Goal: Transaction & Acquisition: Book appointment/travel/reservation

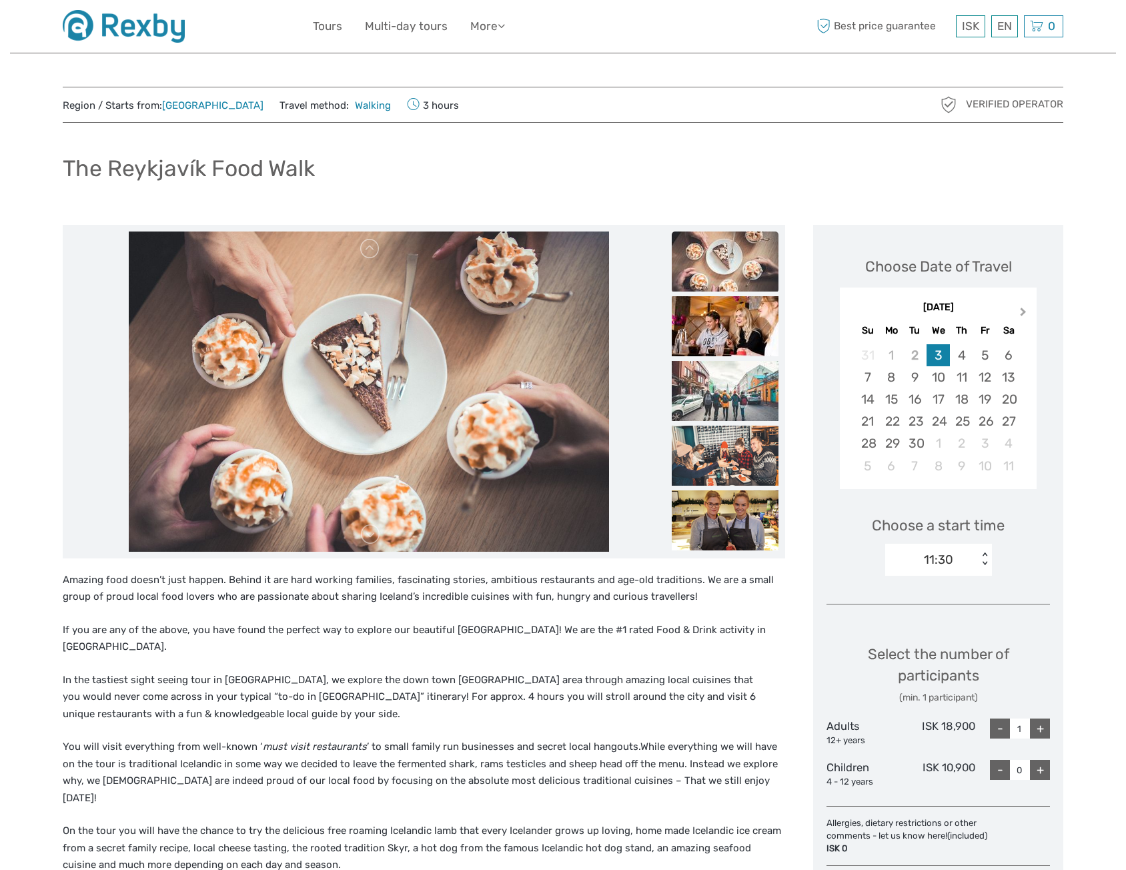
click at [1028, 312] on button "Next Month" at bounding box center [1024, 314] width 21 height 21
click at [869, 380] on div "2" at bounding box center [867, 377] width 23 height 22
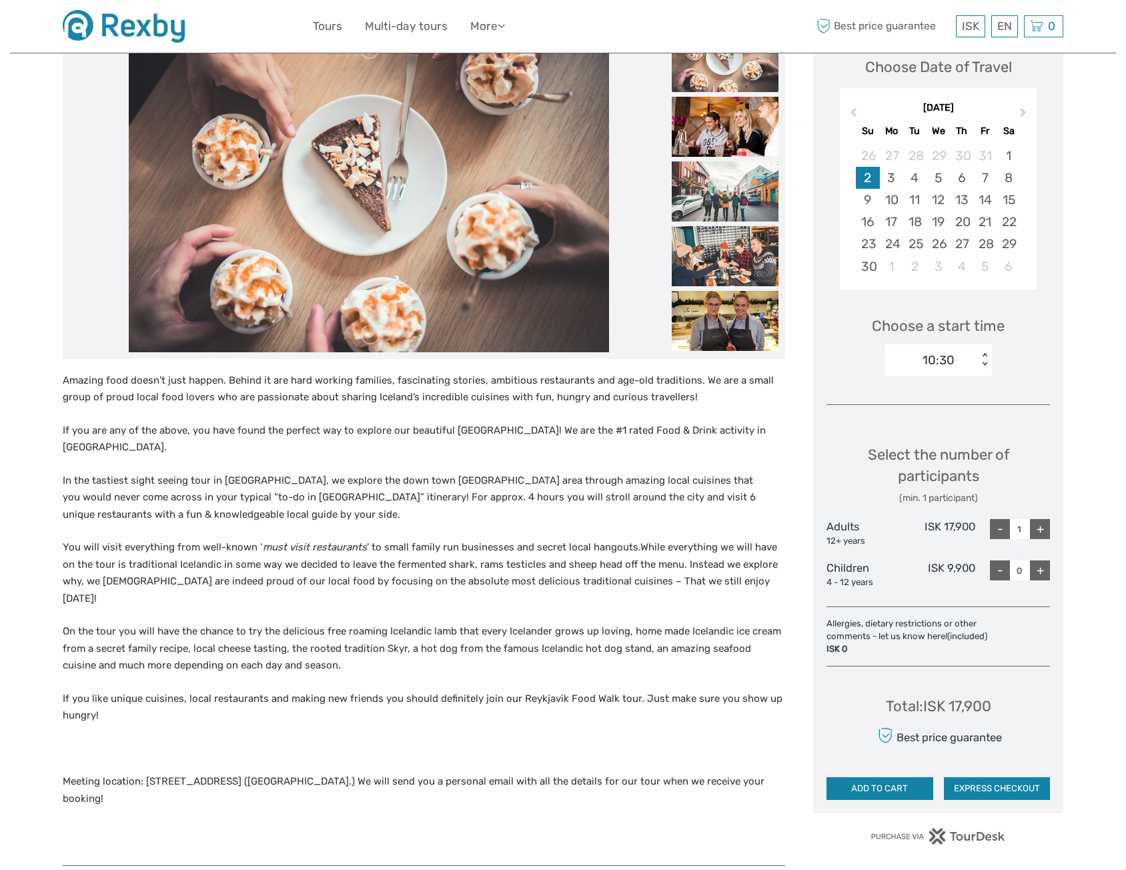
scroll to position [200, 0]
click at [1036, 537] on div "+" at bounding box center [1040, 528] width 20 height 20
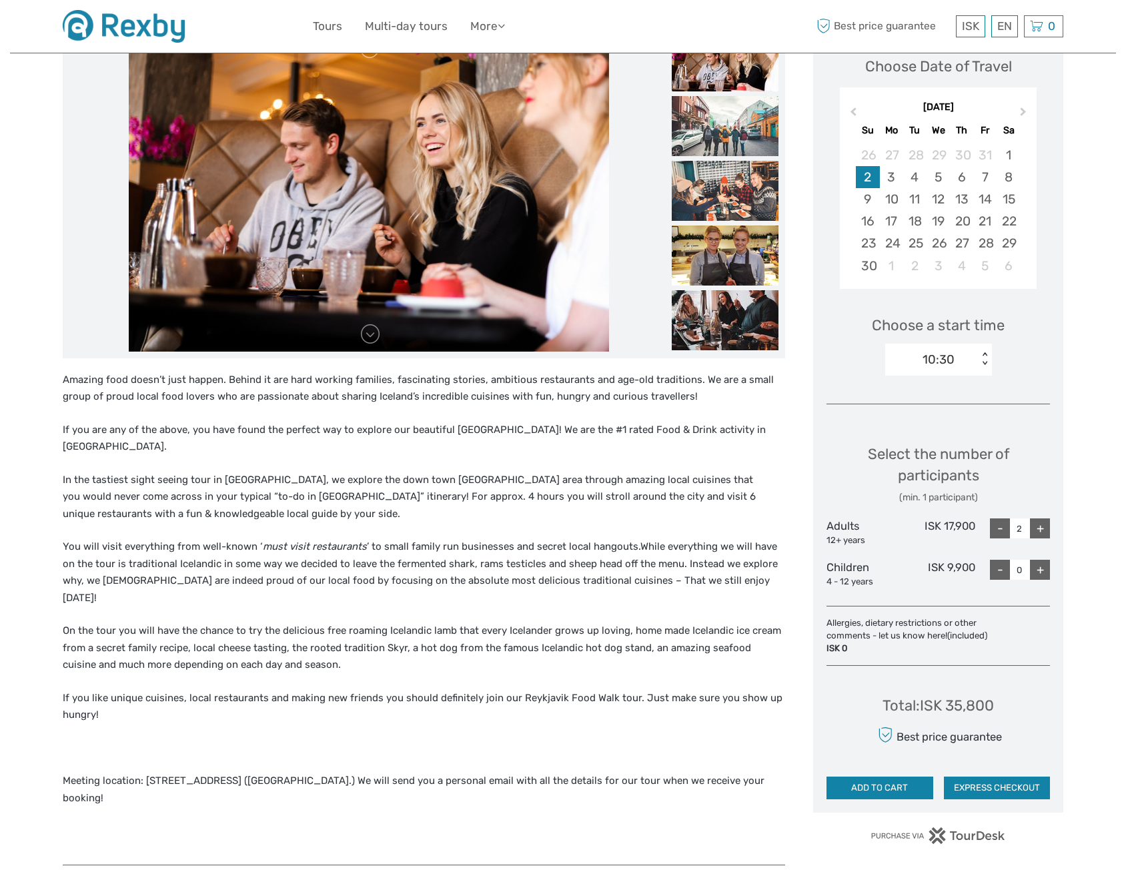
click at [975, 362] on div "10:30" at bounding box center [931, 360] width 93 height 20
click at [935, 458] on div "17:00" at bounding box center [938, 451] width 93 height 23
type input "1"
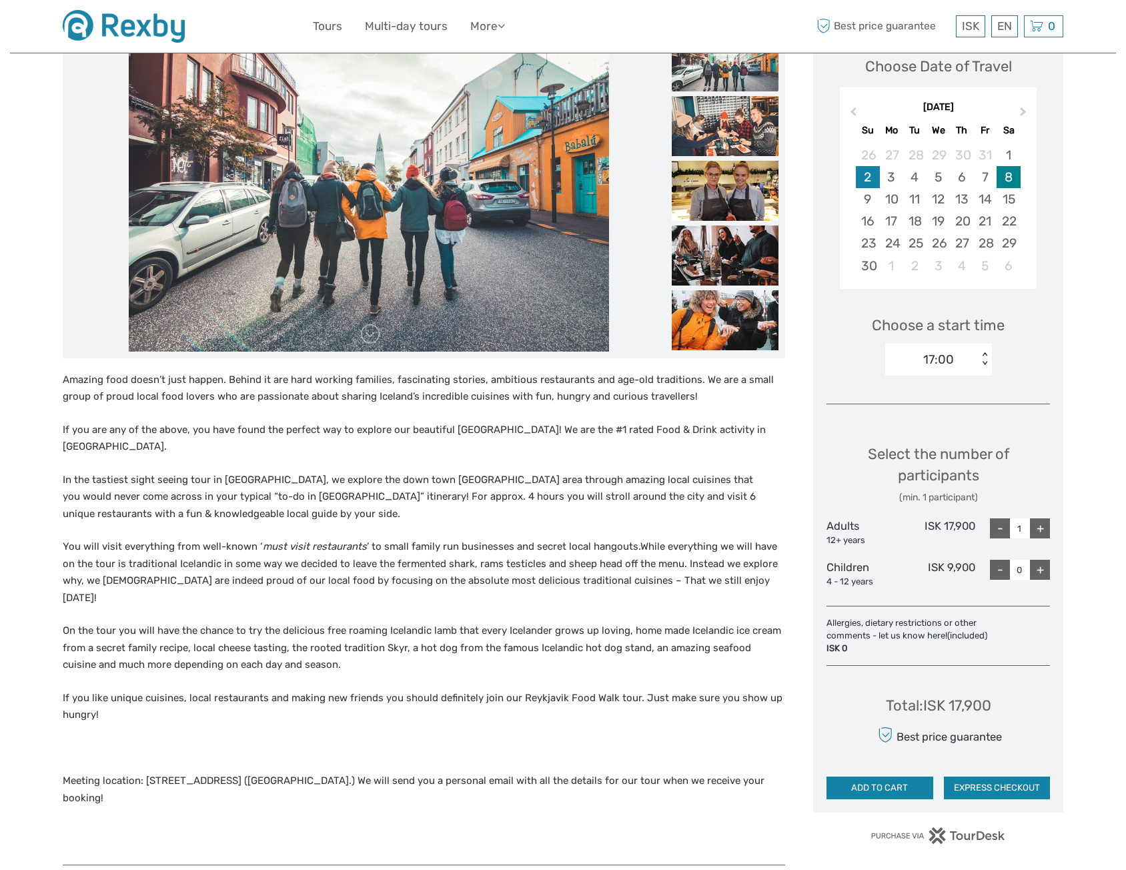
click at [1014, 177] on div "8" at bounding box center [1008, 177] width 23 height 22
click at [974, 362] on div "10:30" at bounding box center [931, 360] width 93 height 20
click at [949, 458] on div "17:00" at bounding box center [938, 451] width 93 height 23
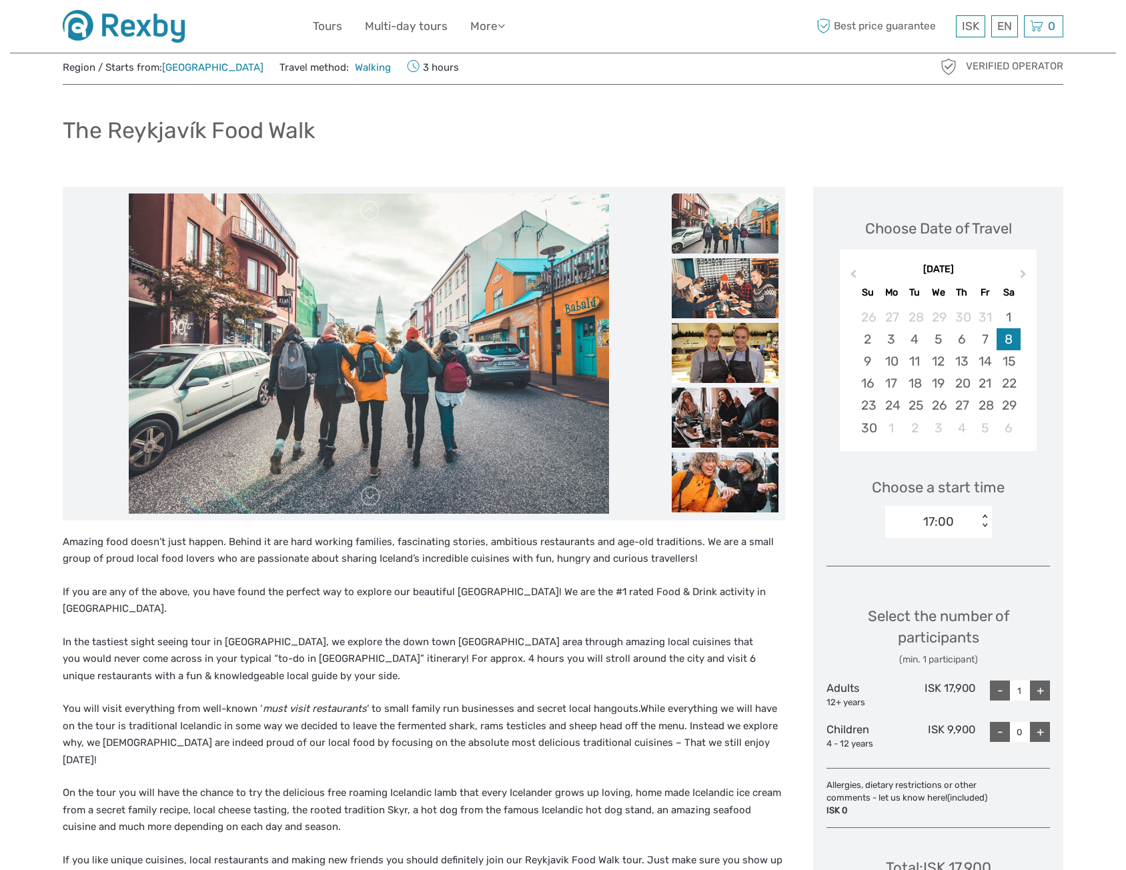
scroll to position [0, 0]
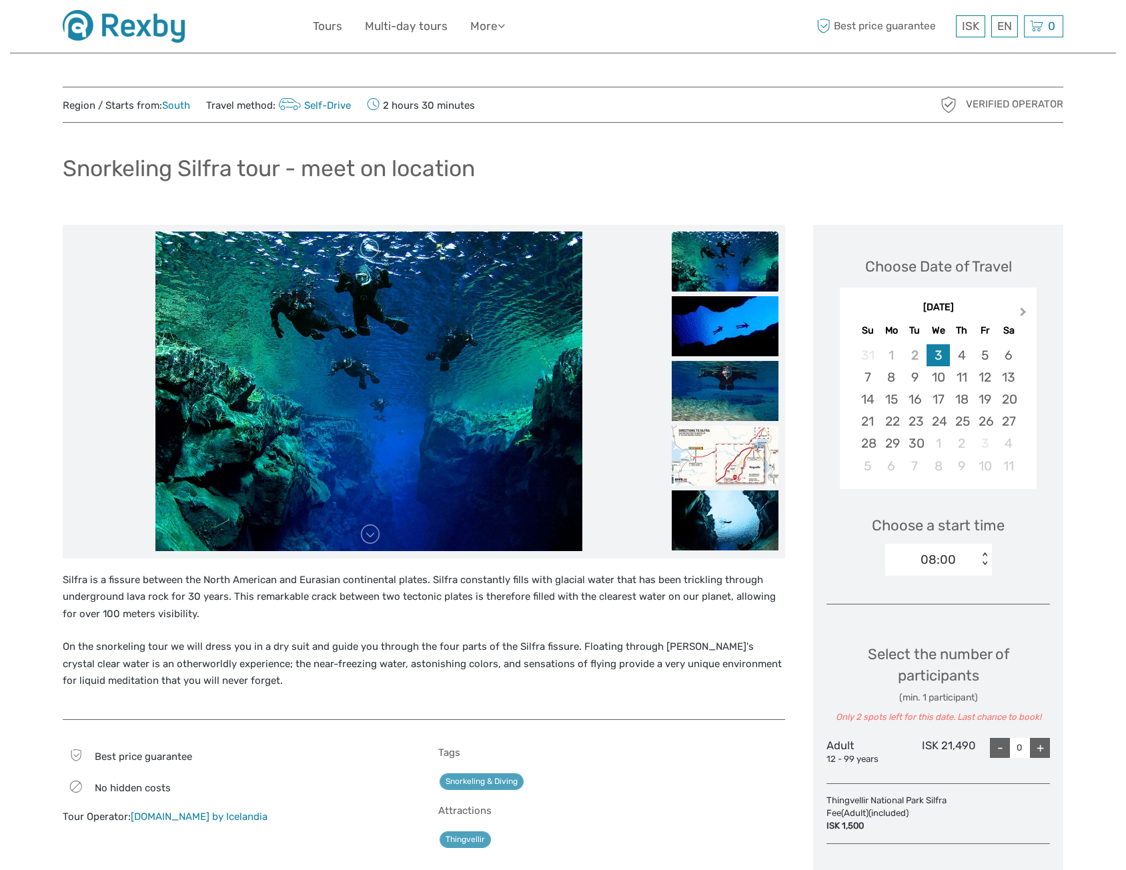
click at [1030, 314] on button "Next Month" at bounding box center [1024, 314] width 21 height 21
click at [1028, 314] on button "Next Month" at bounding box center [1024, 314] width 21 height 21
drag, startPoint x: 920, startPoint y: 380, endPoint x: 909, endPoint y: 376, distance: 11.2
click at [919, 379] on div "4" at bounding box center [914, 377] width 23 height 22
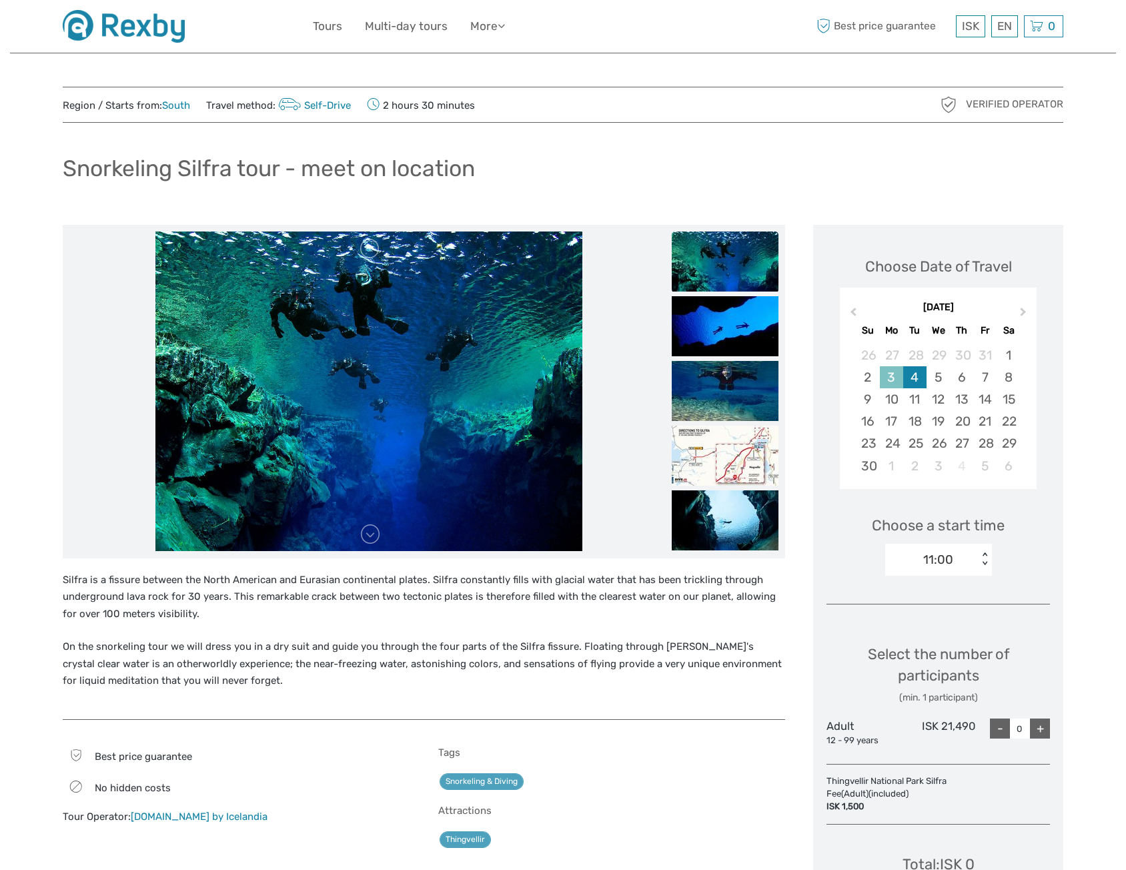
click at [895, 377] on div "3" at bounding box center [891, 377] width 23 height 22
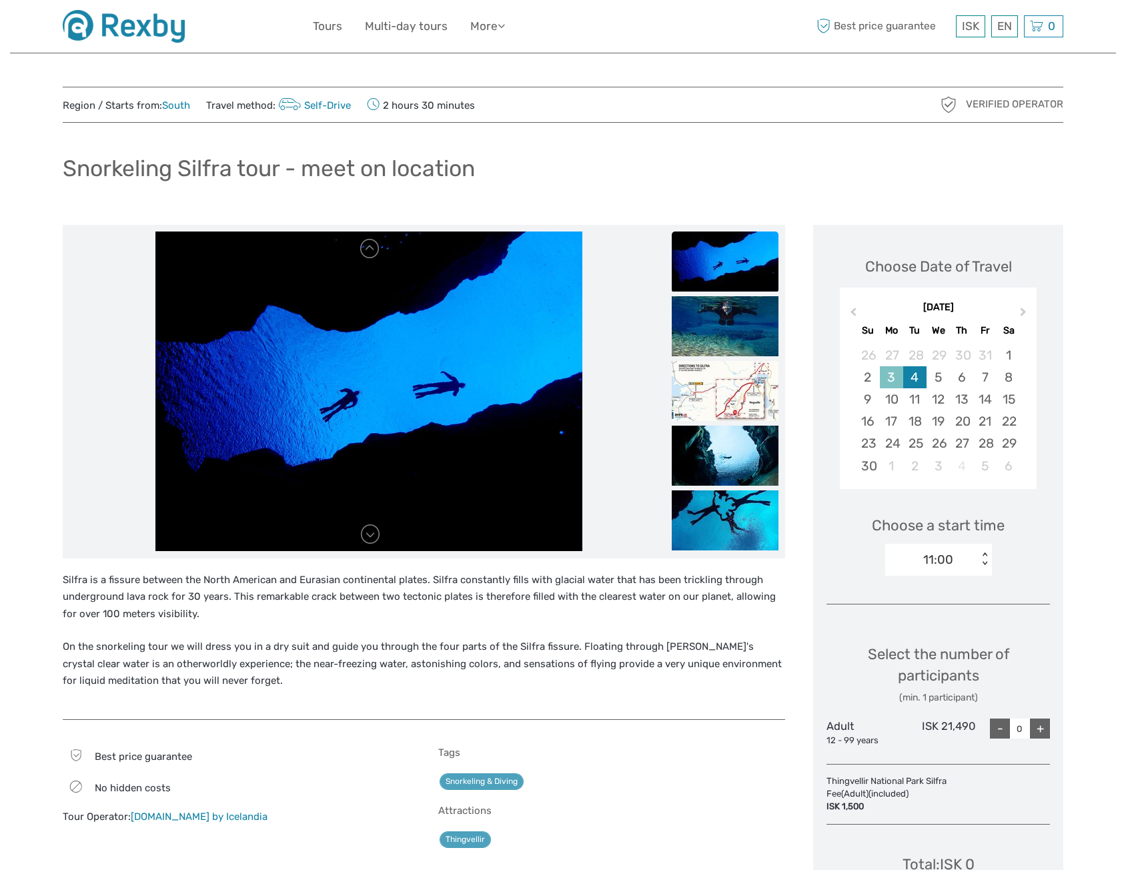
click at [892, 383] on div "3" at bounding box center [891, 377] width 23 height 22
click at [896, 381] on div "3" at bounding box center [891, 377] width 23 height 22
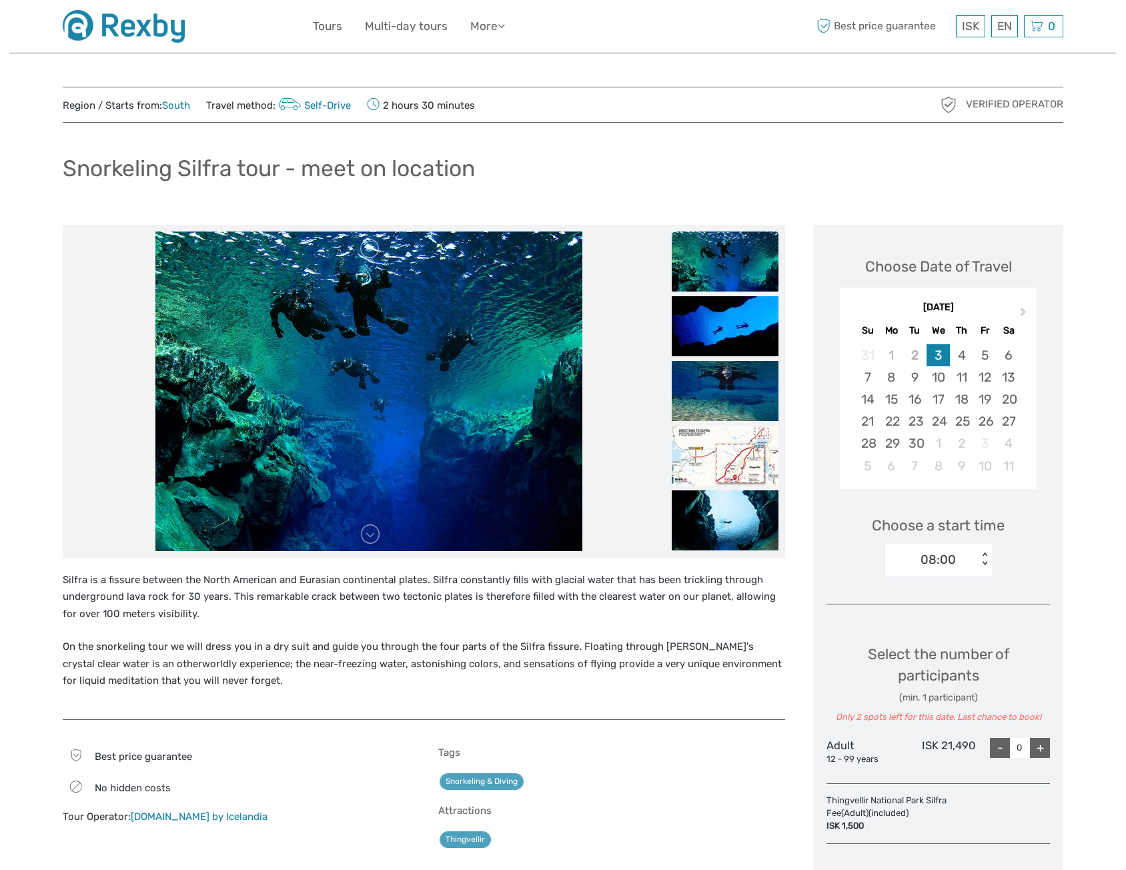
click at [143, 37] on img at bounding box center [124, 26] width 122 height 33
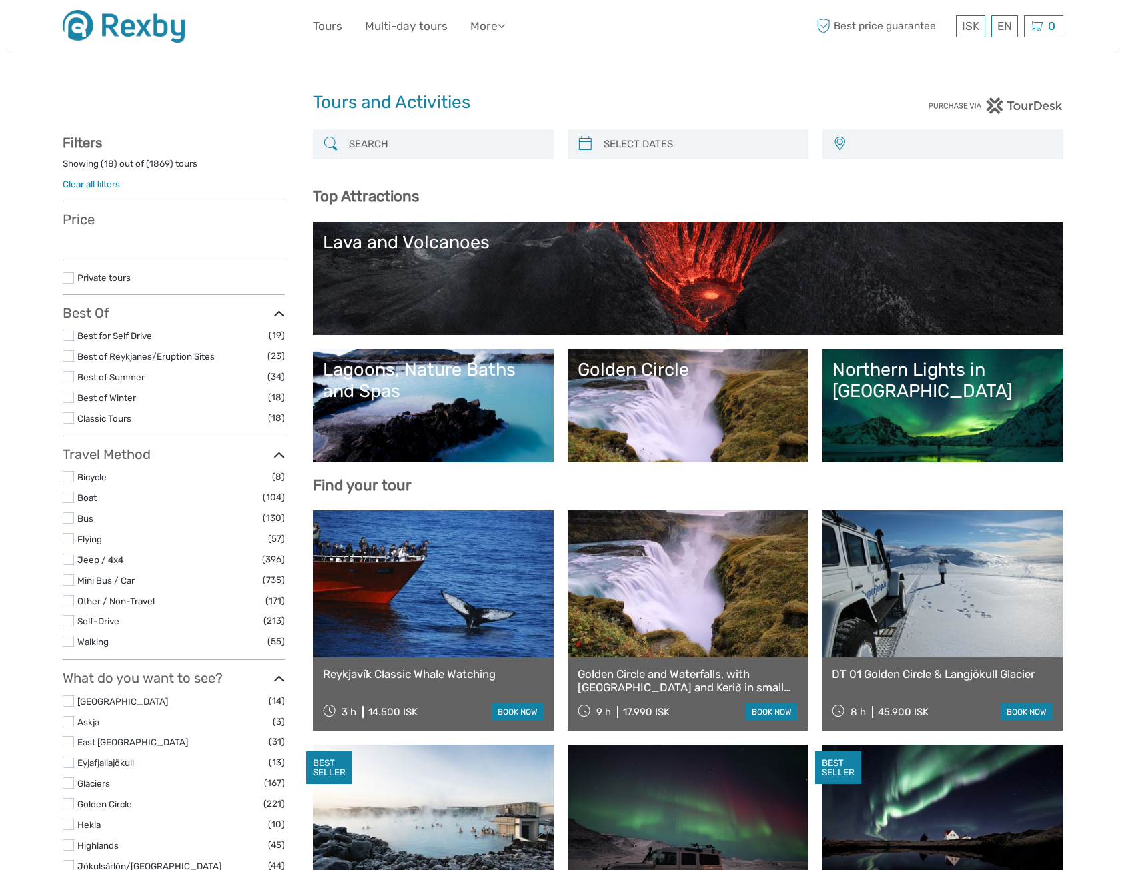
select select
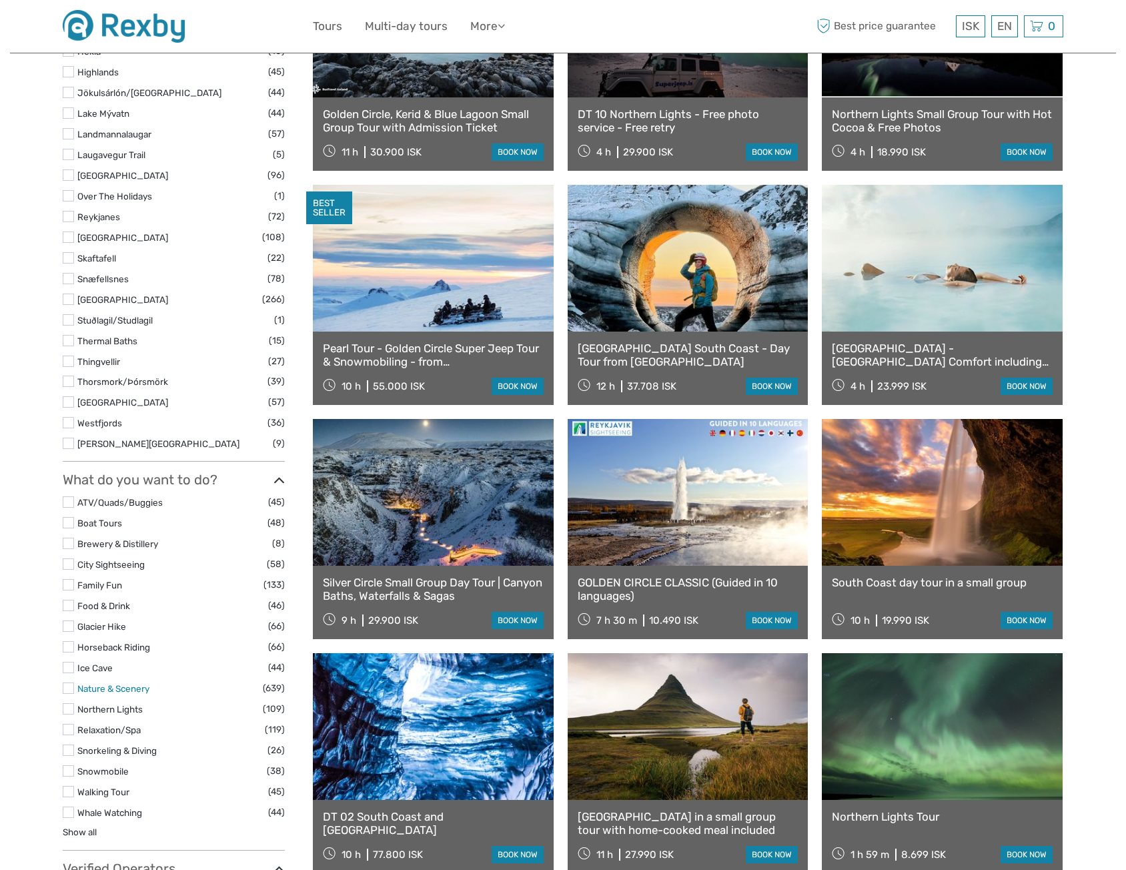
scroll to position [867, 0]
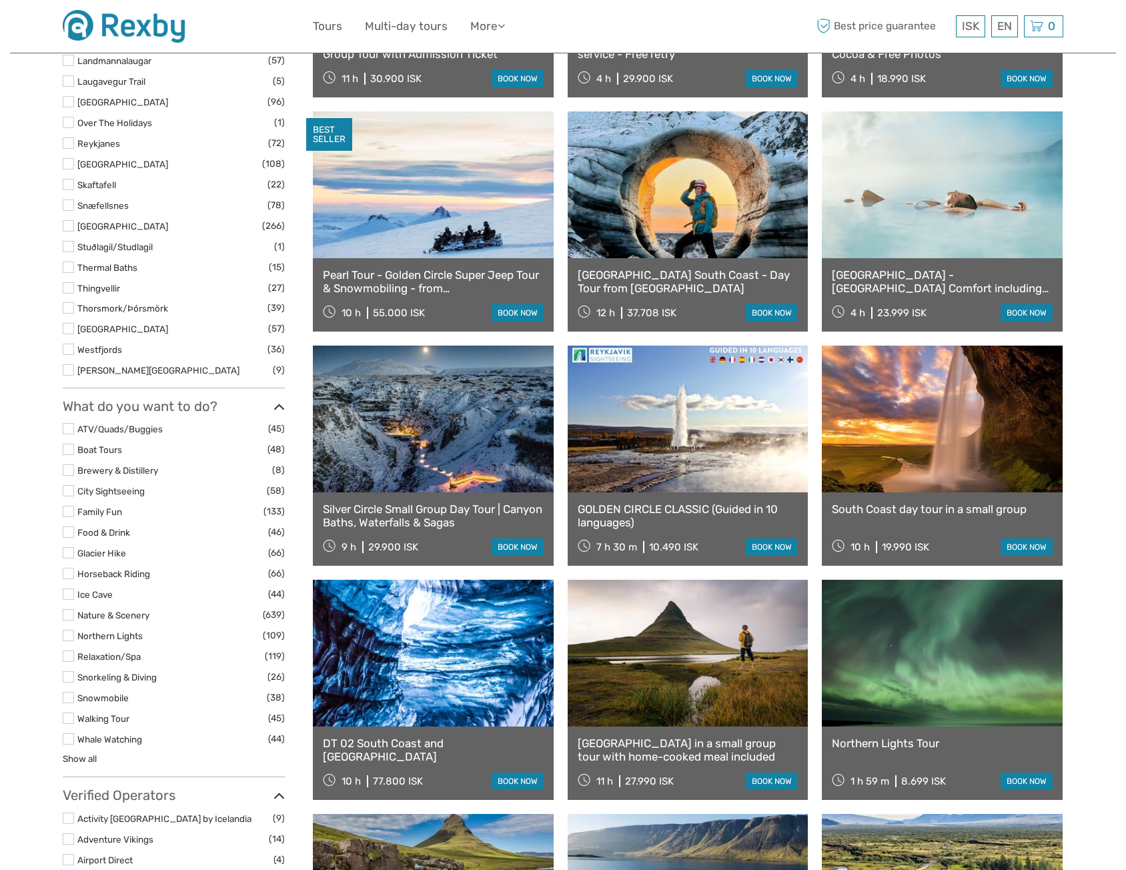
click at [69, 675] on label at bounding box center [68, 676] width 11 height 11
click at [0, 0] on input "checkbox" at bounding box center [0, 0] width 0 height 0
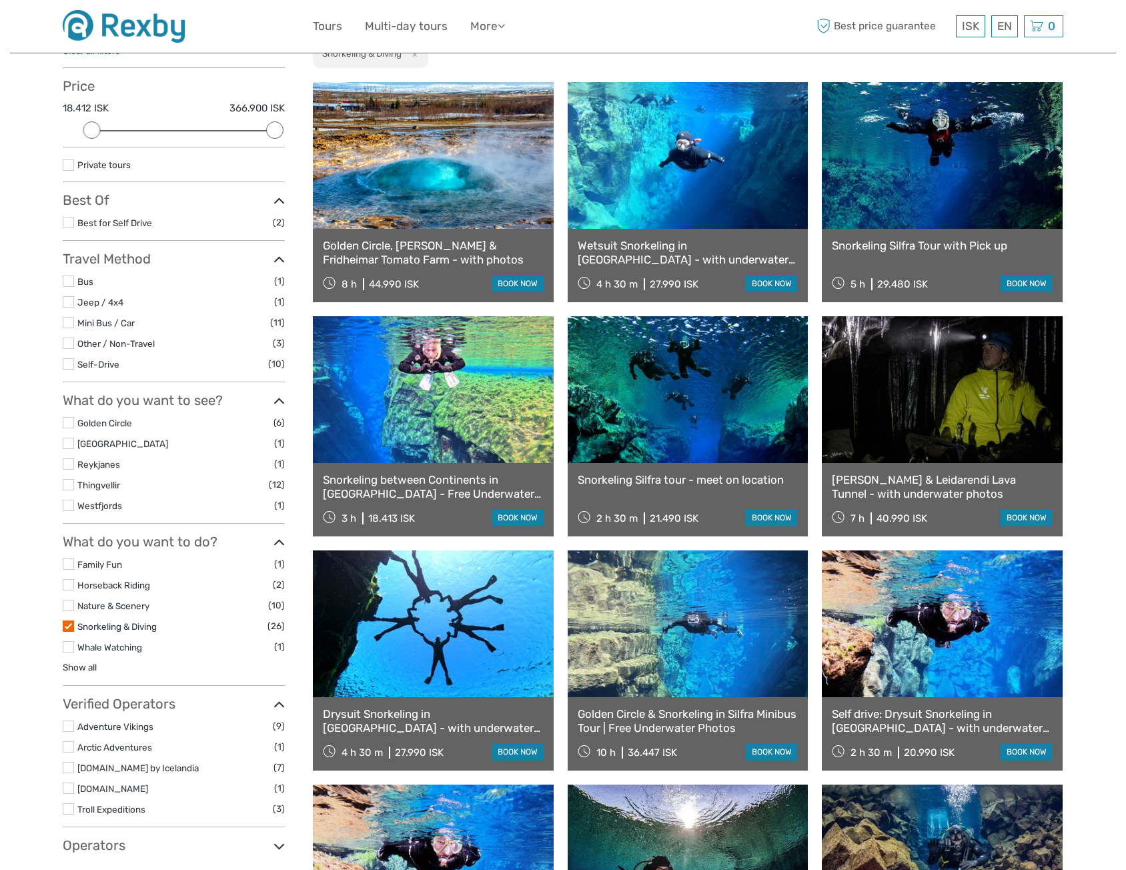
scroll to position [409, 0]
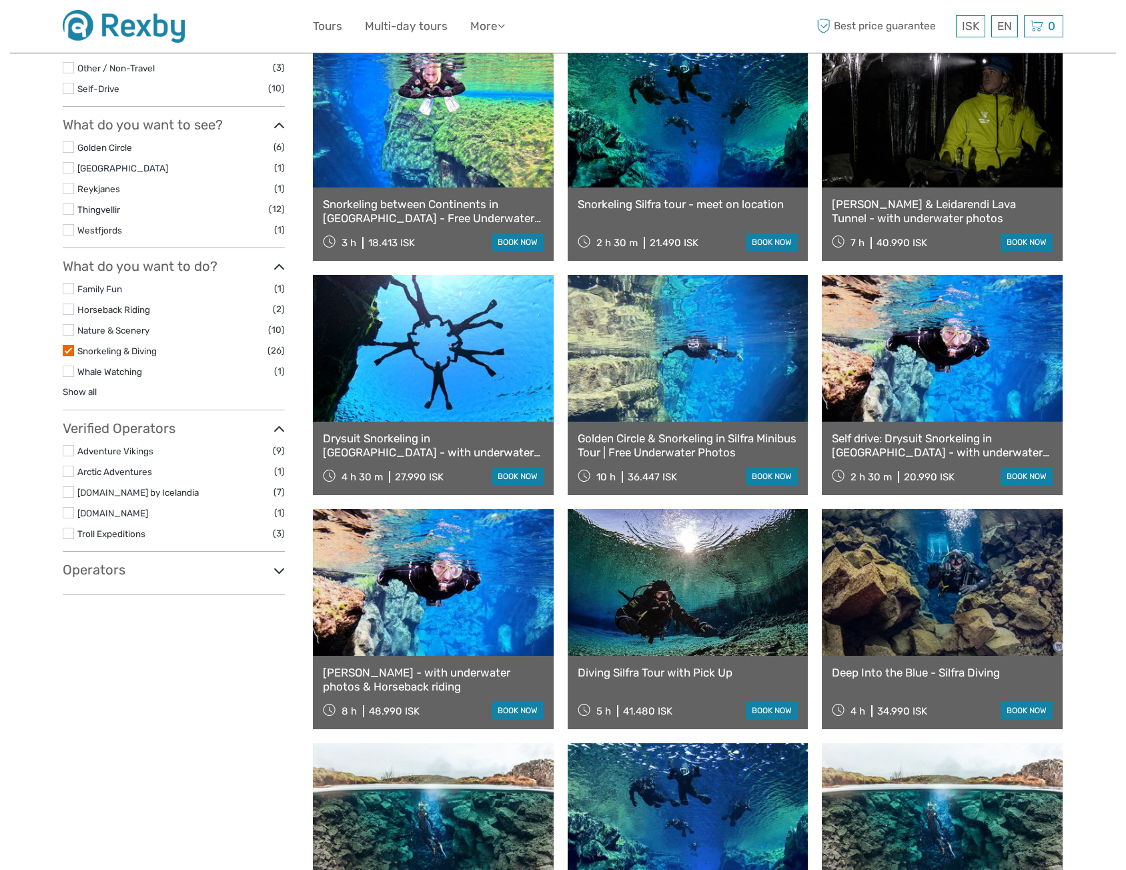
click at [69, 474] on label at bounding box center [68, 471] width 11 height 11
click at [0, 0] on input "checkbox" at bounding box center [0, 0] width 0 height 0
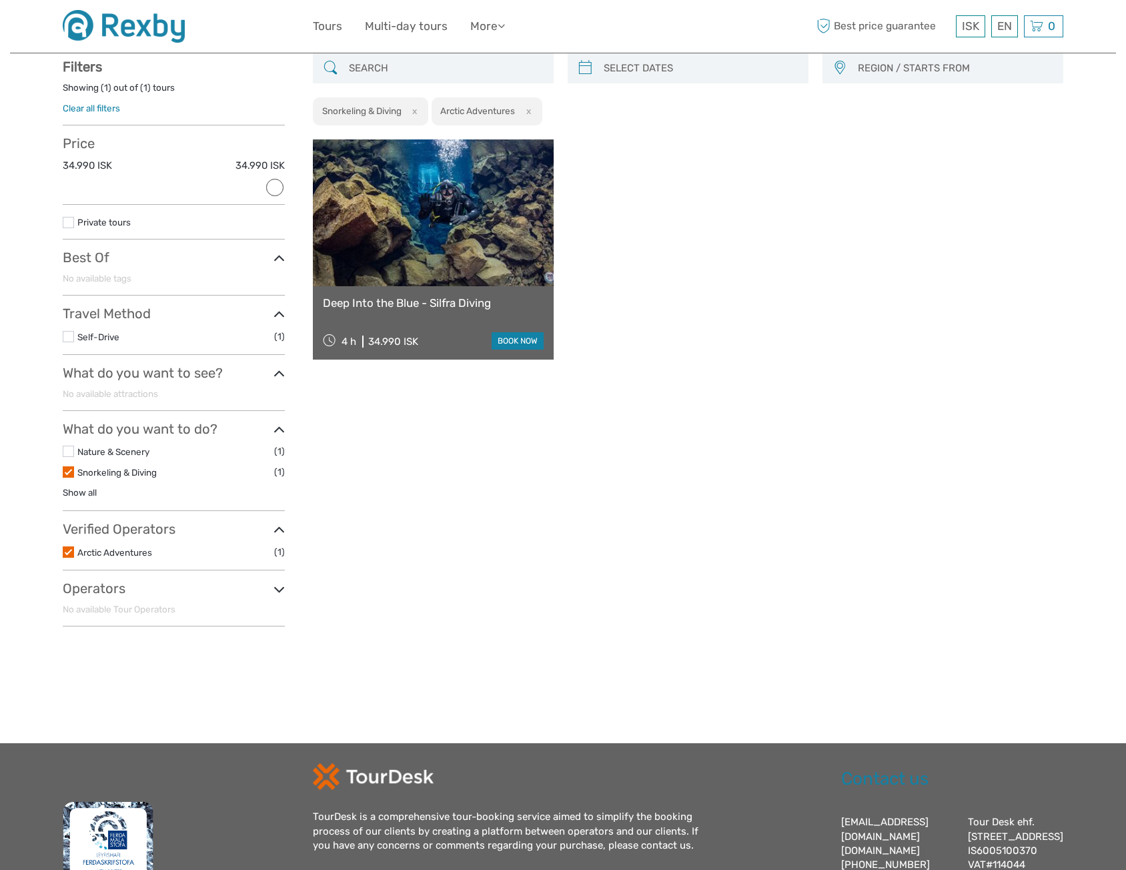
scroll to position [75, 0]
click at [71, 552] on label at bounding box center [68, 552] width 11 height 11
click at [0, 0] on input "checkbox" at bounding box center [0, 0] width 0 height 0
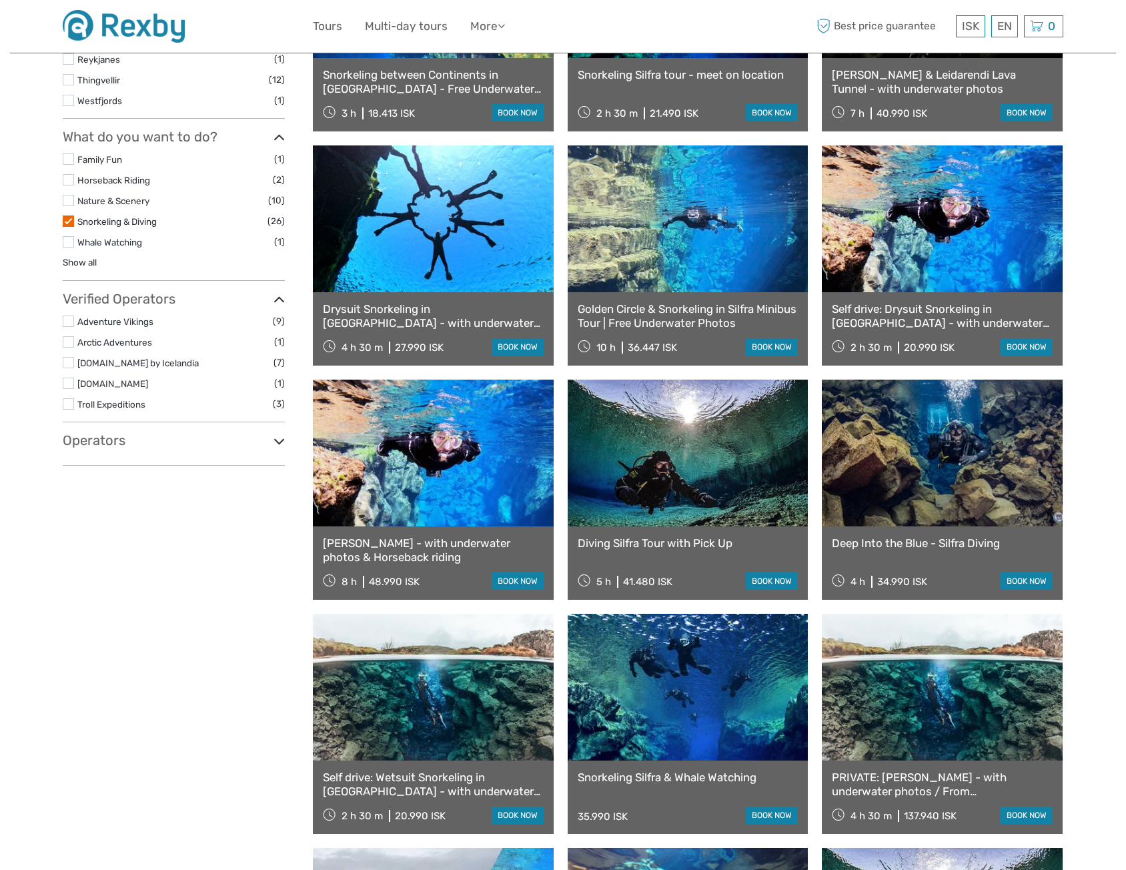
scroll to position [542, 0]
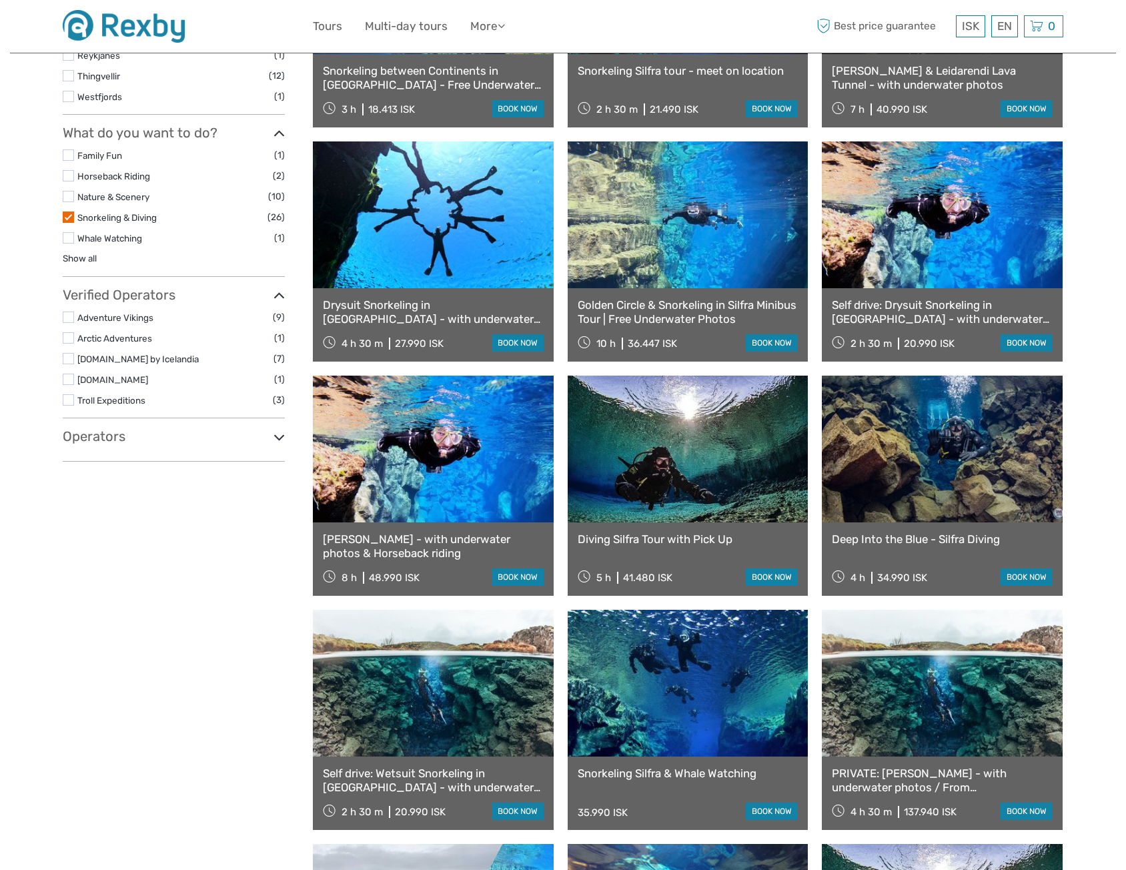
click at [278, 442] on icon at bounding box center [279, 437] width 11 height 18
click at [68, 400] on label at bounding box center [68, 399] width 11 height 11
click at [0, 0] on input "checkbox" at bounding box center [0, 0] width 0 height 0
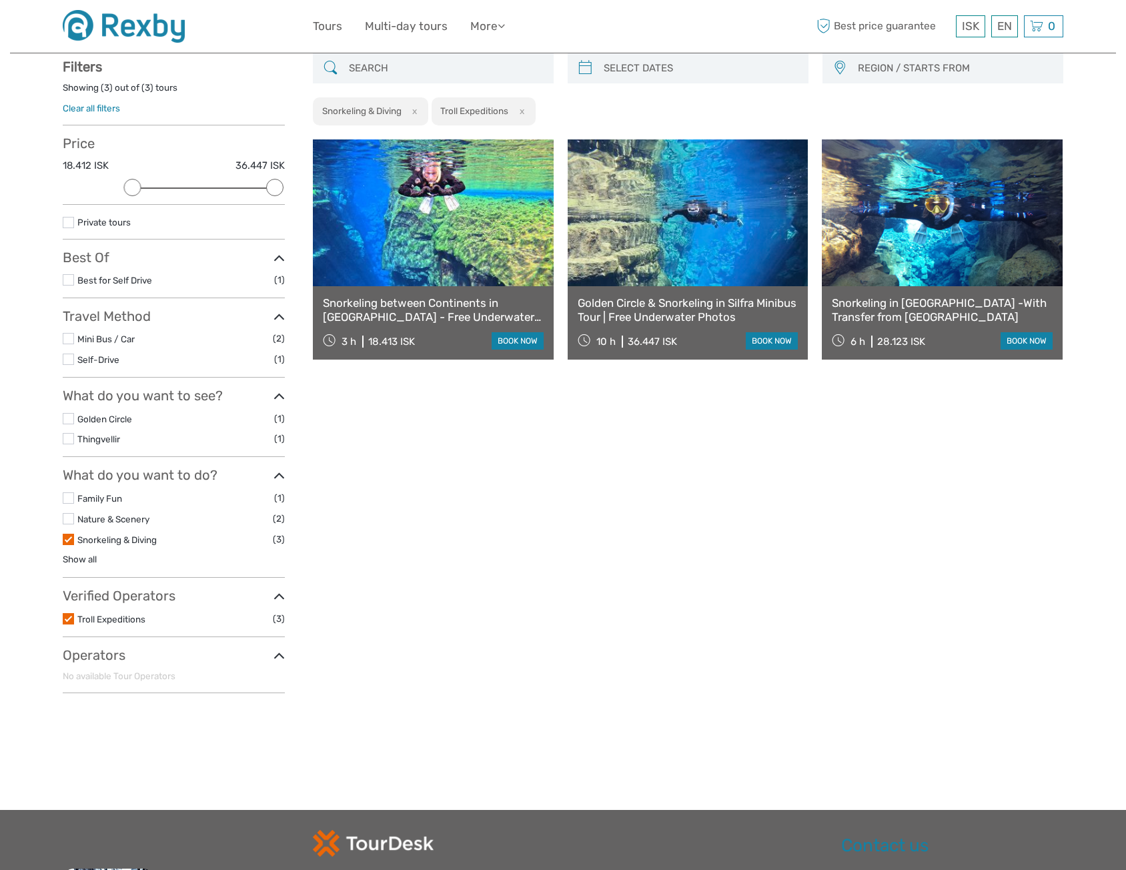
scroll to position [75, 0]
click at [454, 304] on link "Snorkeling between Continents in [GEOGRAPHIC_DATA] - Free Underwater Photos" at bounding box center [433, 310] width 221 height 27
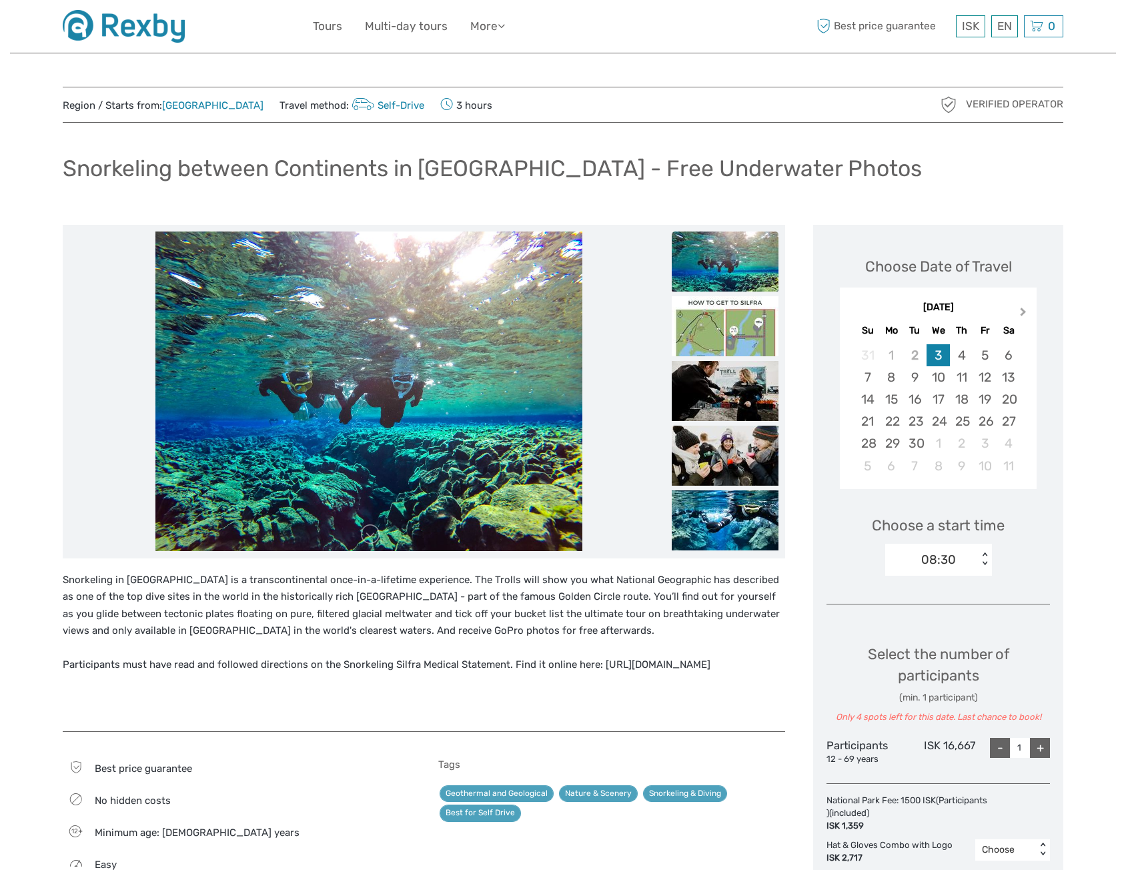
click at [1023, 316] on button "Next Month" at bounding box center [1024, 314] width 21 height 21
click at [891, 378] on div "3" at bounding box center [891, 377] width 23 height 22
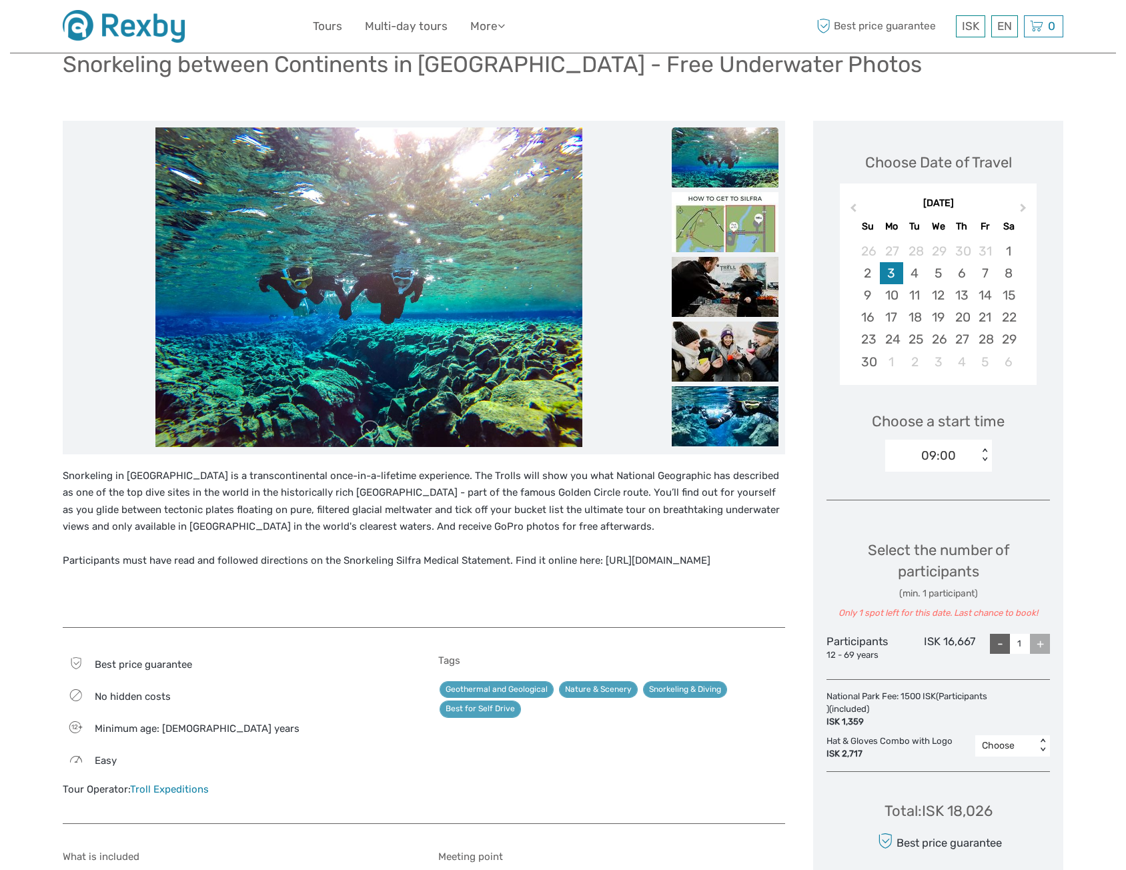
scroll to position [133, 0]
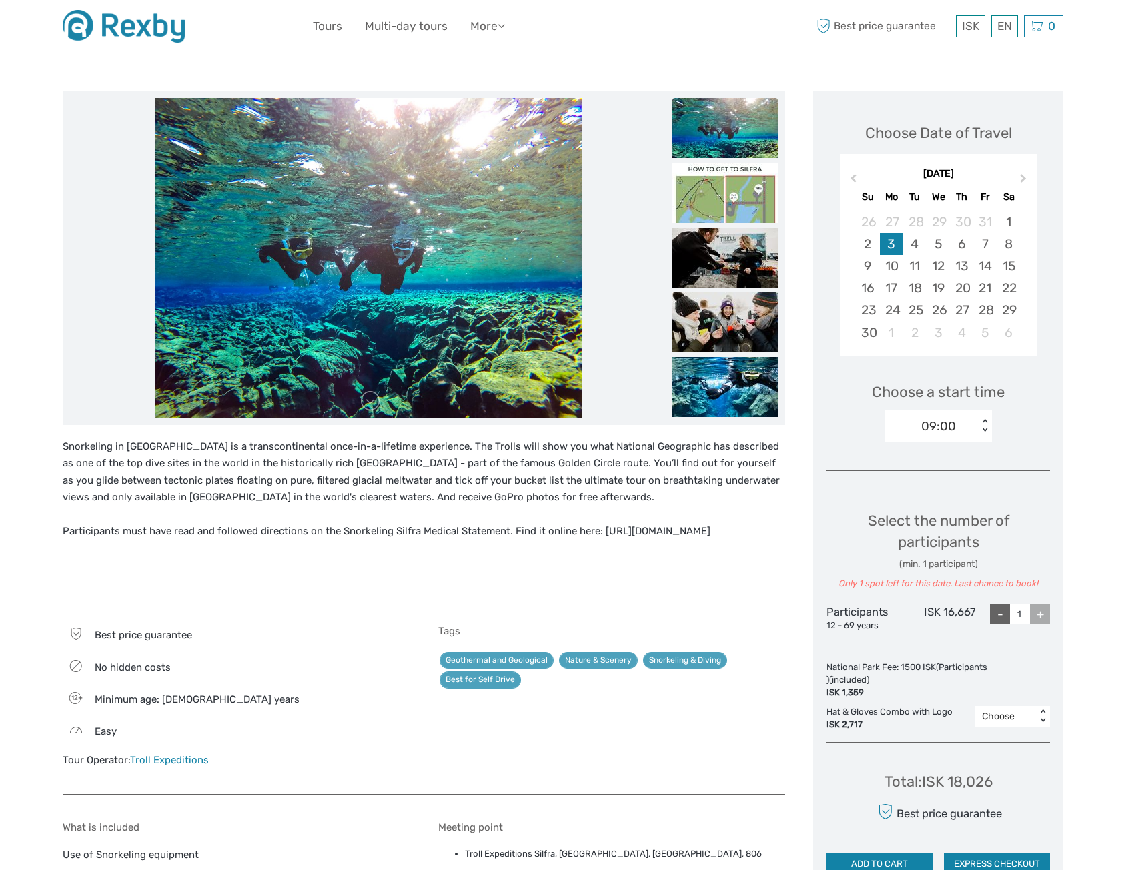
click at [971, 426] on div "09:00" at bounding box center [931, 426] width 93 height 20
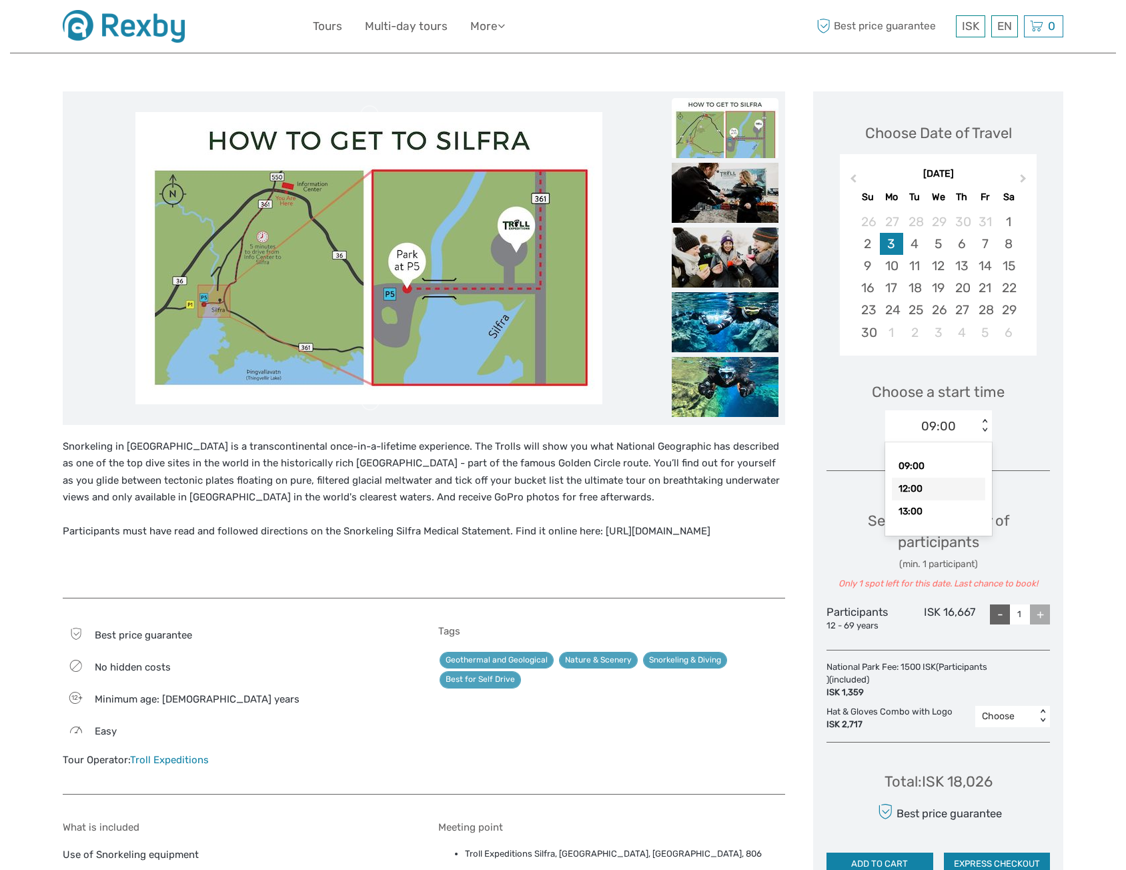
click at [955, 482] on div "12:00" at bounding box center [938, 489] width 93 height 23
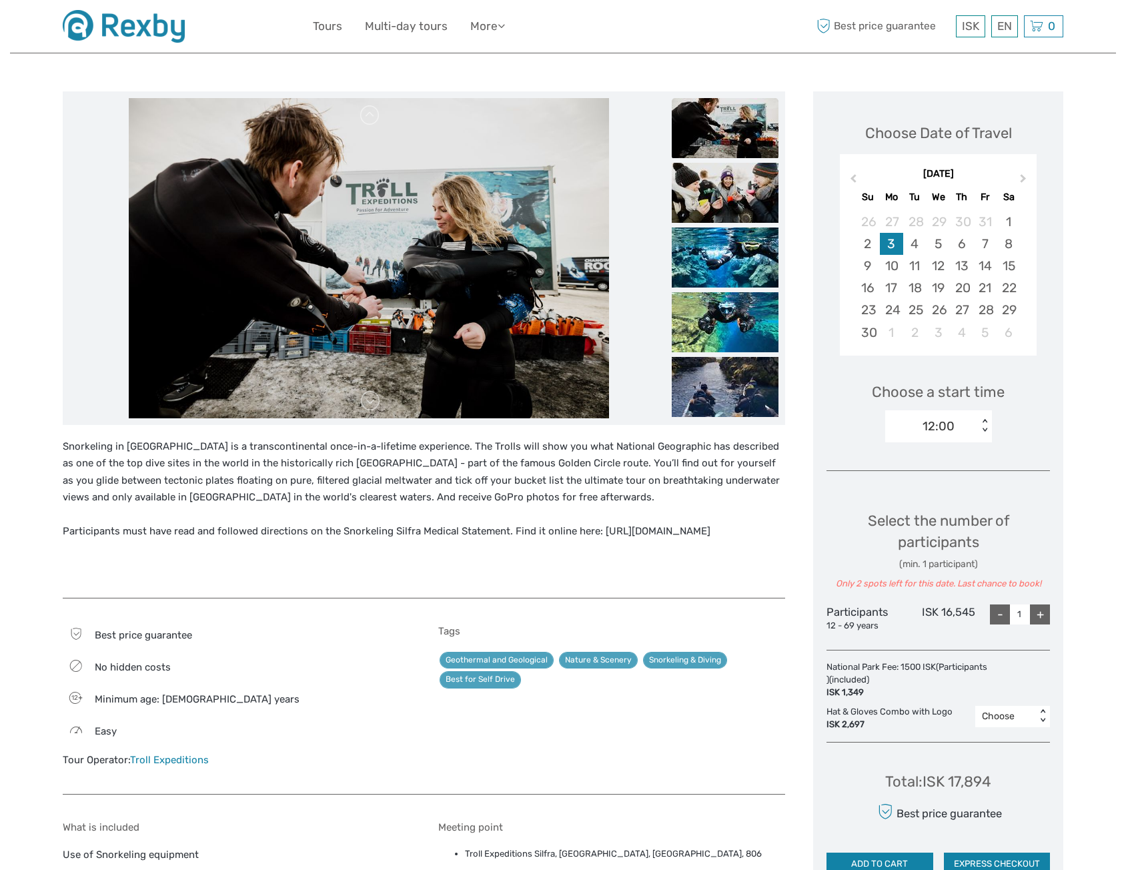
click at [962, 428] on div "12:00" at bounding box center [931, 426] width 93 height 20
click at [961, 429] on div "12:00" at bounding box center [931, 426] width 93 height 20
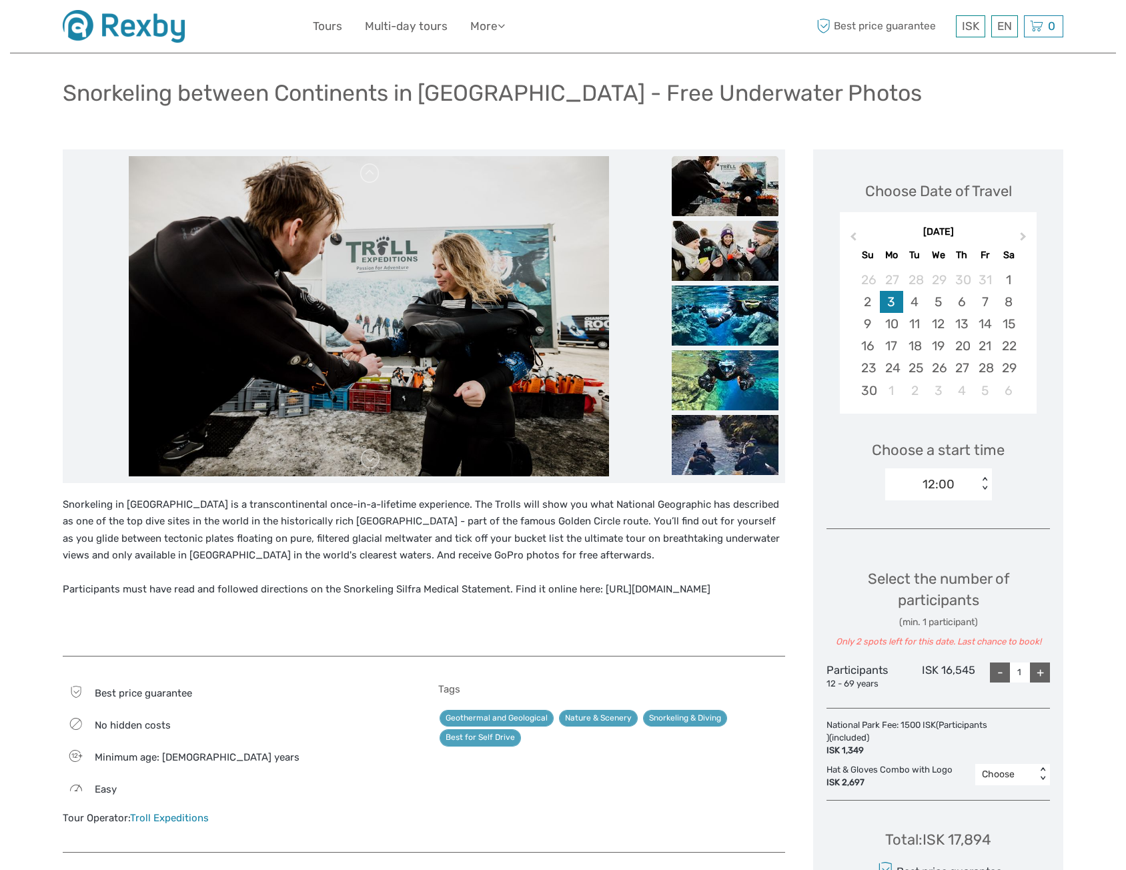
scroll to position [0, 0]
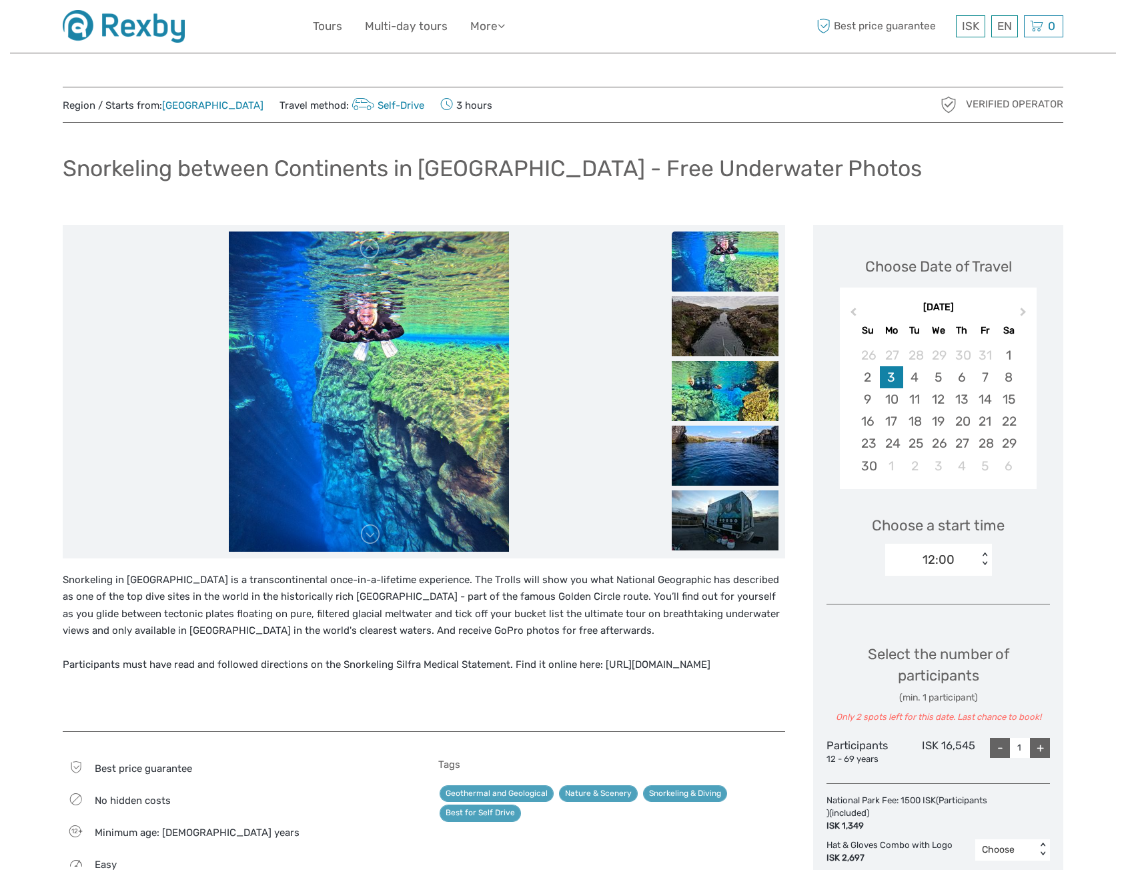
click at [972, 558] on div "12:00" at bounding box center [931, 560] width 93 height 20
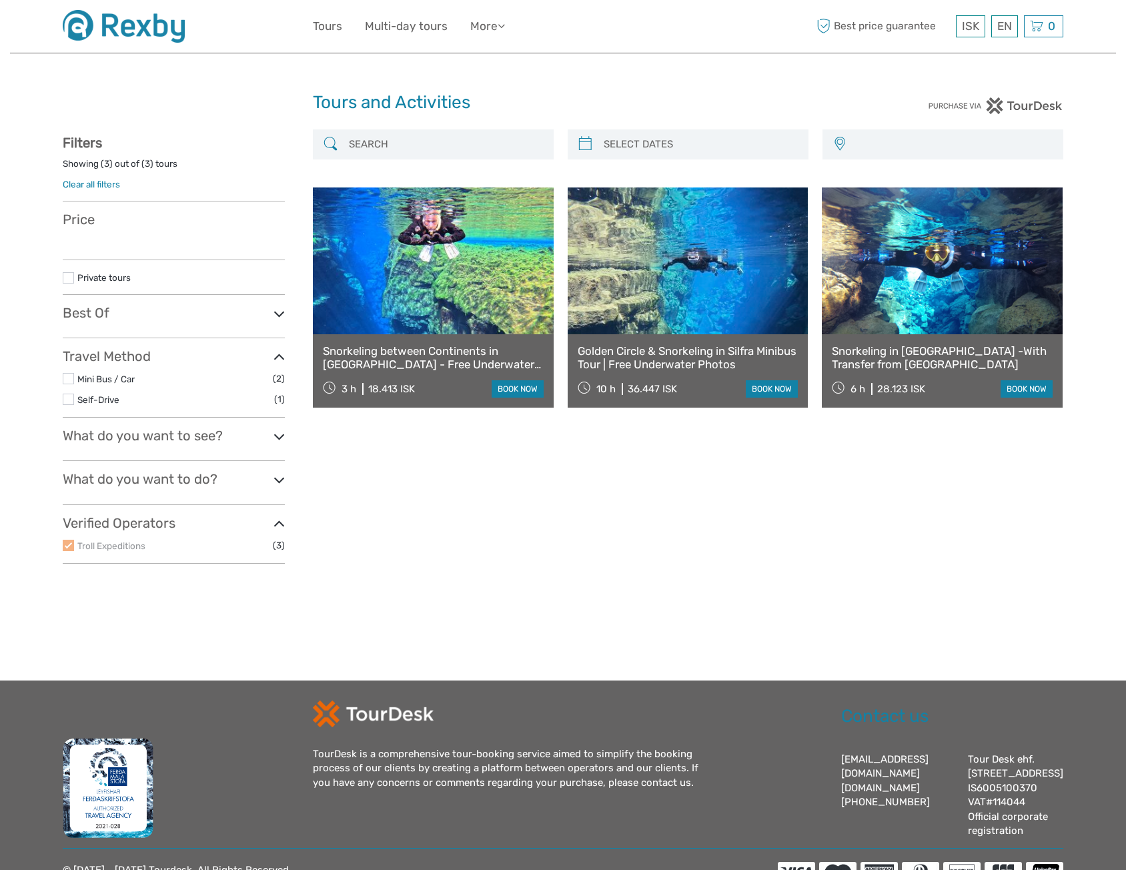
select select
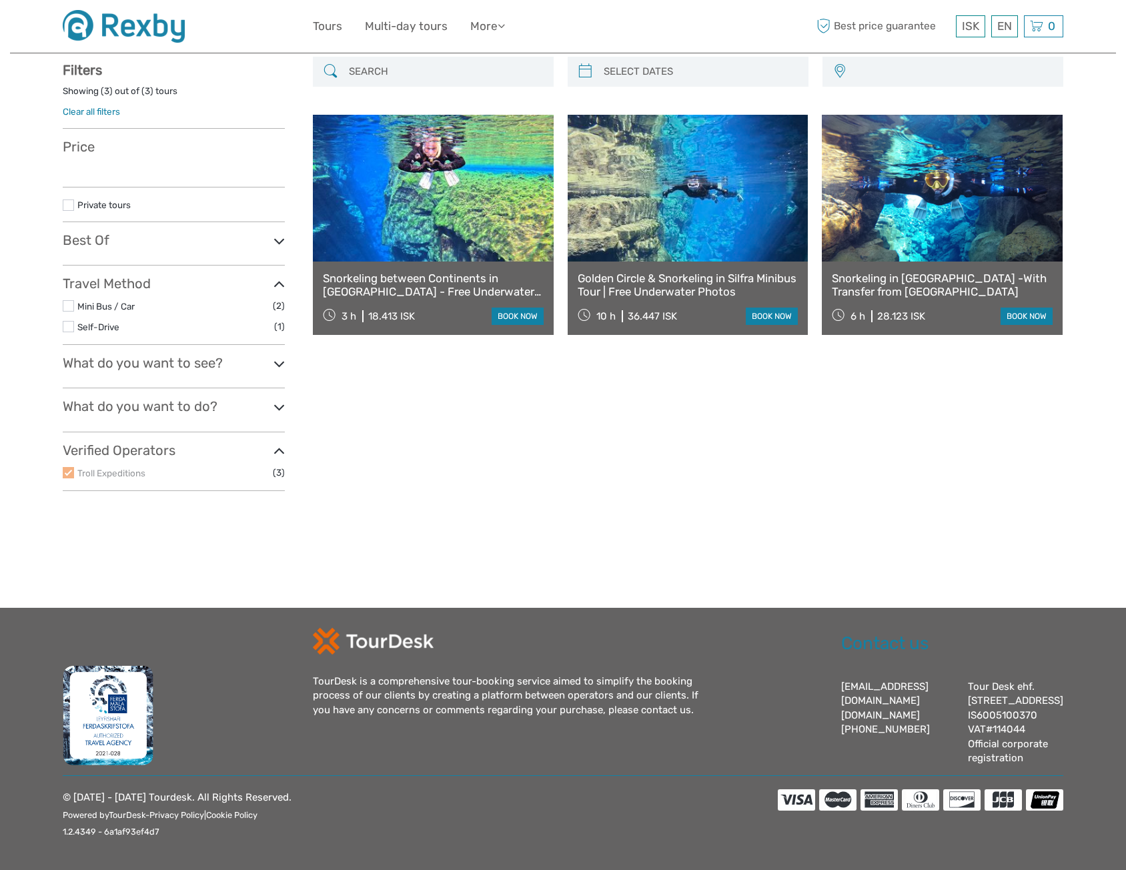
scroll to position [75, 0]
select select
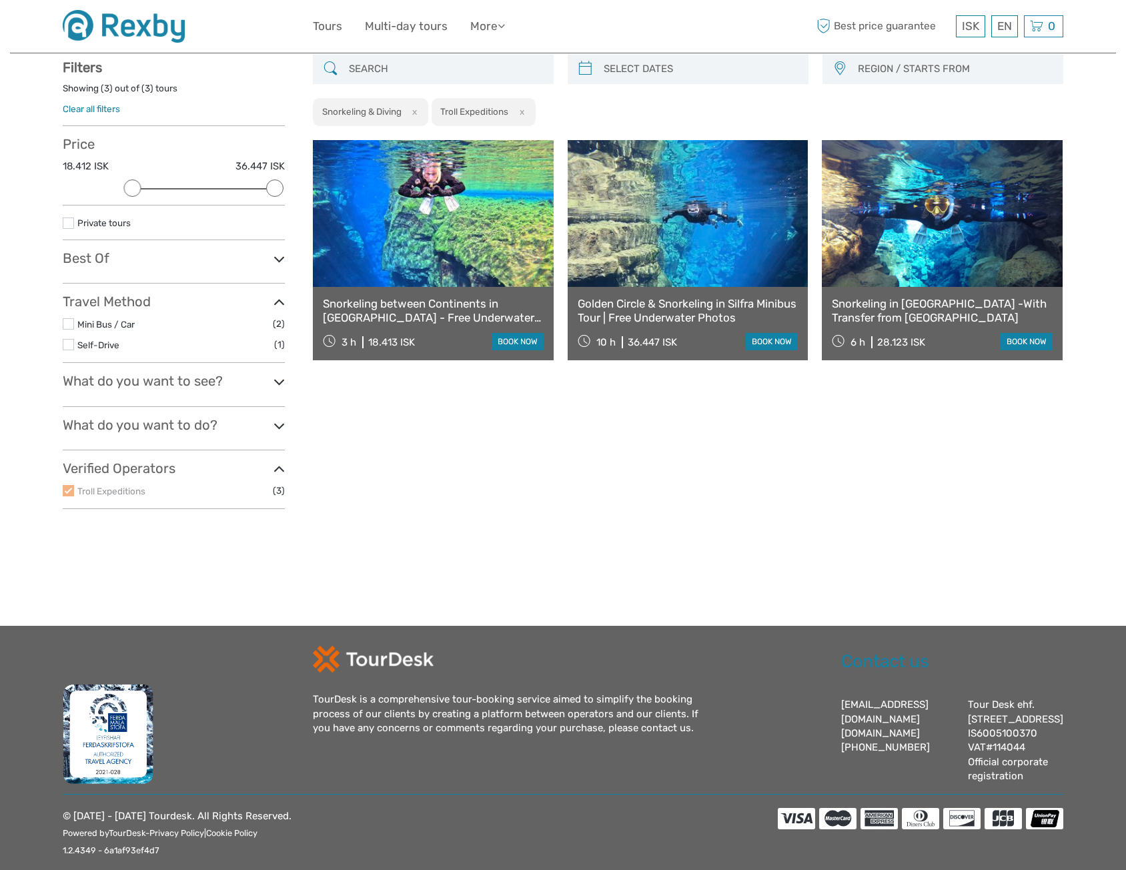
scroll to position [0, 0]
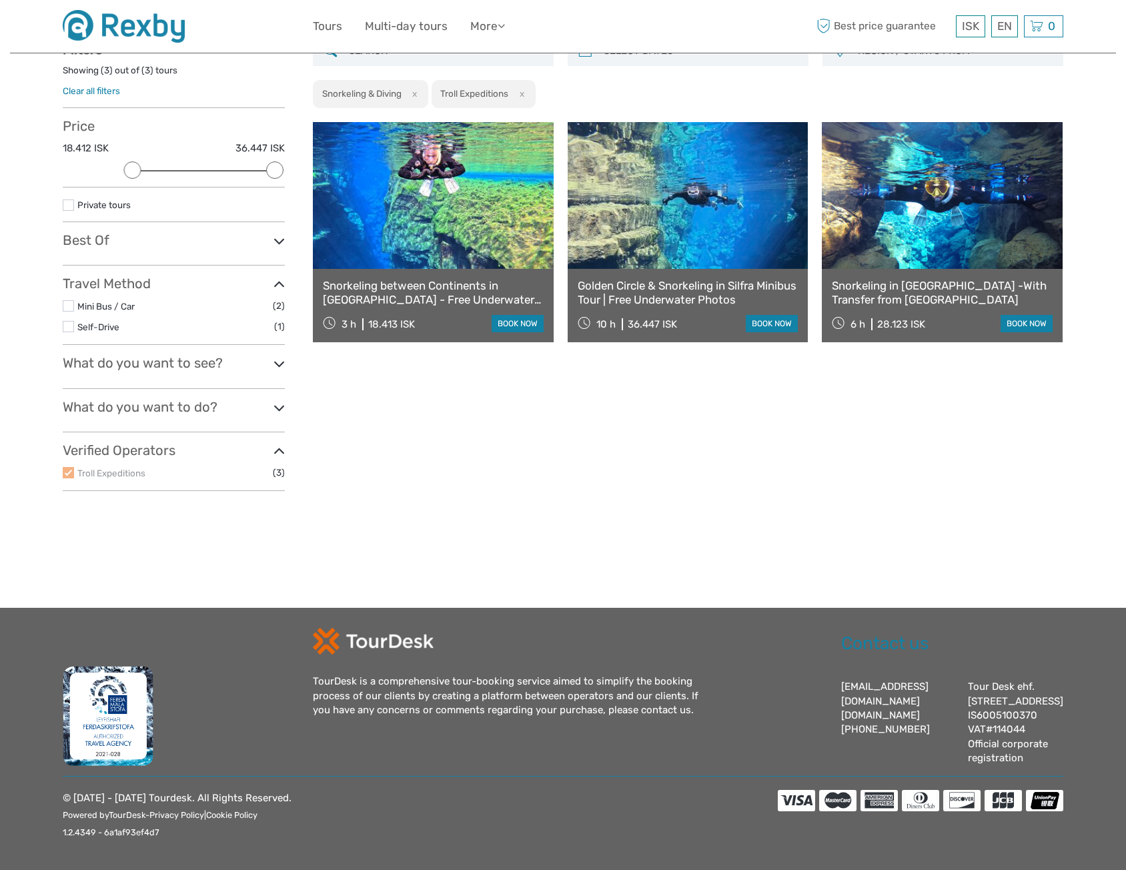
click at [526, 87] on button "x" at bounding box center [519, 94] width 18 height 14
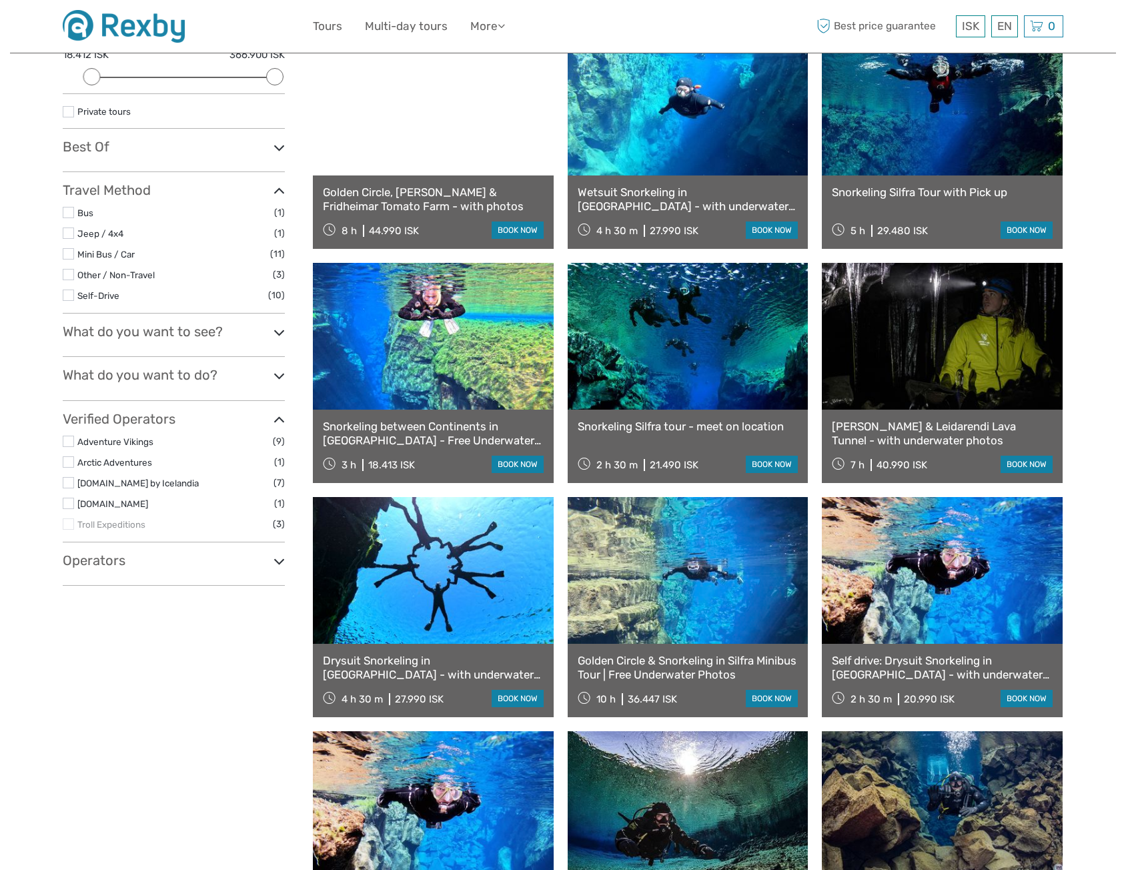
scroll to position [209, 0]
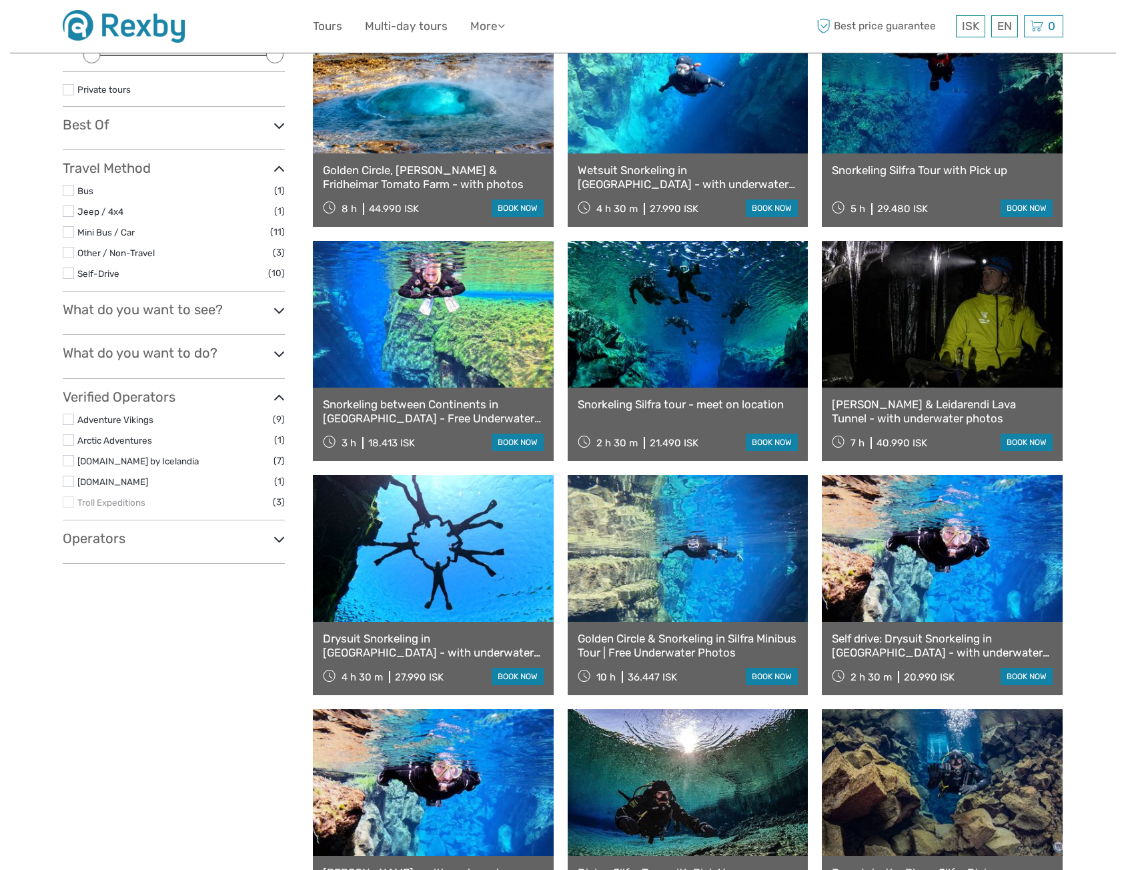
click at [281, 543] on icon at bounding box center [279, 539] width 11 height 18
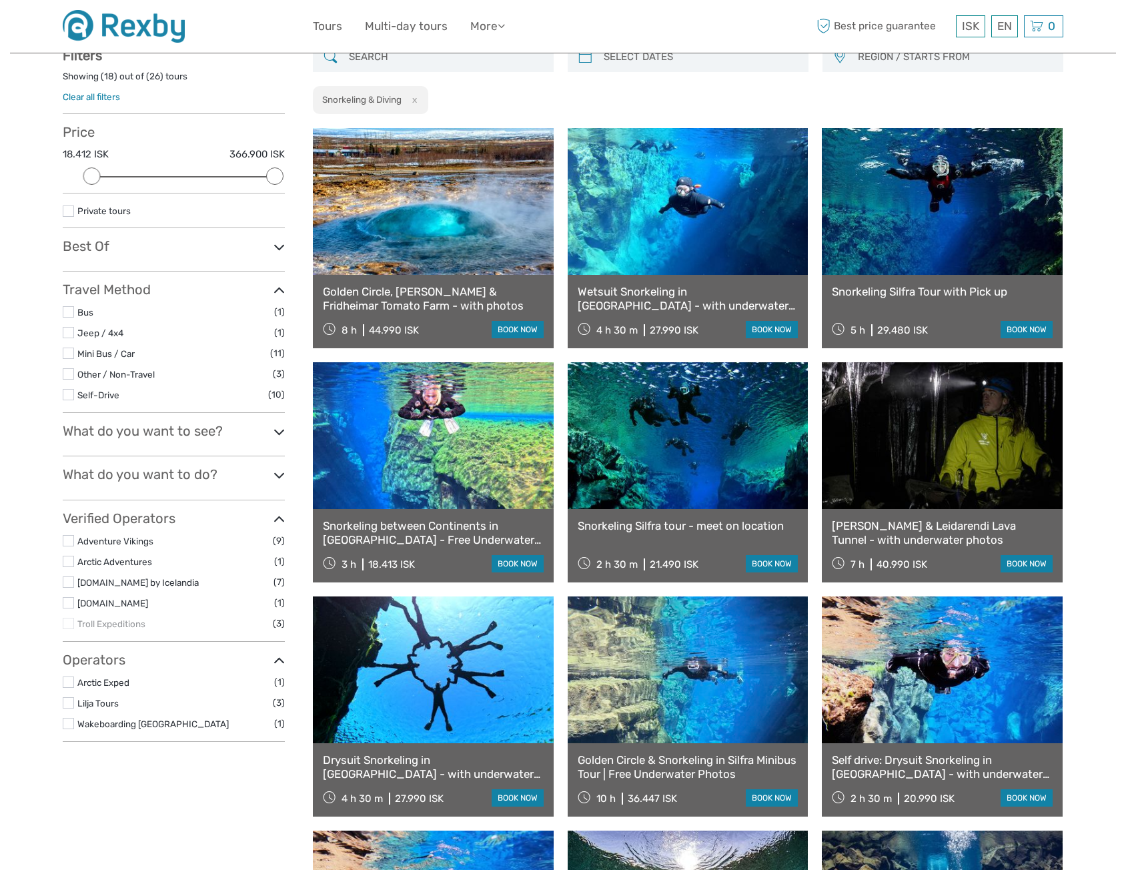
scroll to position [75, 0]
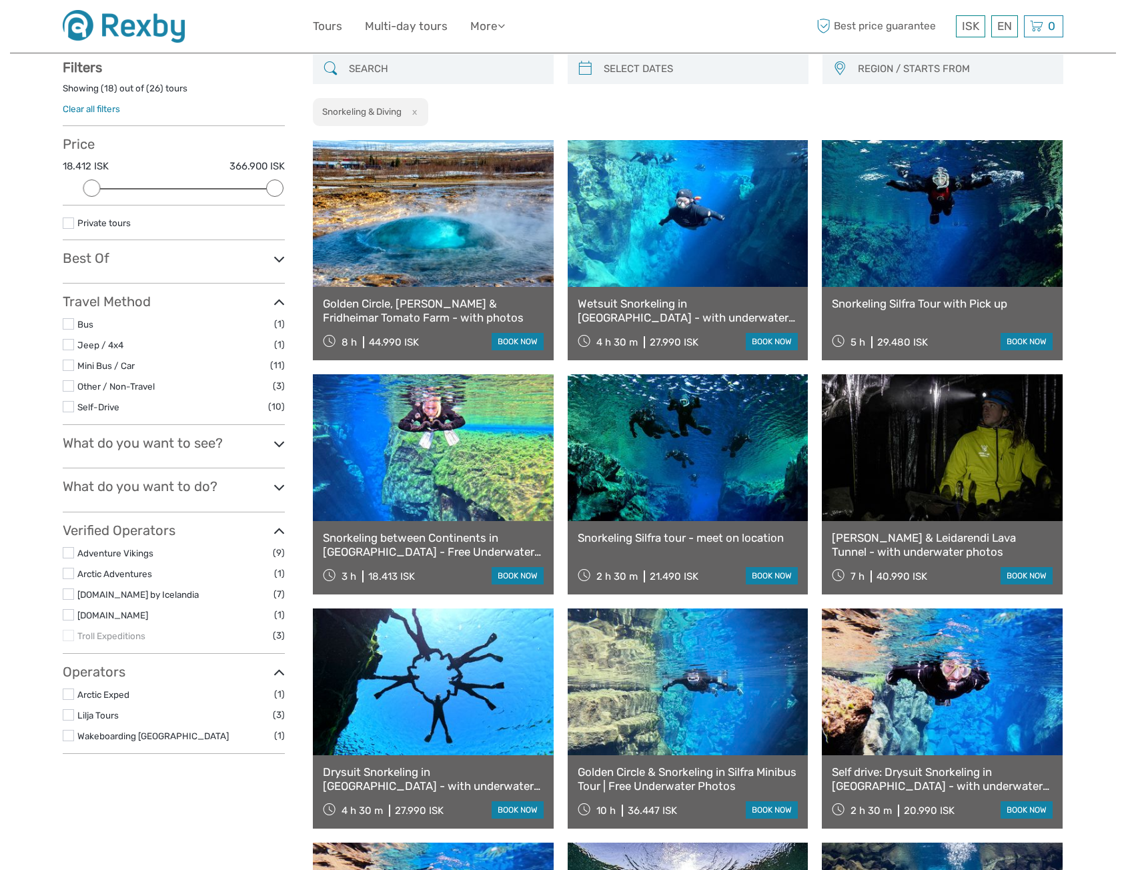
click at [702, 538] on link "Snorkeling Silfra tour - meet on location" at bounding box center [688, 537] width 221 height 13
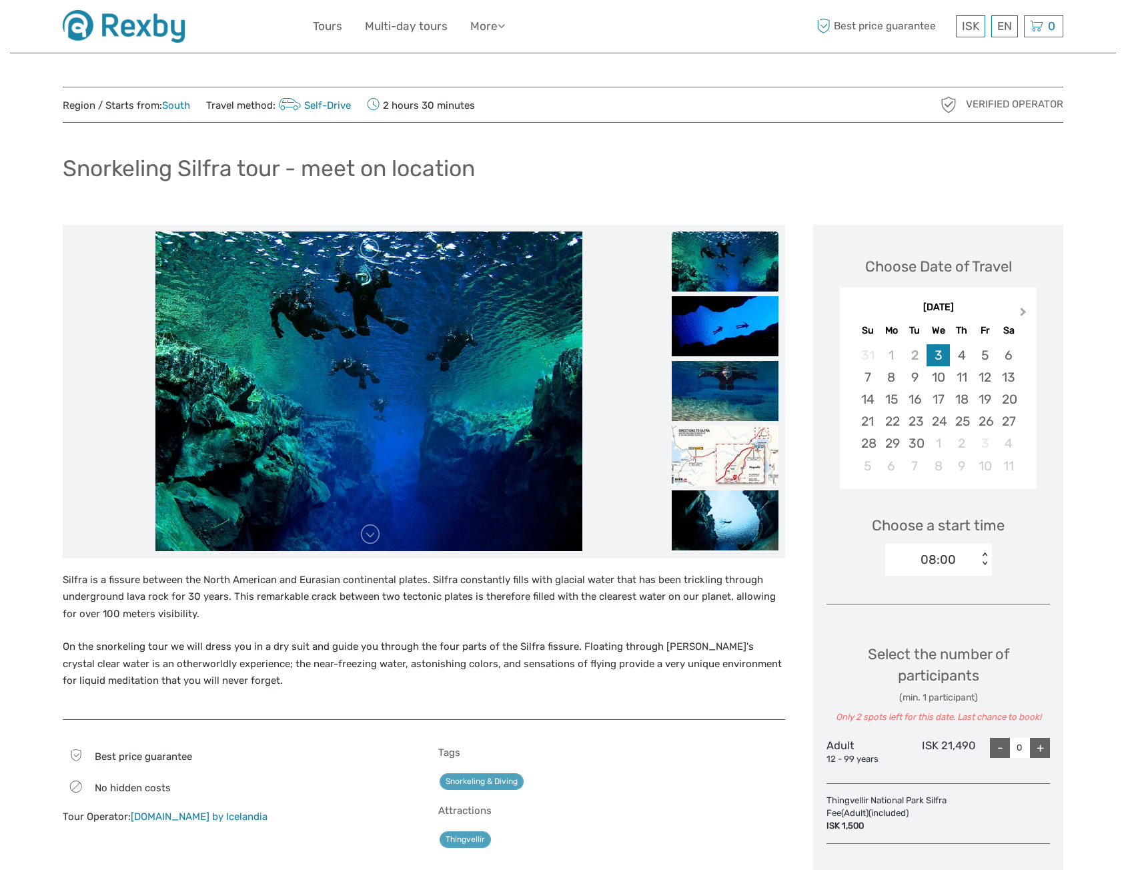
click at [1025, 307] on button "Next Month" at bounding box center [1024, 314] width 21 height 21
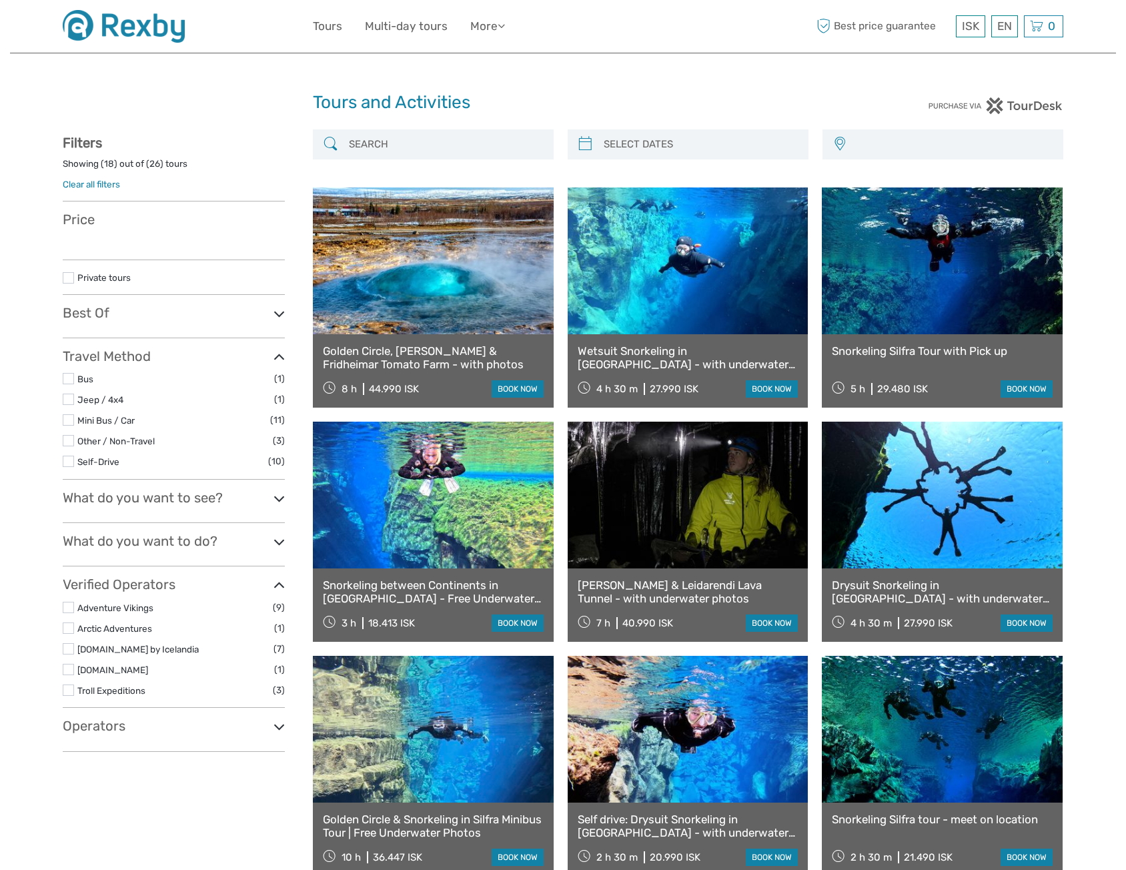
select select
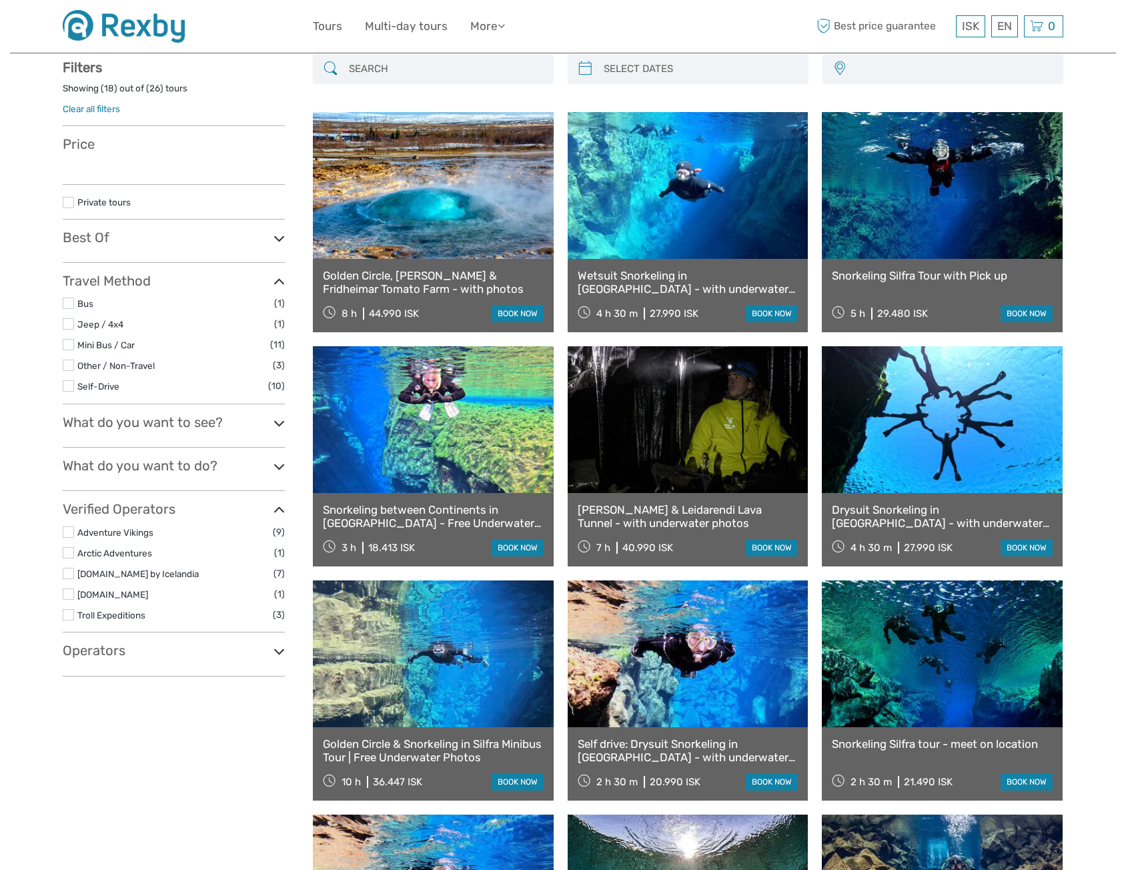
select select
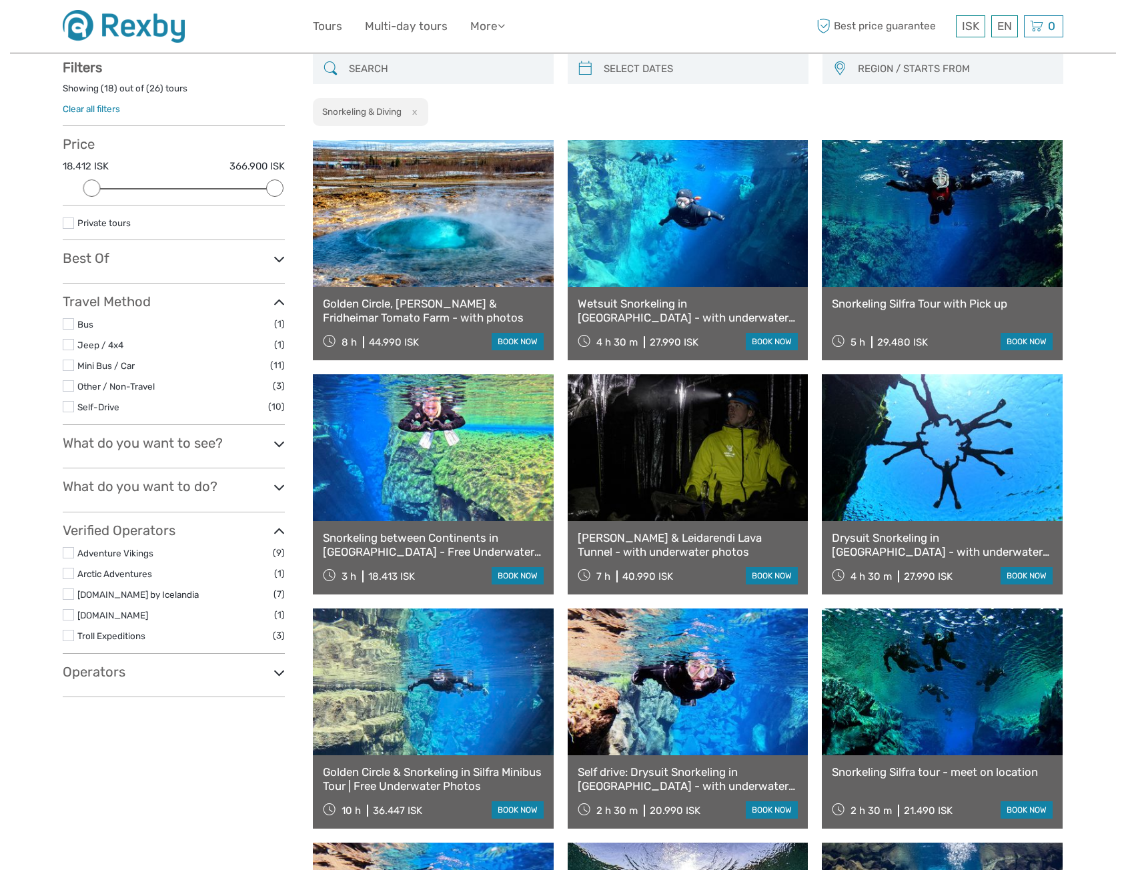
scroll to position [0, 0]
click at [681, 769] on link "Self drive: Drysuit Snorkeling in [GEOGRAPHIC_DATA] - with underwater photos" at bounding box center [688, 778] width 221 height 27
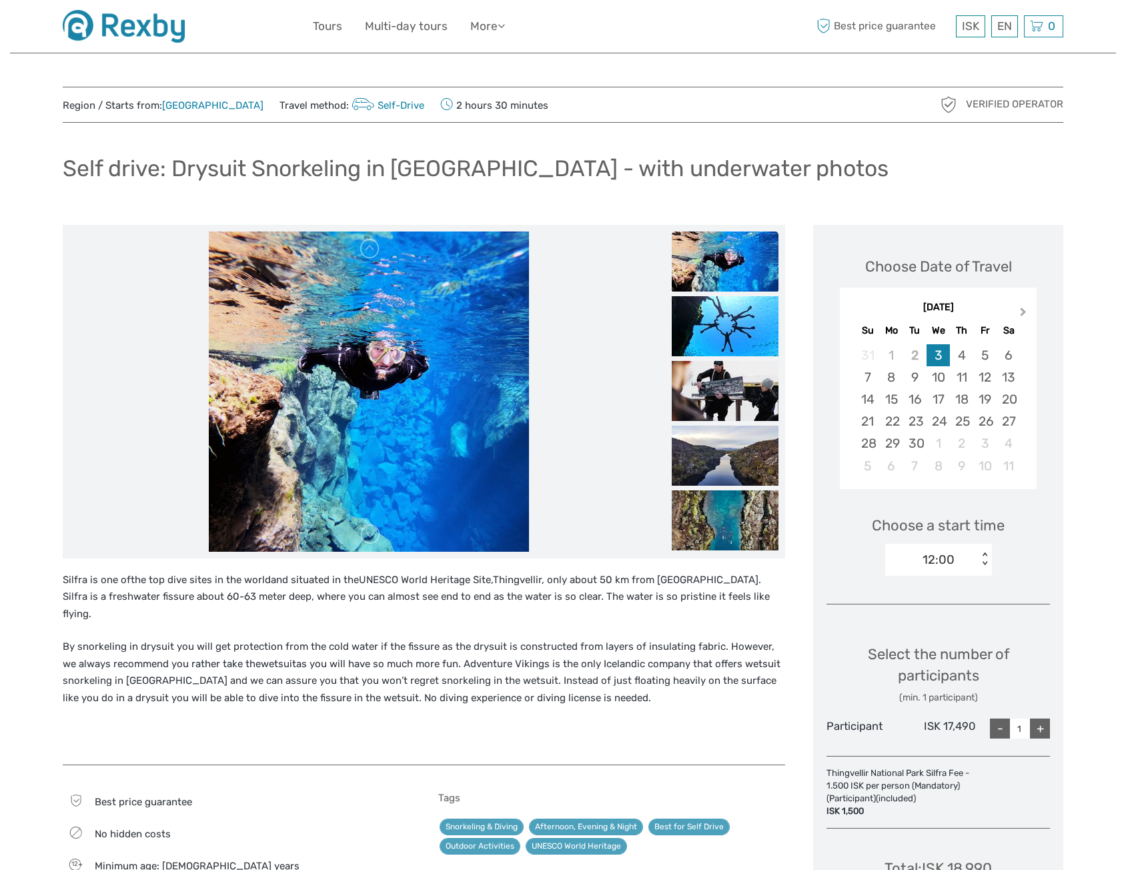
click at [1024, 312] on span "Next Month" at bounding box center [1024, 314] width 0 height 19
click at [969, 564] on div "12:00" at bounding box center [931, 560] width 93 height 20
click at [954, 597] on div "12:00" at bounding box center [938, 599] width 93 height 23
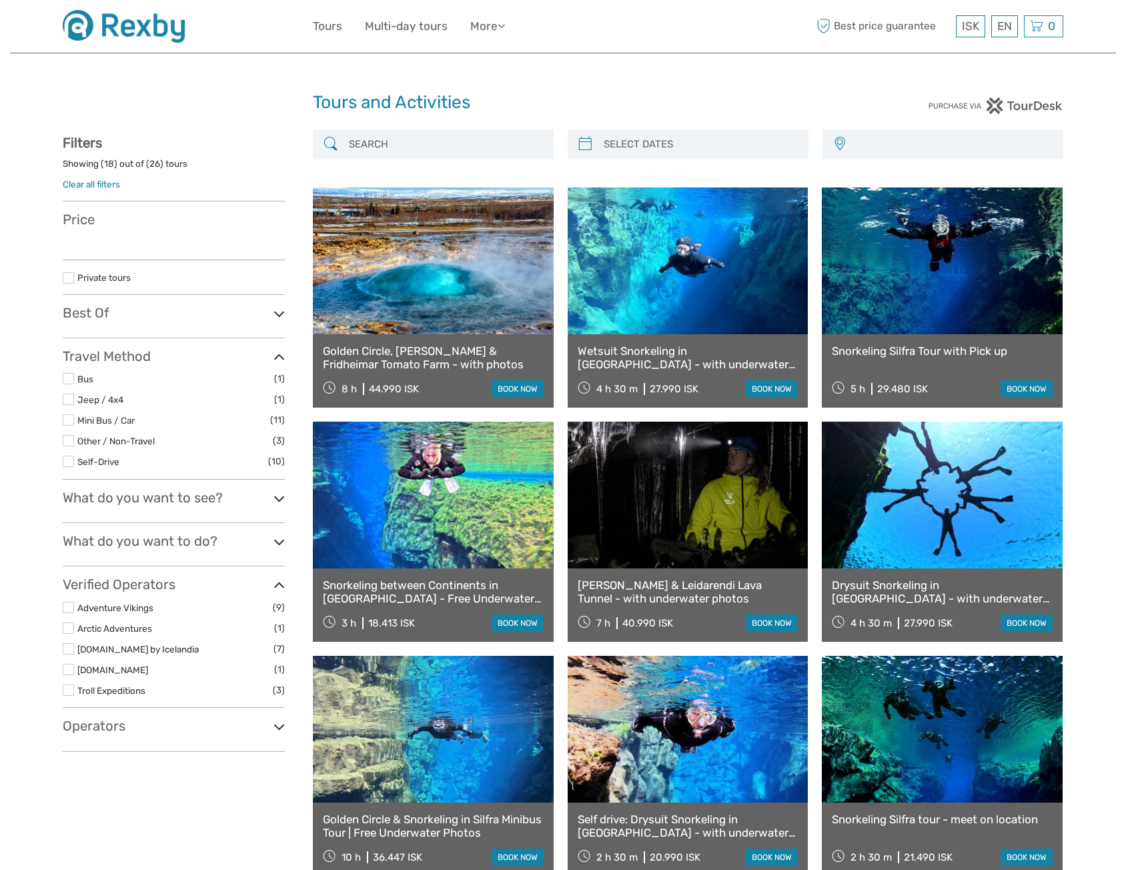
select select
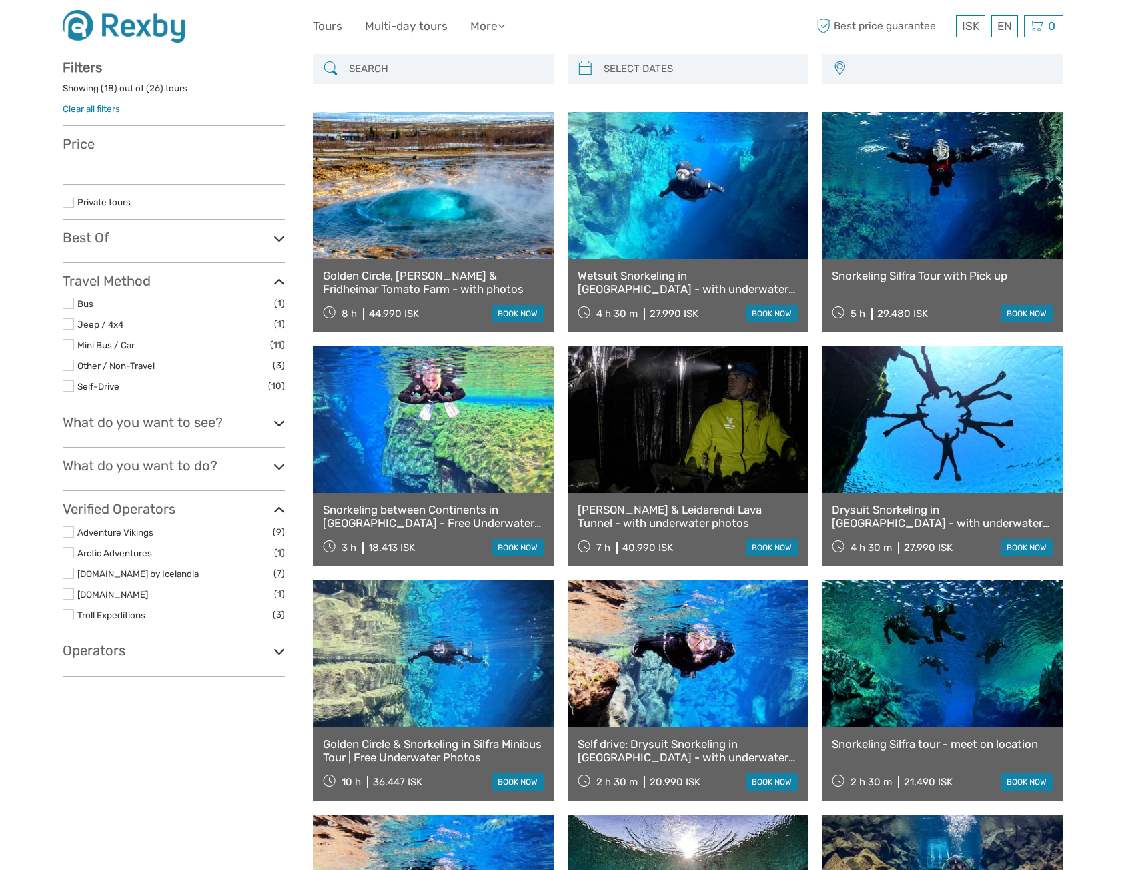
select select
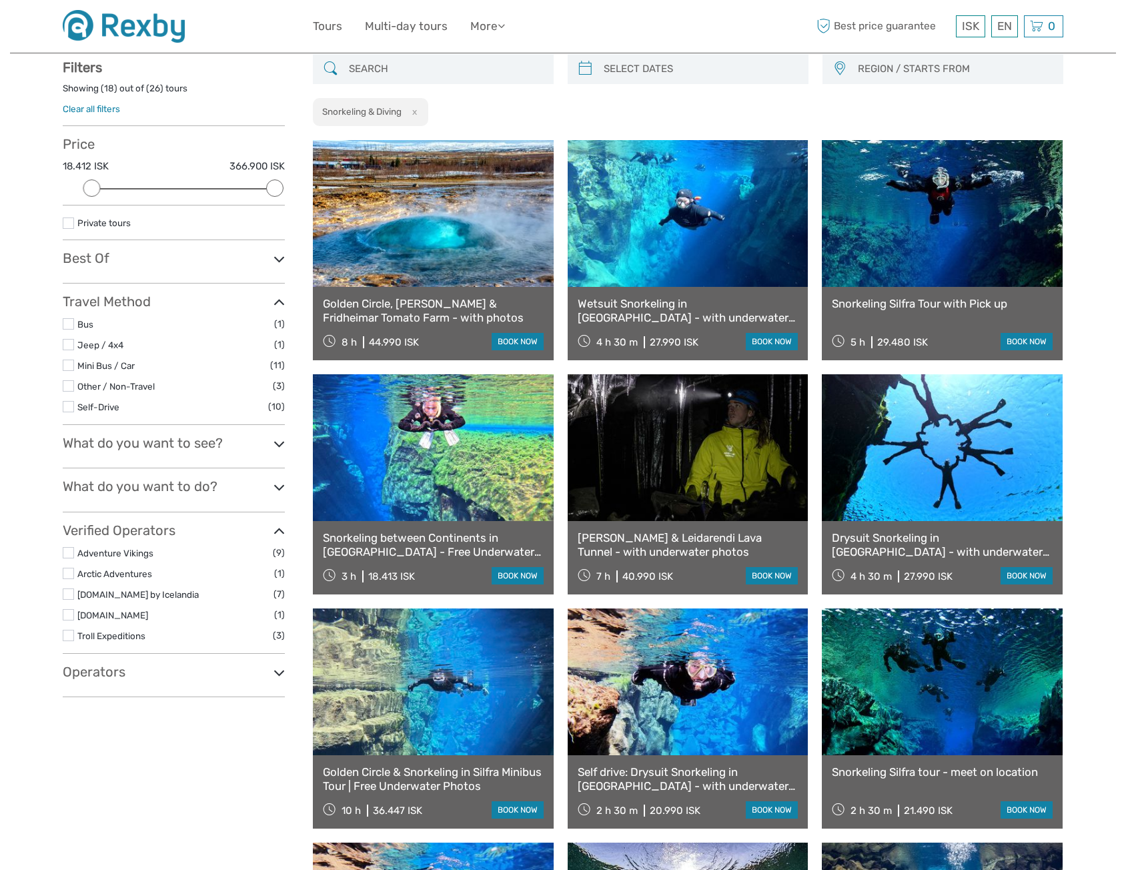
scroll to position [0, 0]
click at [446, 542] on link "Snorkeling between Continents in [GEOGRAPHIC_DATA] - Free Underwater Photos" at bounding box center [433, 544] width 221 height 27
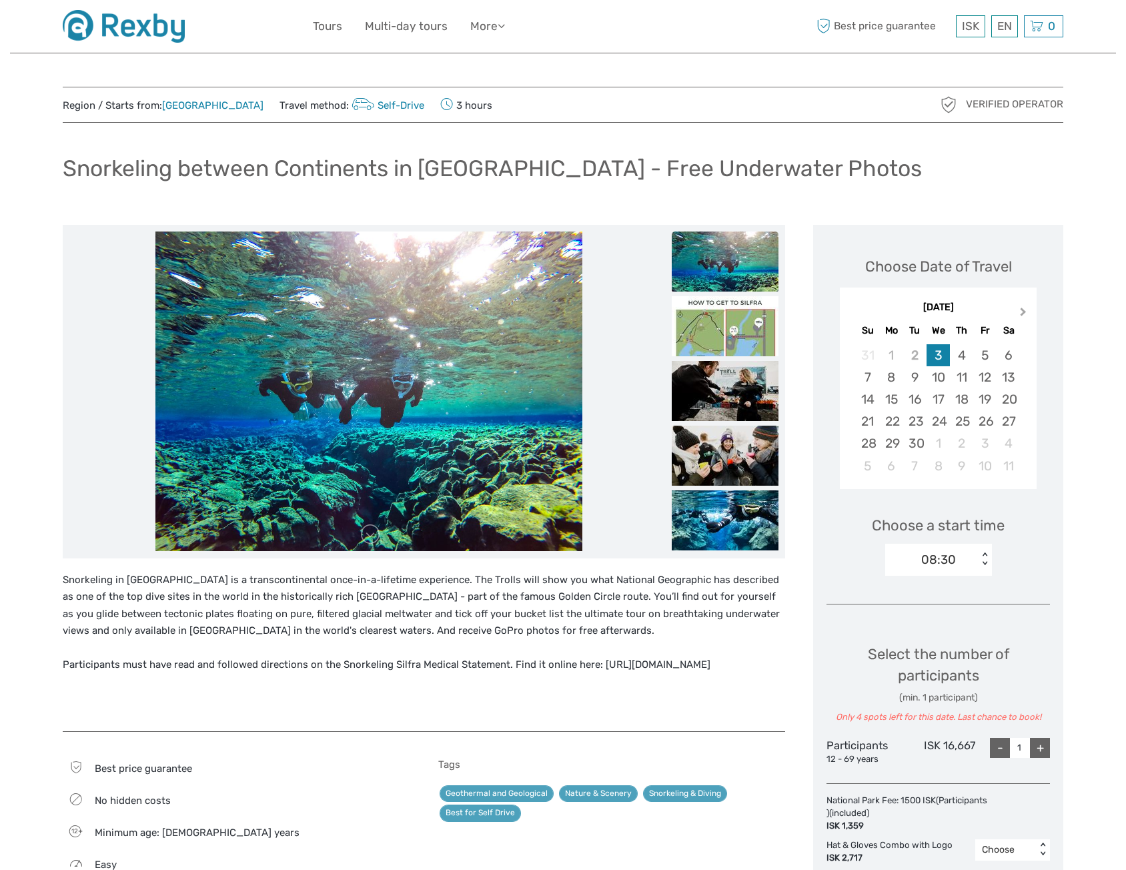
click at [1018, 316] on button "Next Month" at bounding box center [1024, 314] width 21 height 21
click at [886, 376] on div "3" at bounding box center [891, 377] width 23 height 22
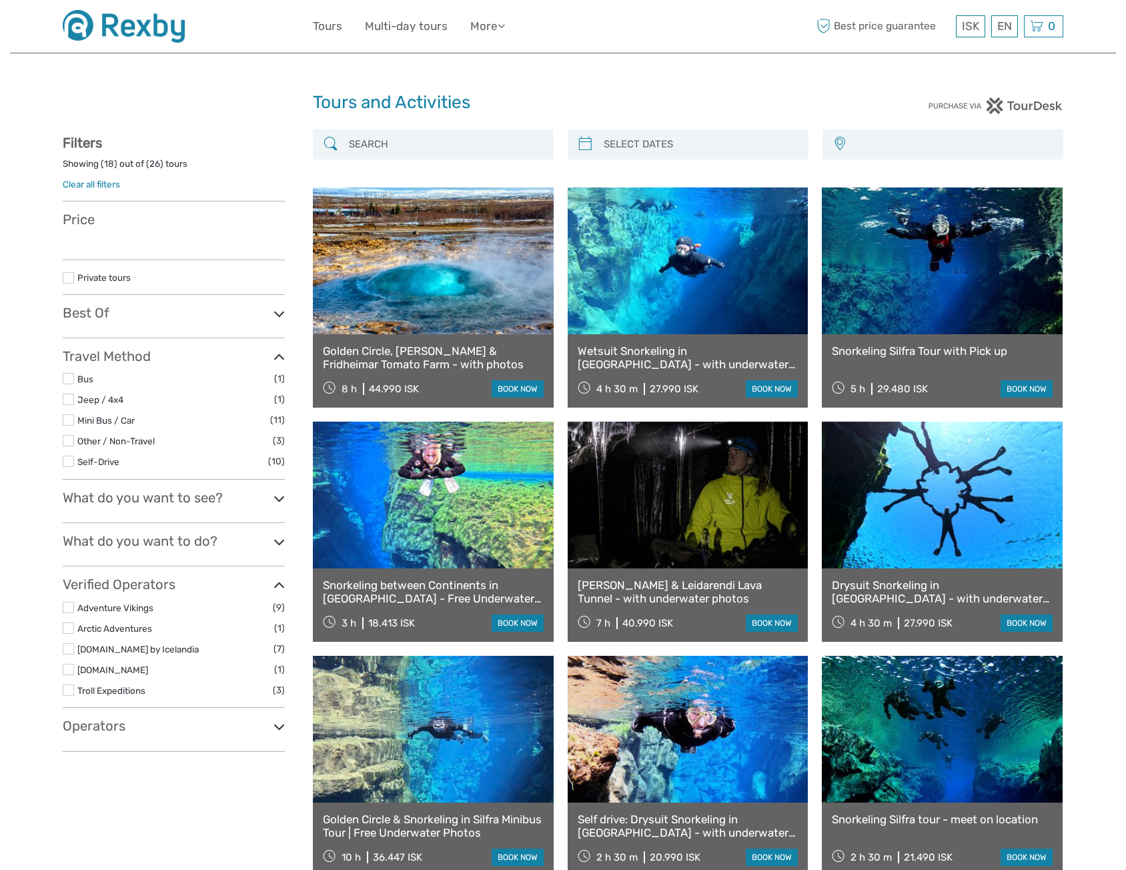
select select
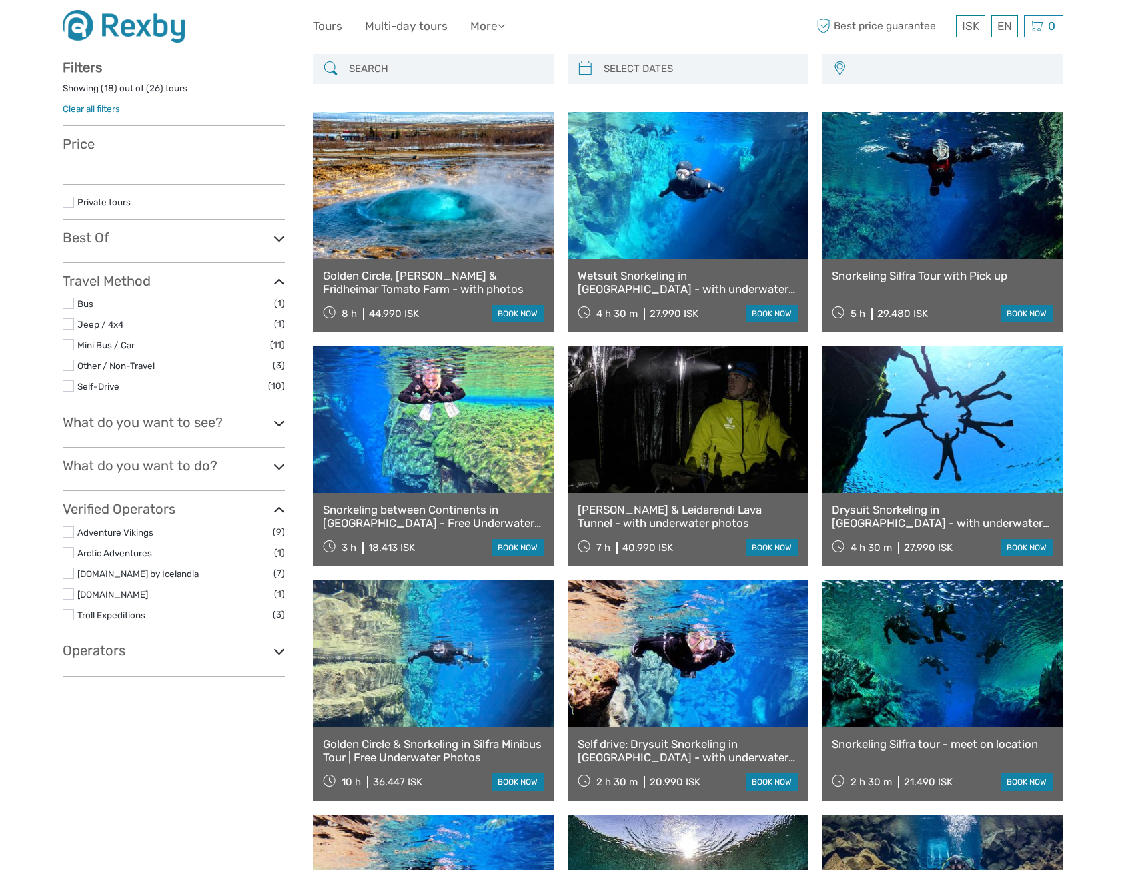
select select
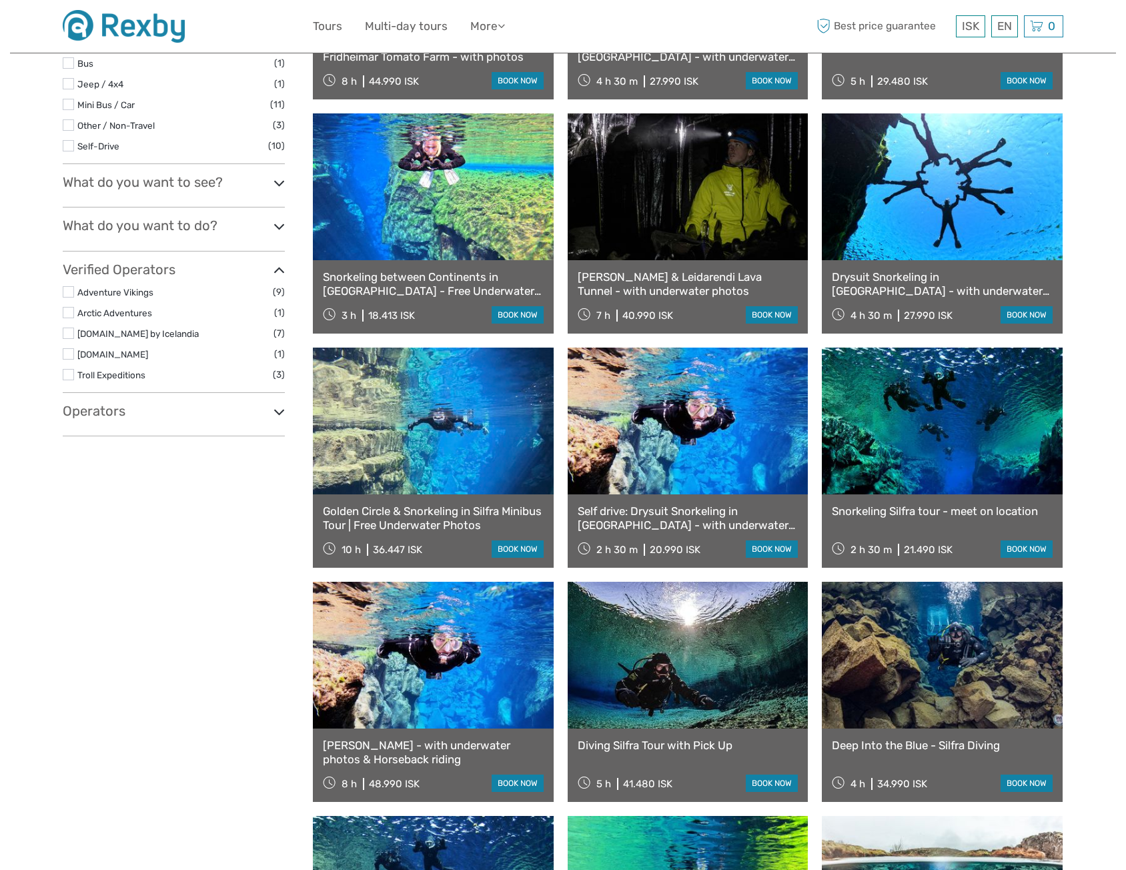
scroll to position [342, 0]
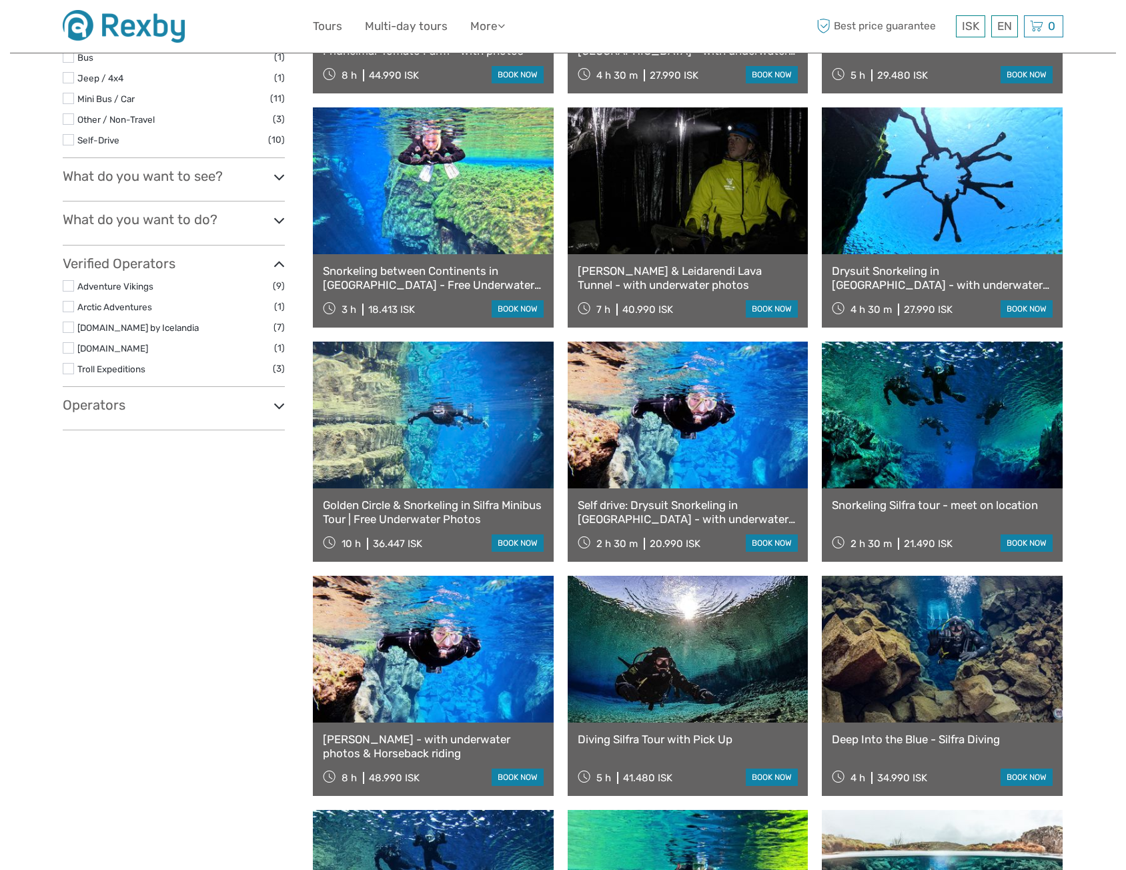
click at [959, 506] on link "Snorkeling Silfra tour - meet on location" at bounding box center [942, 504] width 221 height 13
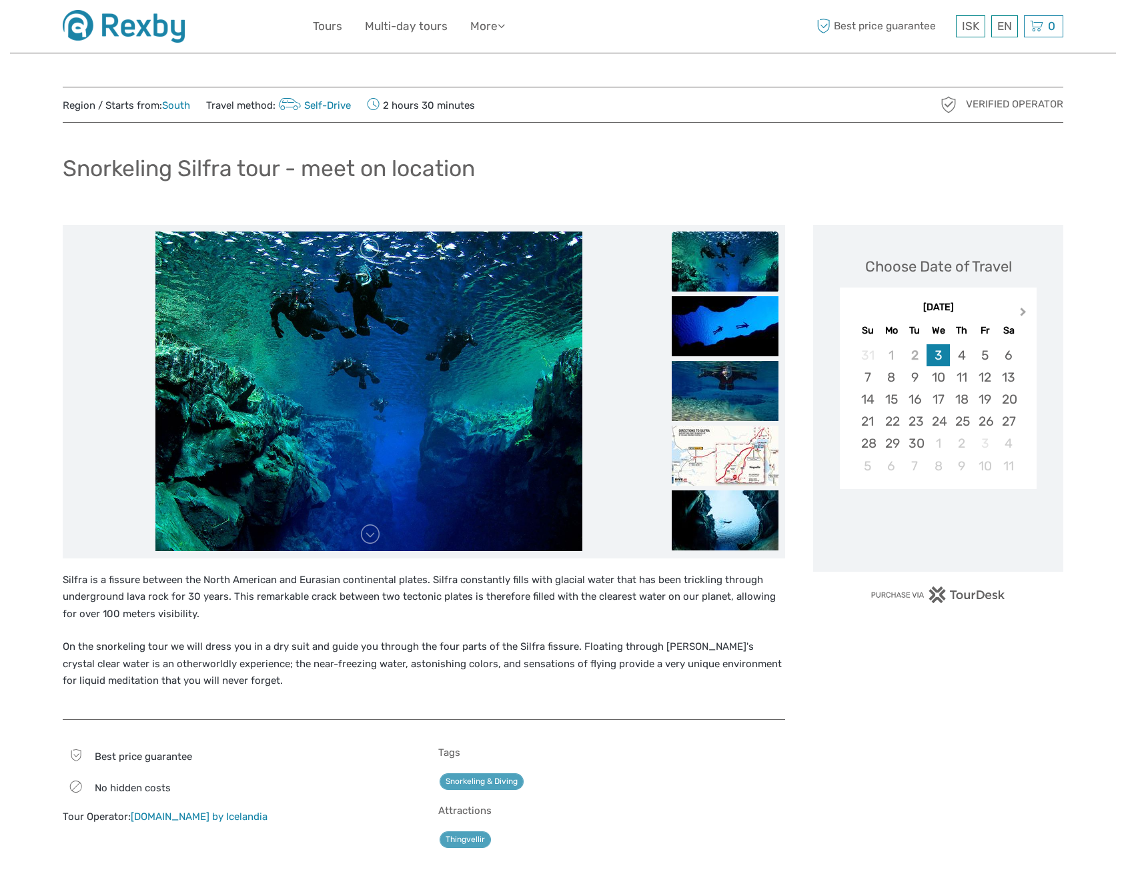
click at [1019, 315] on button "Next Month" at bounding box center [1024, 314] width 21 height 21
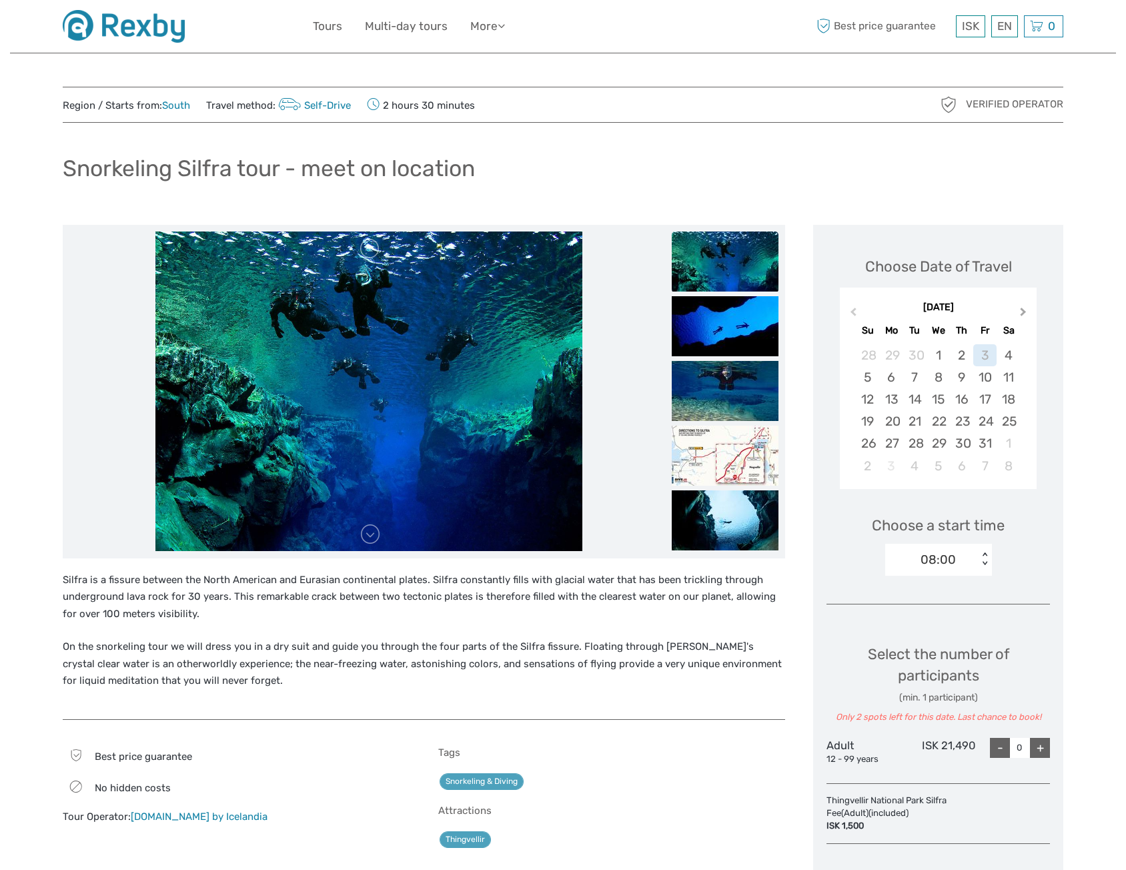
click at [1024, 311] on span "Next Month" at bounding box center [1024, 314] width 0 height 19
click at [897, 376] on div "3" at bounding box center [891, 377] width 23 height 22
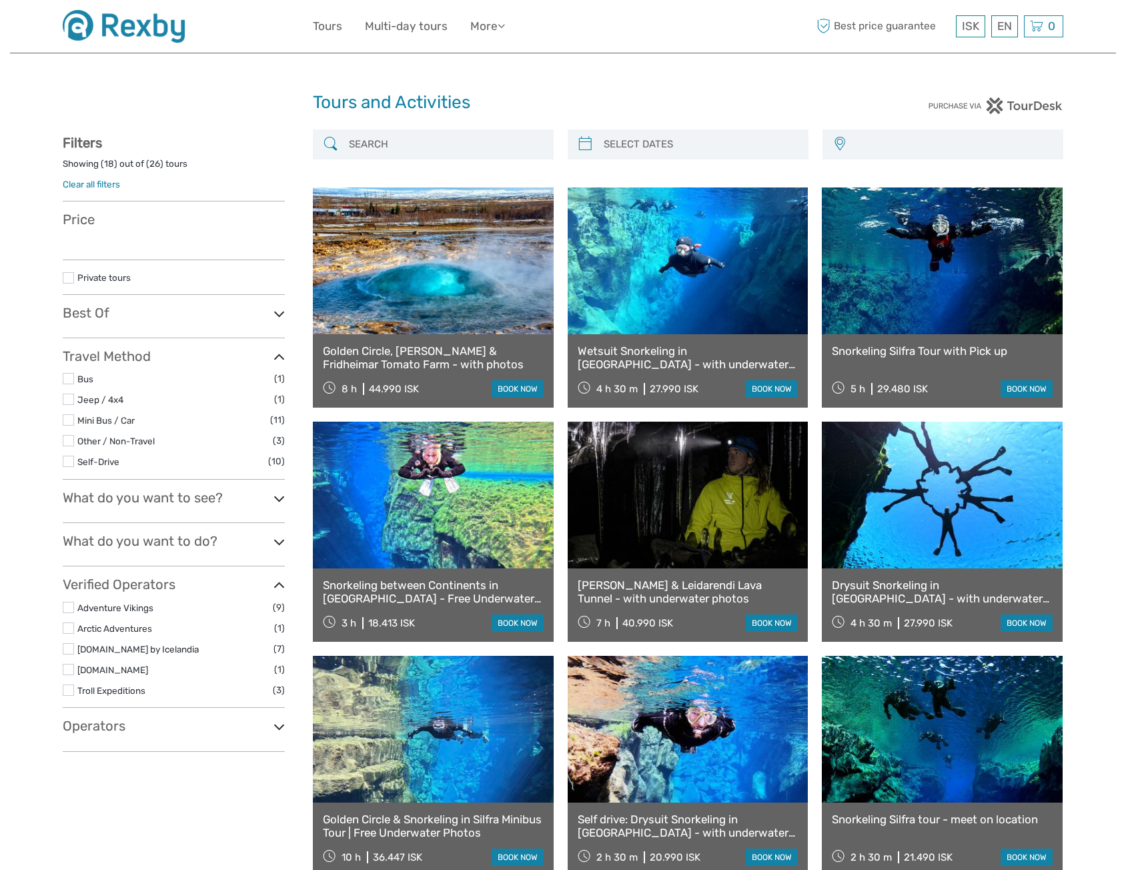
select select
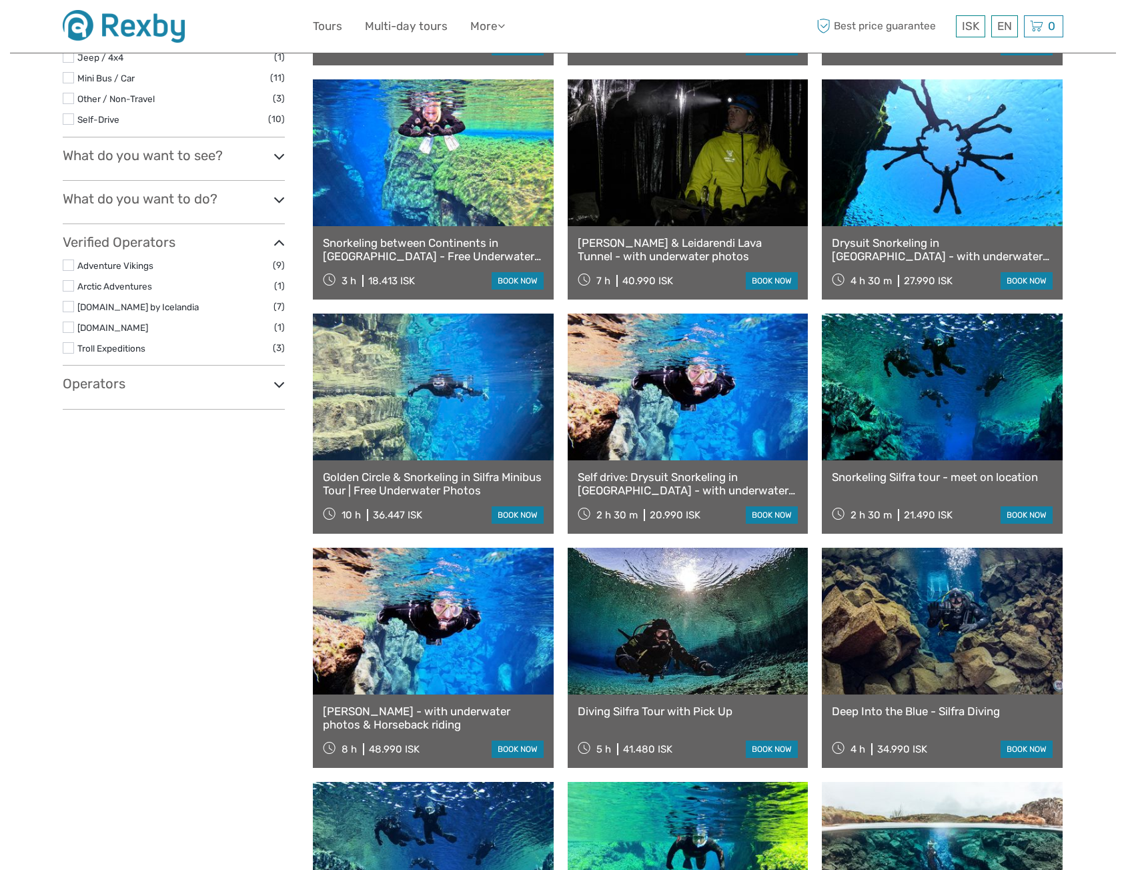
select select
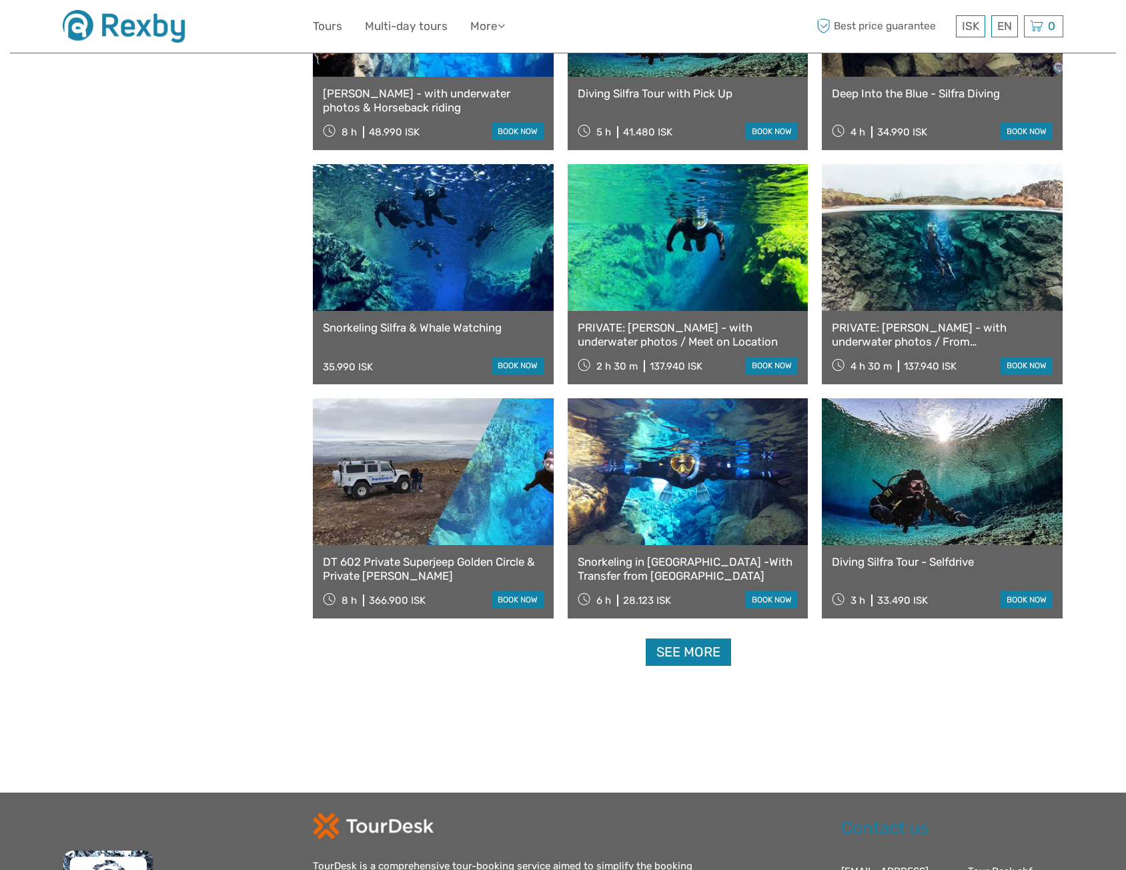
scroll to position [1010, 0]
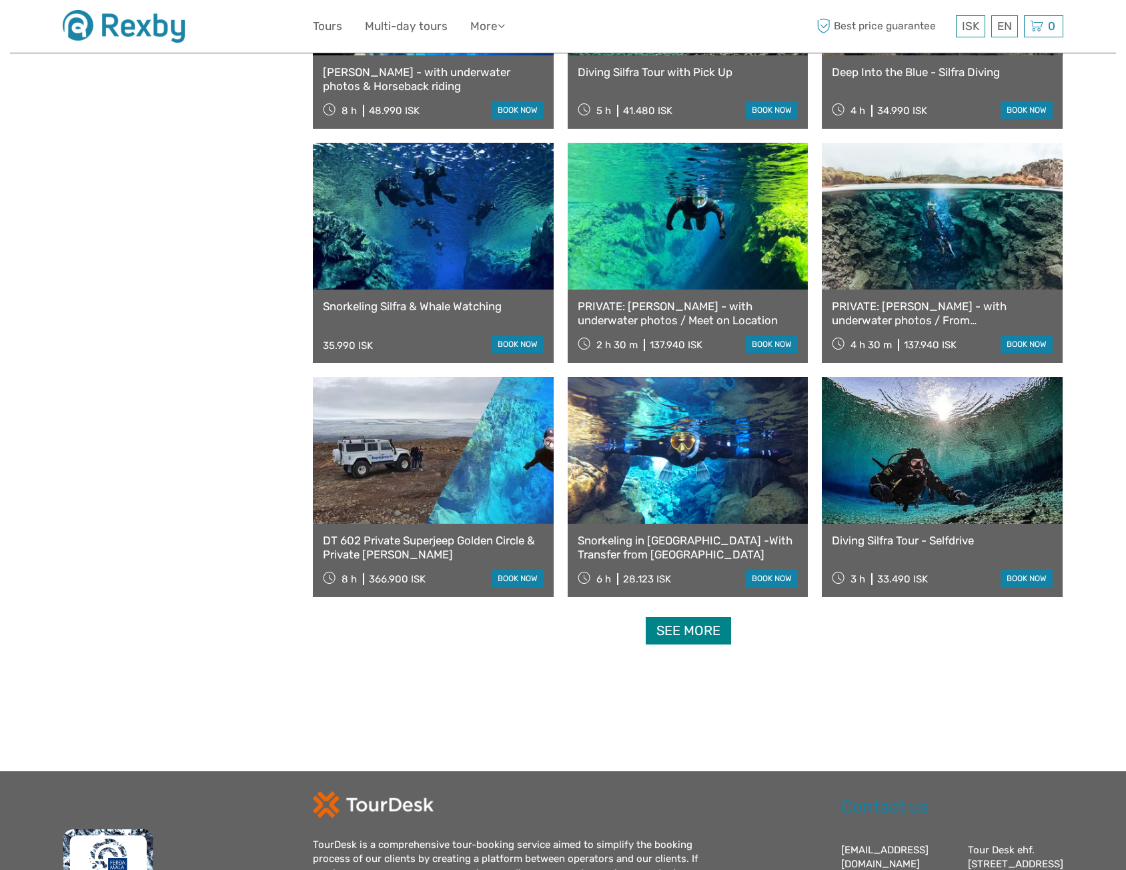
click at [699, 632] on link "See more" at bounding box center [688, 630] width 85 height 27
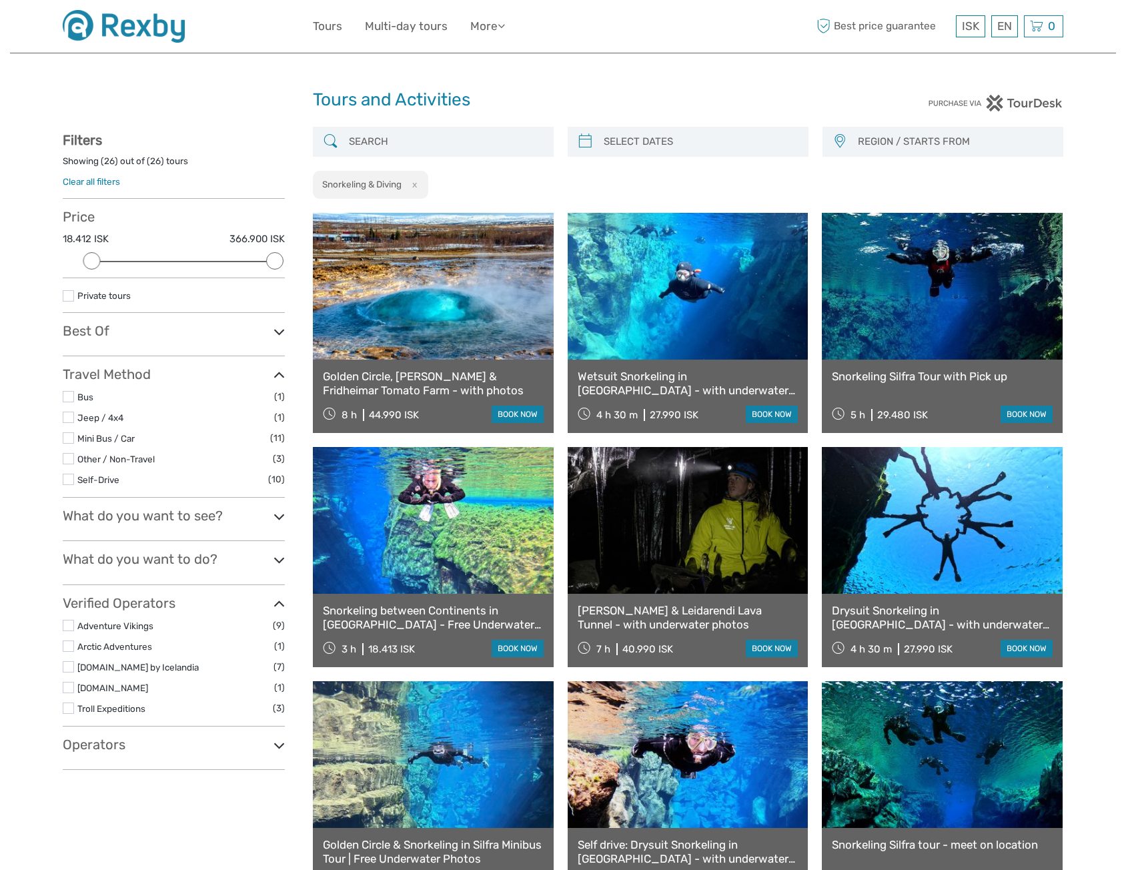
scroll to position [0, 0]
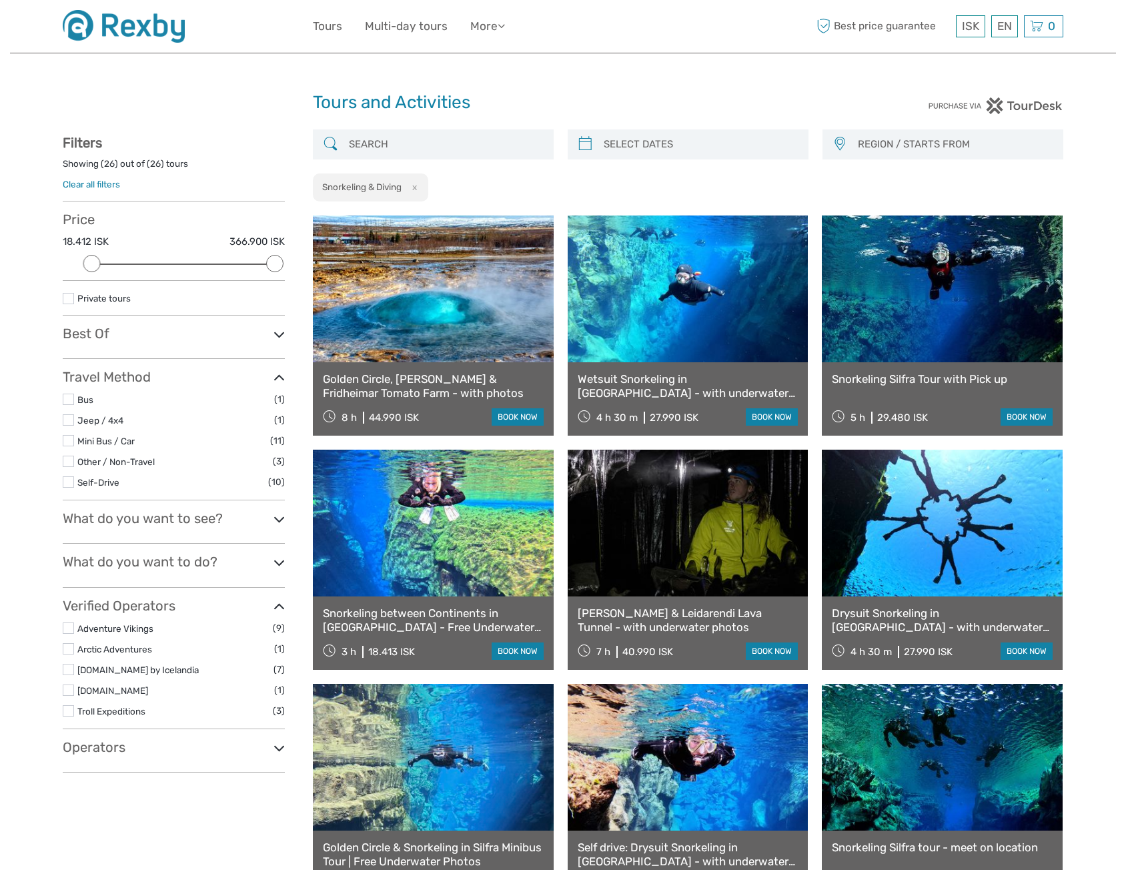
click at [67, 669] on label at bounding box center [68, 669] width 11 height 11
click at [0, 0] on input "checkbox" at bounding box center [0, 0] width 0 height 0
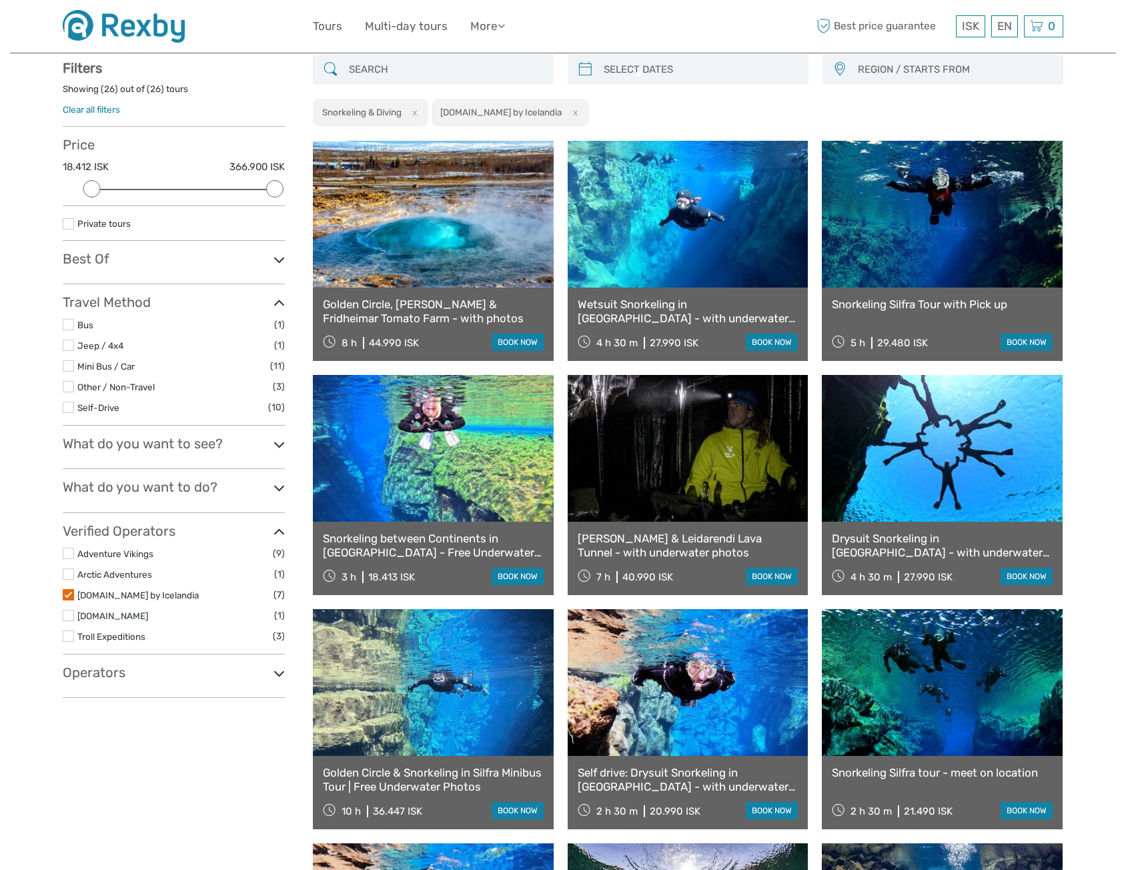
scroll to position [75, 0]
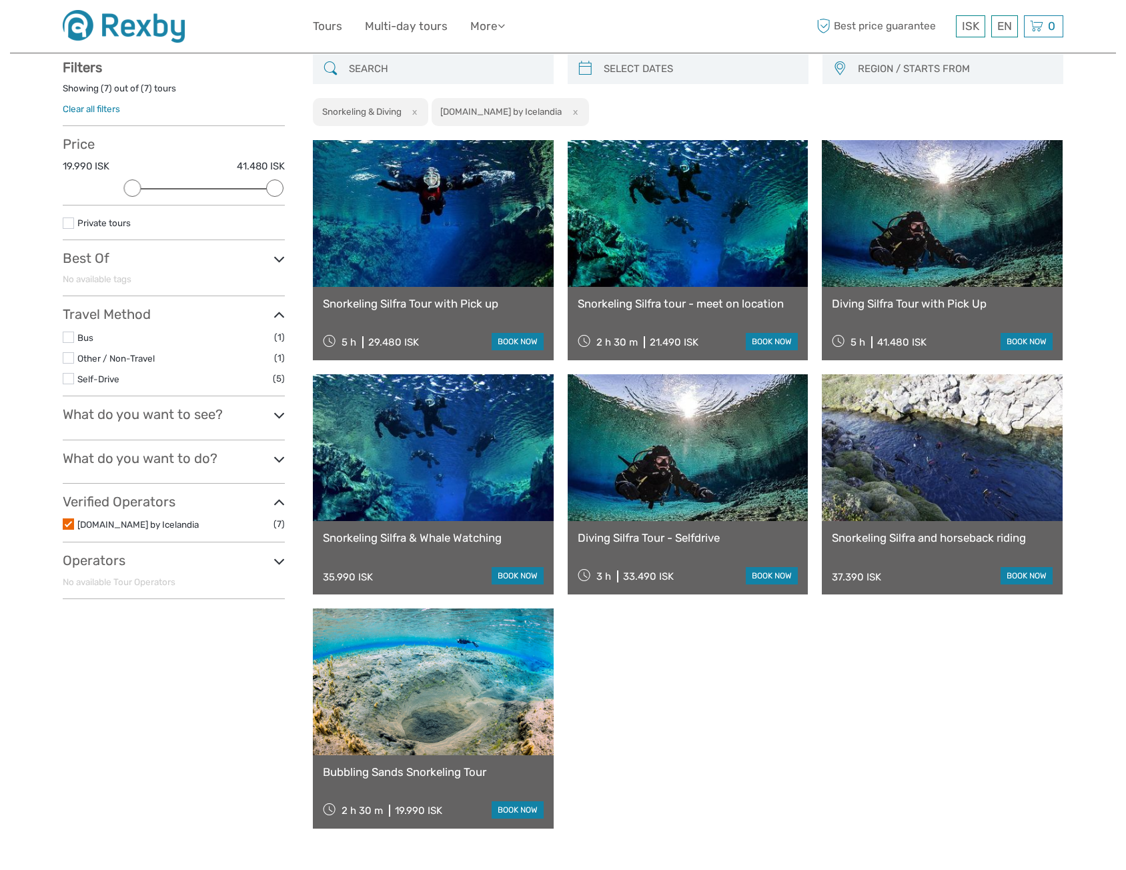
click at [677, 304] on link "Snorkeling Silfra tour - meet on location" at bounding box center [688, 303] width 221 height 13
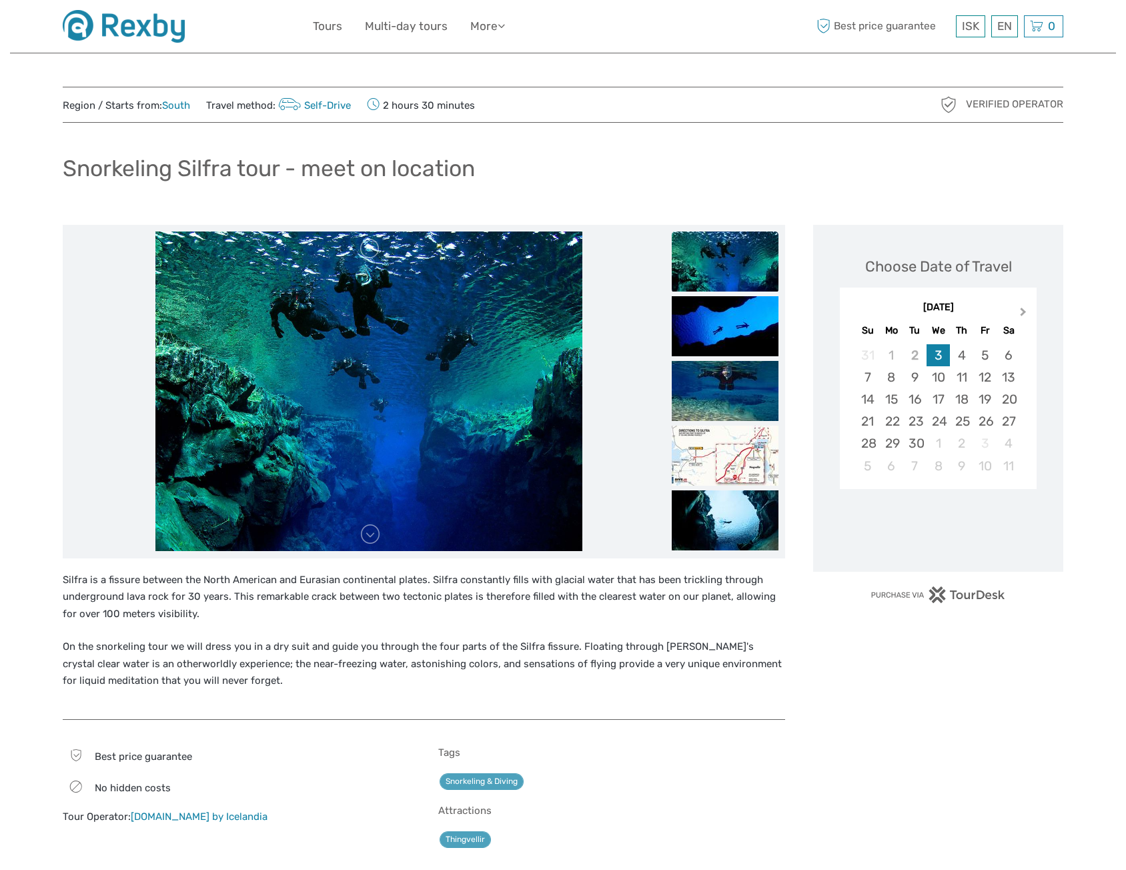
click at [1024, 313] on span "Next Month" at bounding box center [1024, 314] width 0 height 19
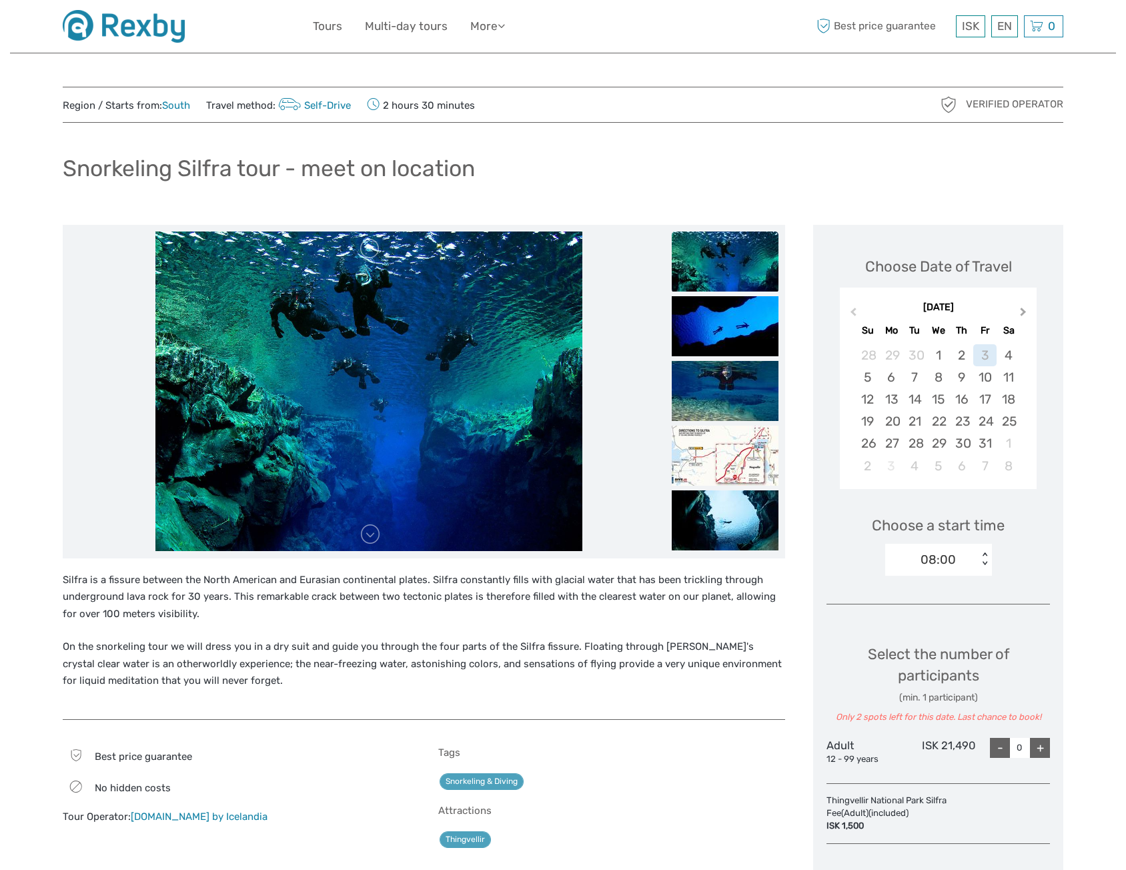
click at [1024, 315] on span "Next Month" at bounding box center [1024, 314] width 0 height 19
click at [957, 377] on div "6" at bounding box center [961, 377] width 23 height 22
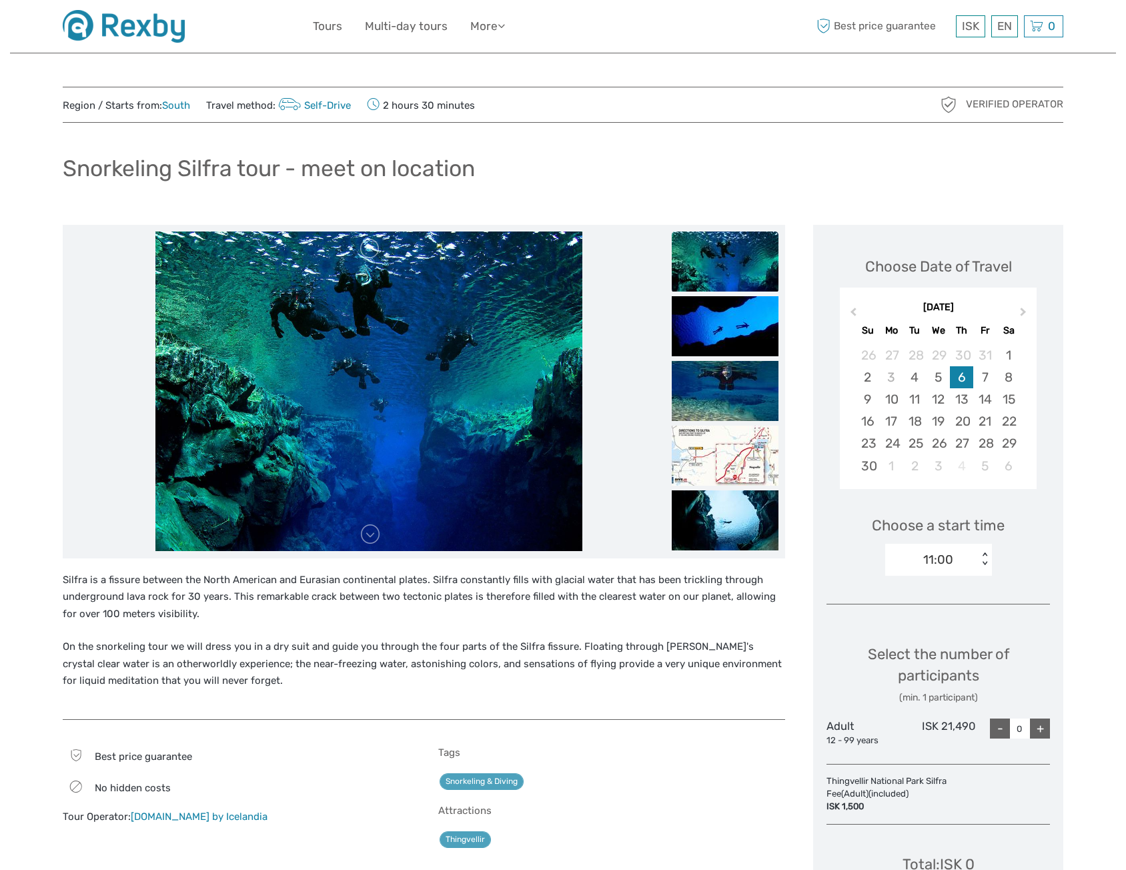
click at [960, 554] on div "11:00" at bounding box center [931, 560] width 93 height 20
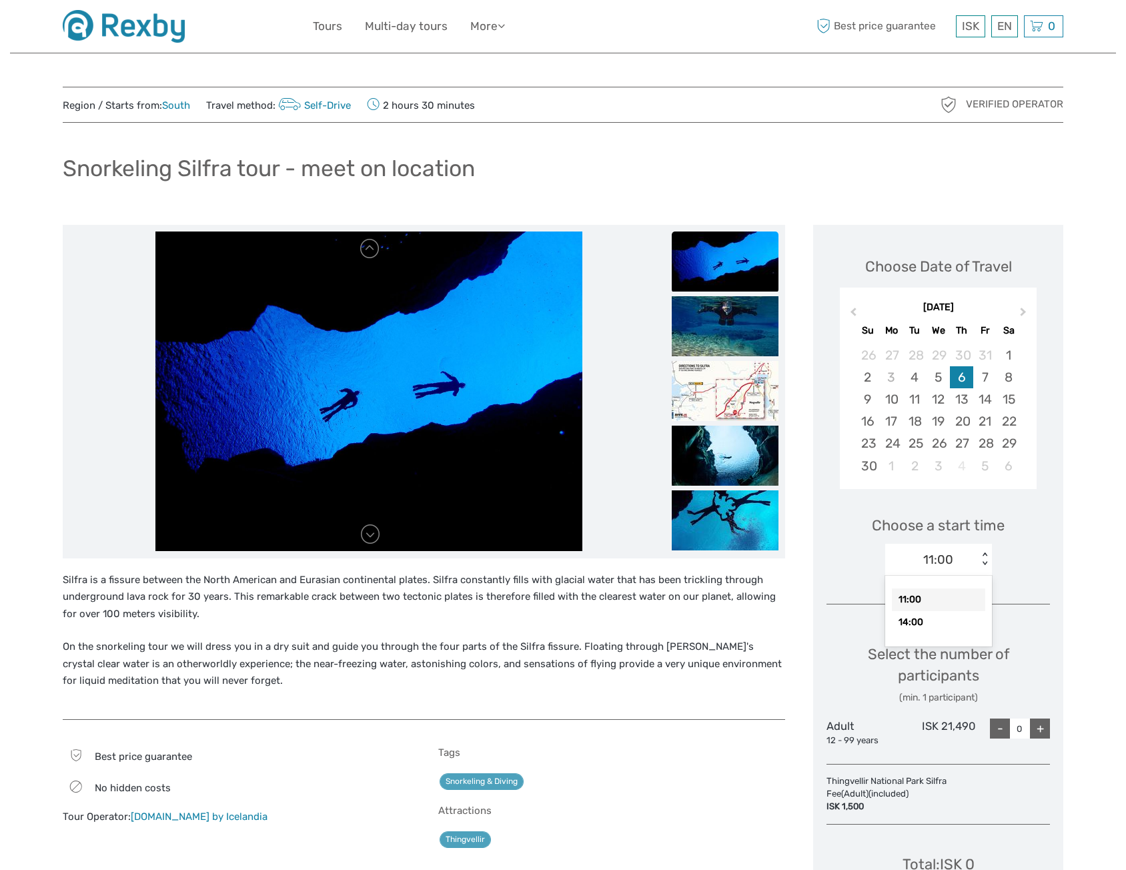
click at [960, 554] on div "11:00" at bounding box center [931, 560] width 93 height 20
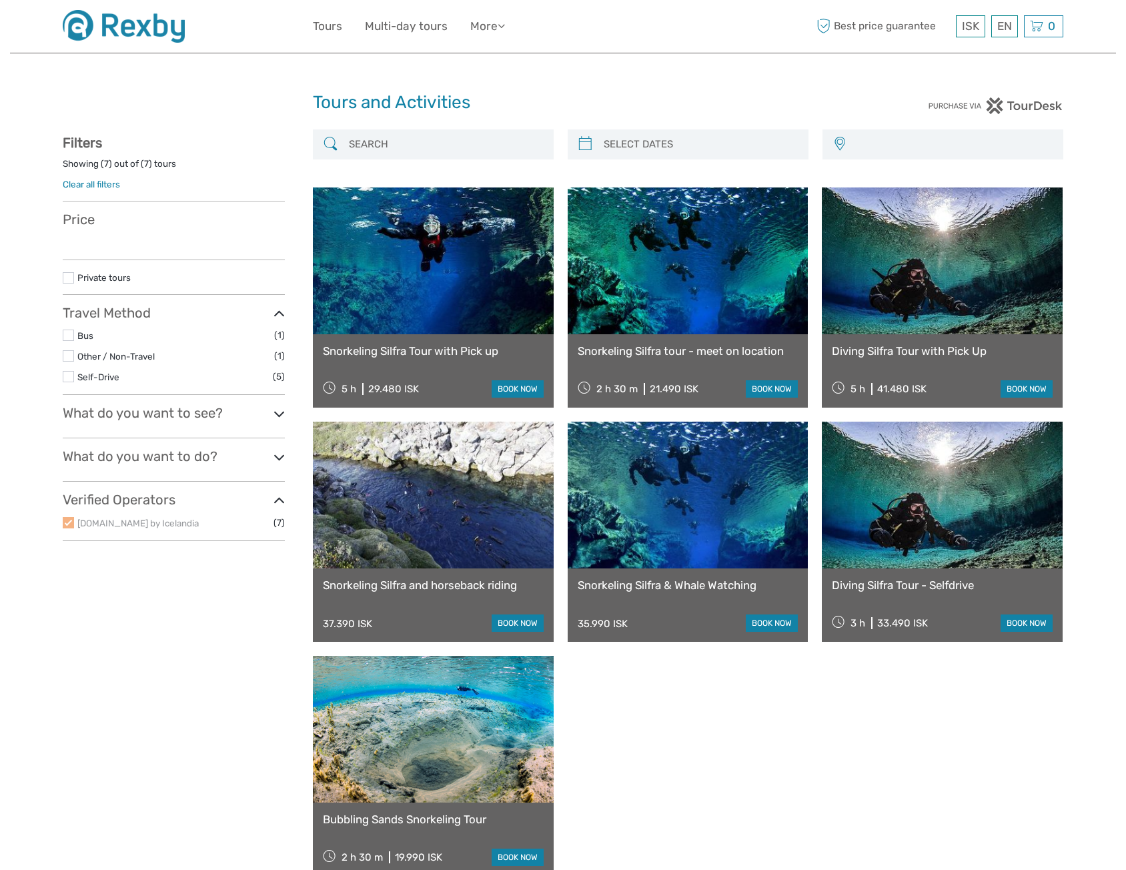
select select
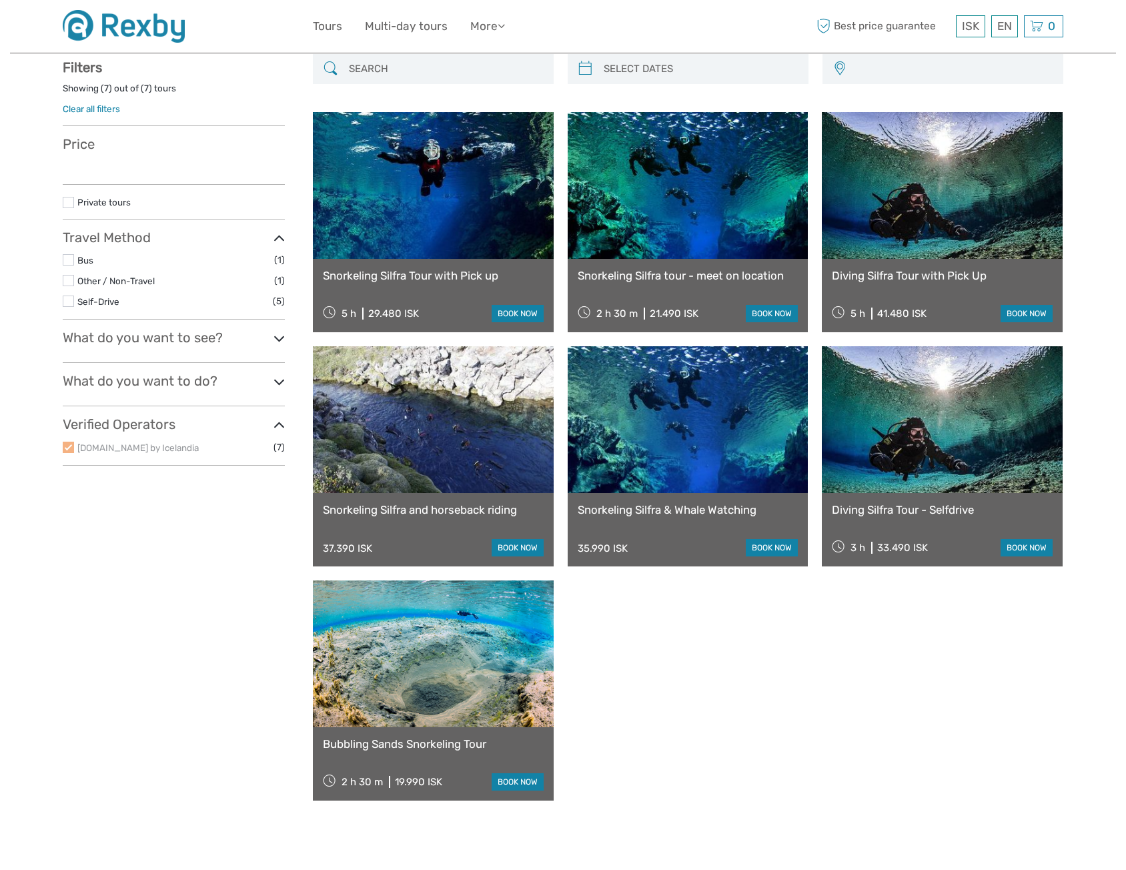
select select
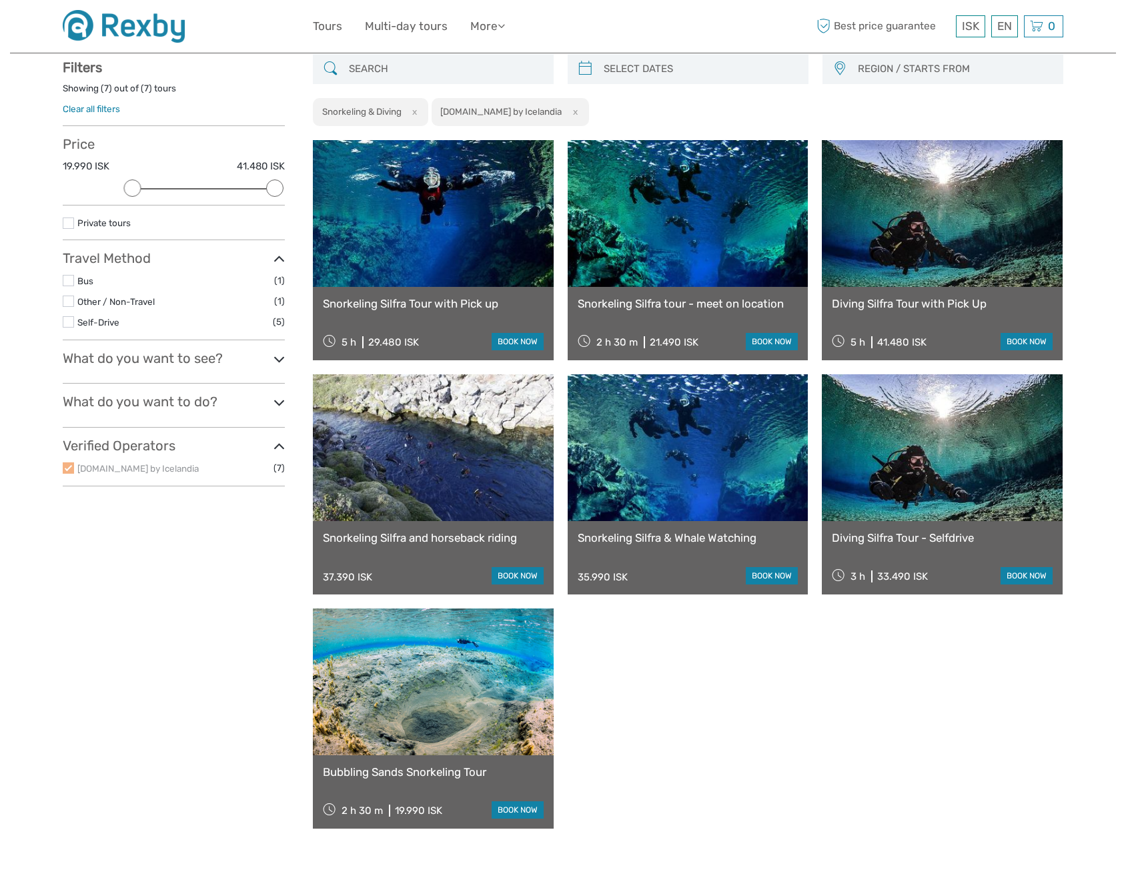
scroll to position [0, 0]
click at [69, 469] on label at bounding box center [68, 467] width 11 height 11
click at [564, 107] on button "x" at bounding box center [573, 112] width 18 height 14
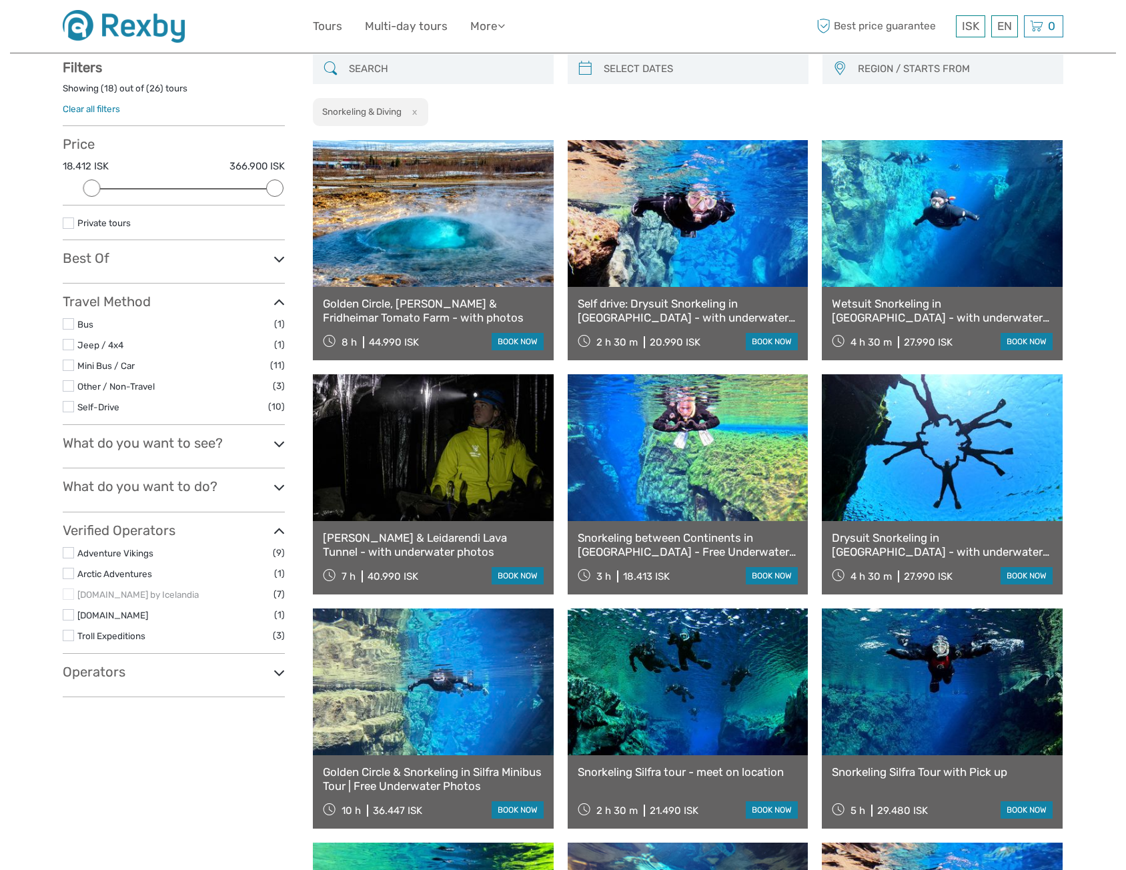
click at [67, 574] on label at bounding box center [68, 573] width 11 height 11
click at [0, 0] on input "checkbox" at bounding box center [0, 0] width 0 height 0
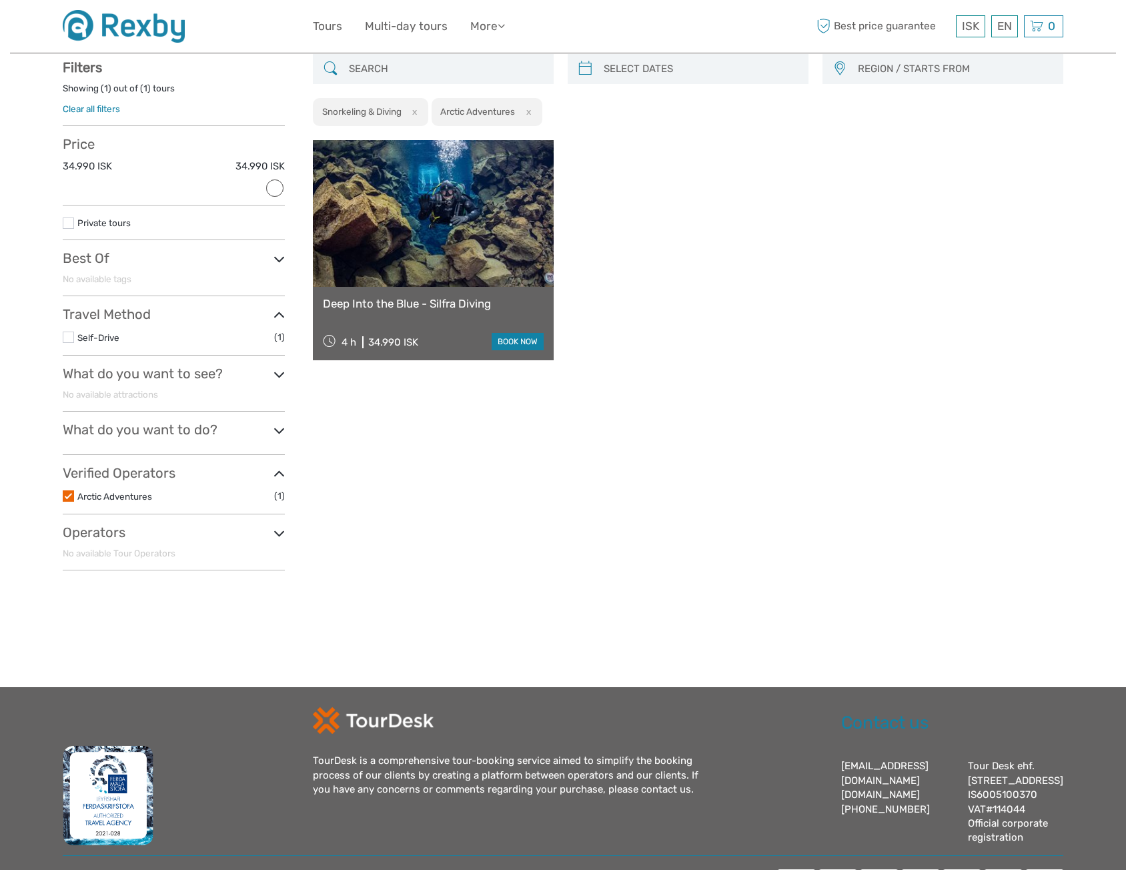
click at [63, 496] on label at bounding box center [68, 495] width 11 height 11
click at [0, 0] on input "checkbox" at bounding box center [0, 0] width 0 height 0
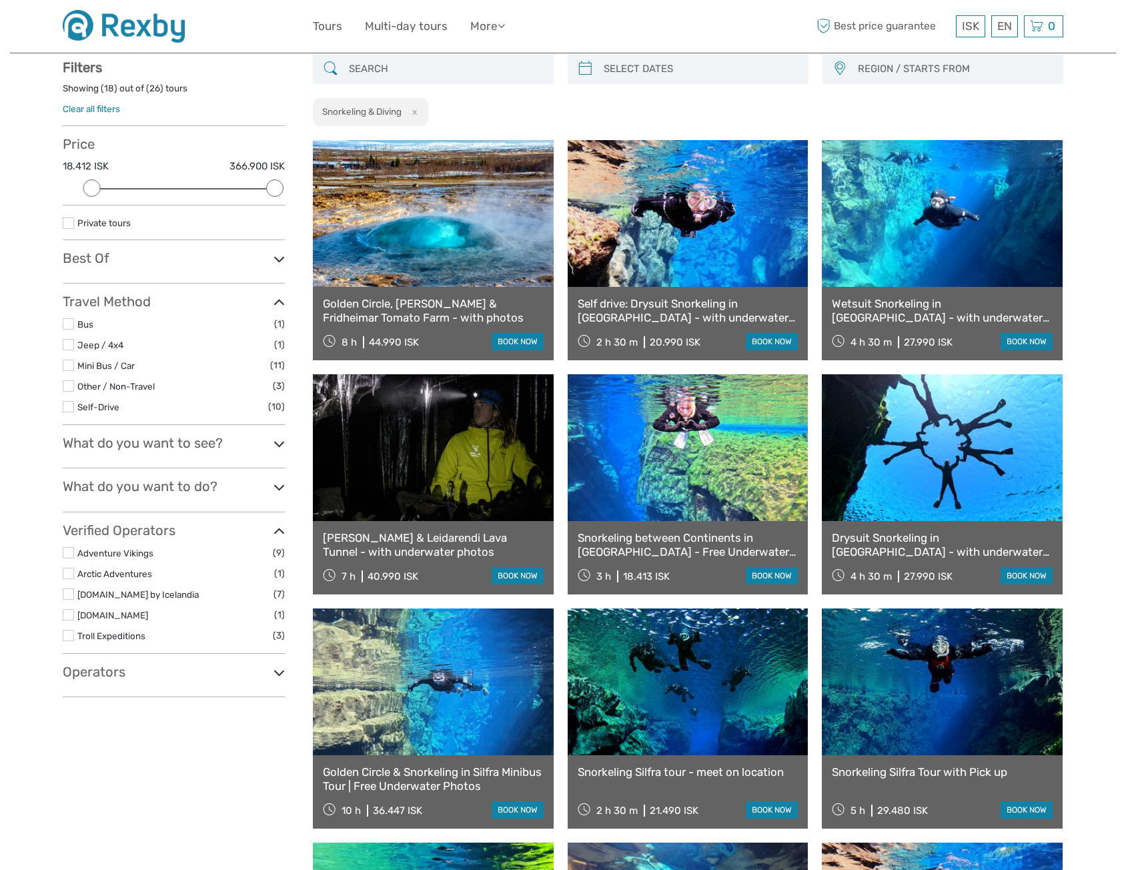
click at [68, 635] on label at bounding box center [68, 635] width 11 height 11
click at [0, 0] on input "checkbox" at bounding box center [0, 0] width 0 height 0
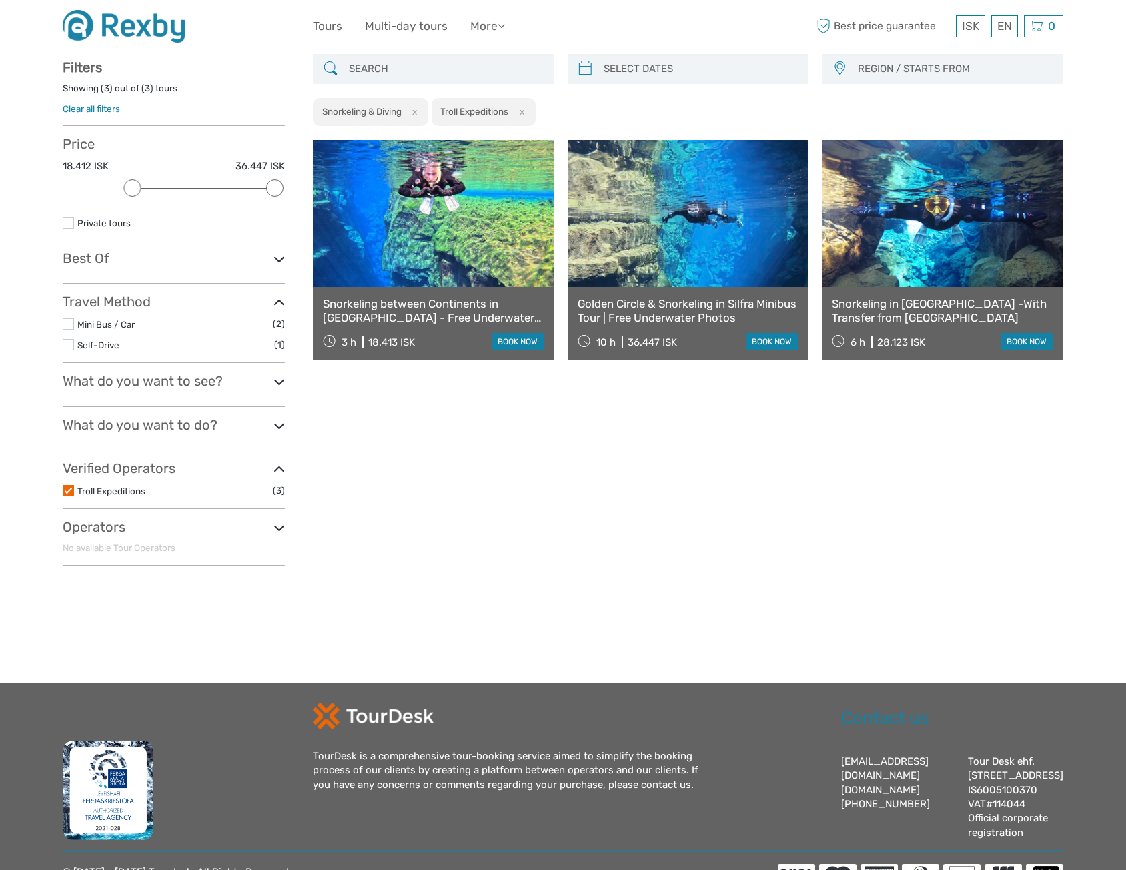
click at [437, 306] on link "Snorkeling between Continents in [GEOGRAPHIC_DATA] - Free Underwater Photos" at bounding box center [433, 310] width 221 height 27
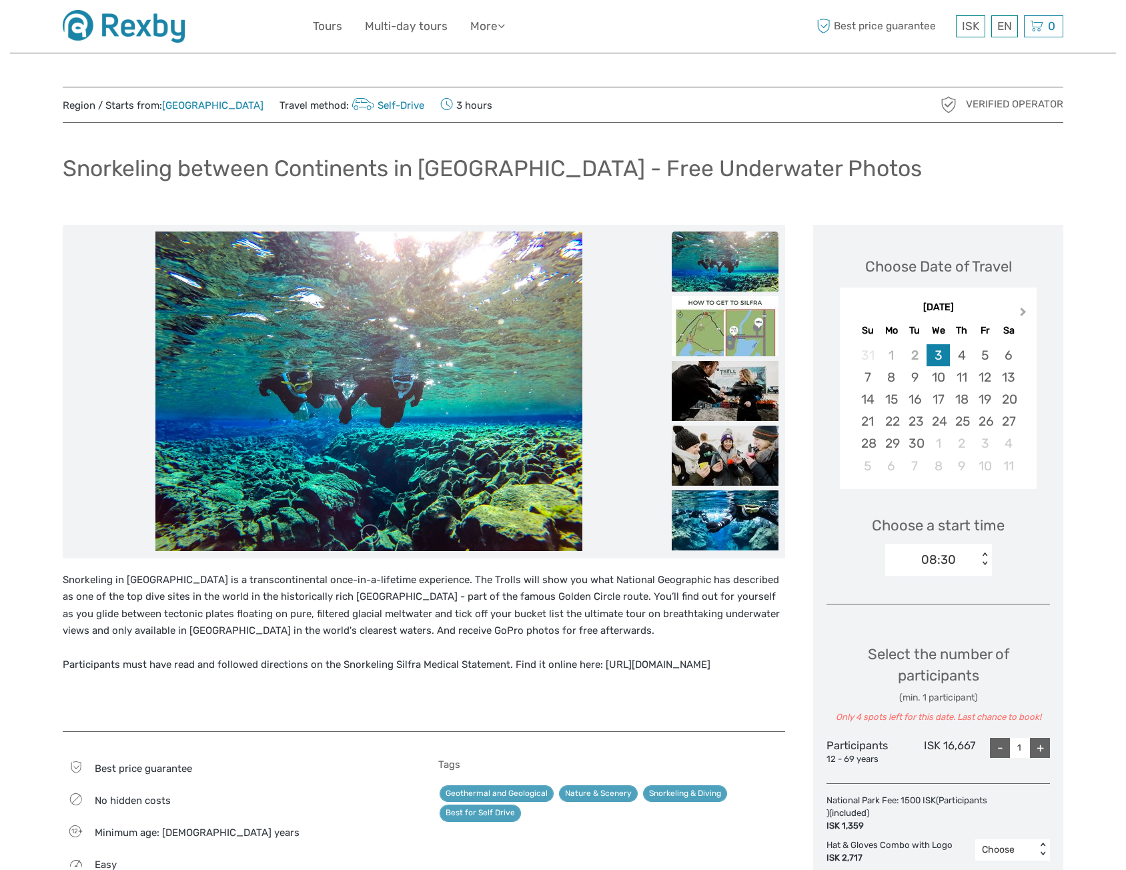
click at [1024, 311] on span "Next Month" at bounding box center [1024, 314] width 0 height 19
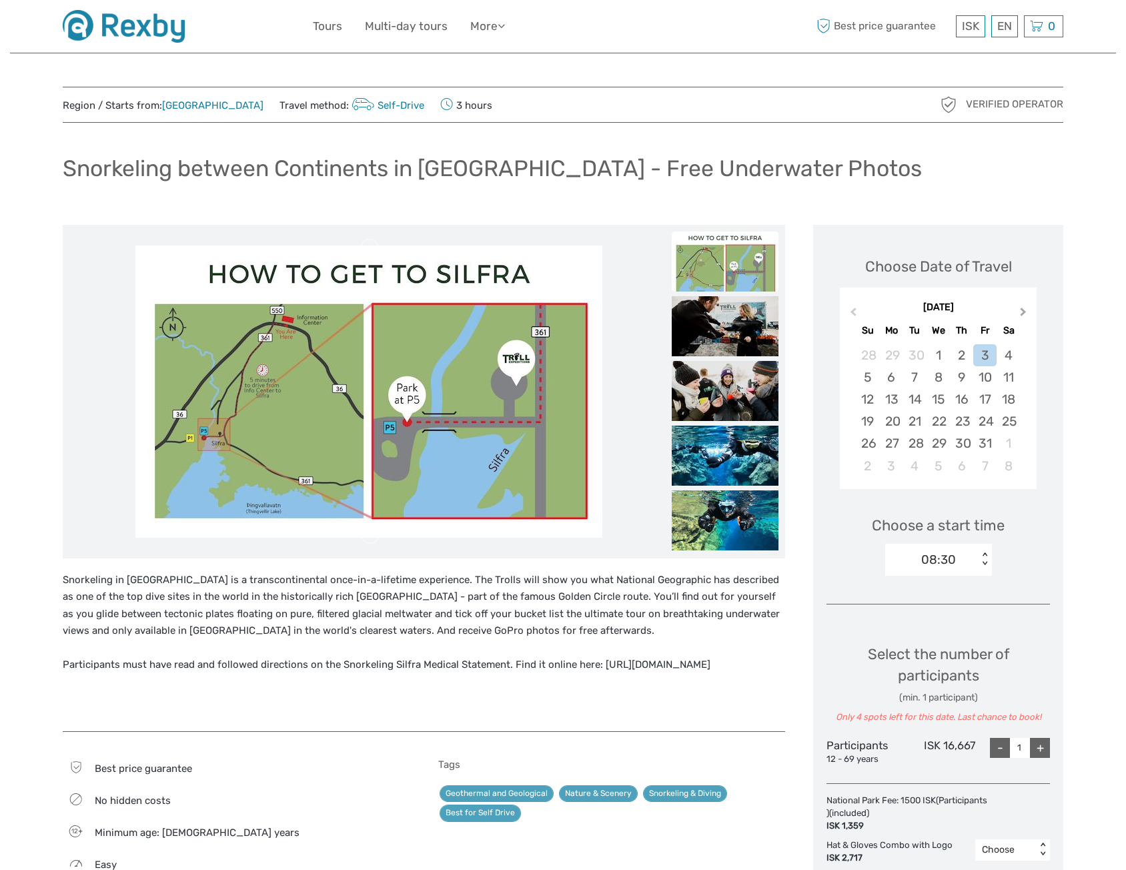
click at [1024, 310] on span "Next Month" at bounding box center [1024, 314] width 0 height 19
click at [893, 377] on div "3" at bounding box center [891, 377] width 23 height 22
click at [979, 554] on div "< >" at bounding box center [984, 559] width 11 height 14
click at [921, 623] on div "12:00" at bounding box center [938, 622] width 93 height 23
